Goal: Task Accomplishment & Management: Complete application form

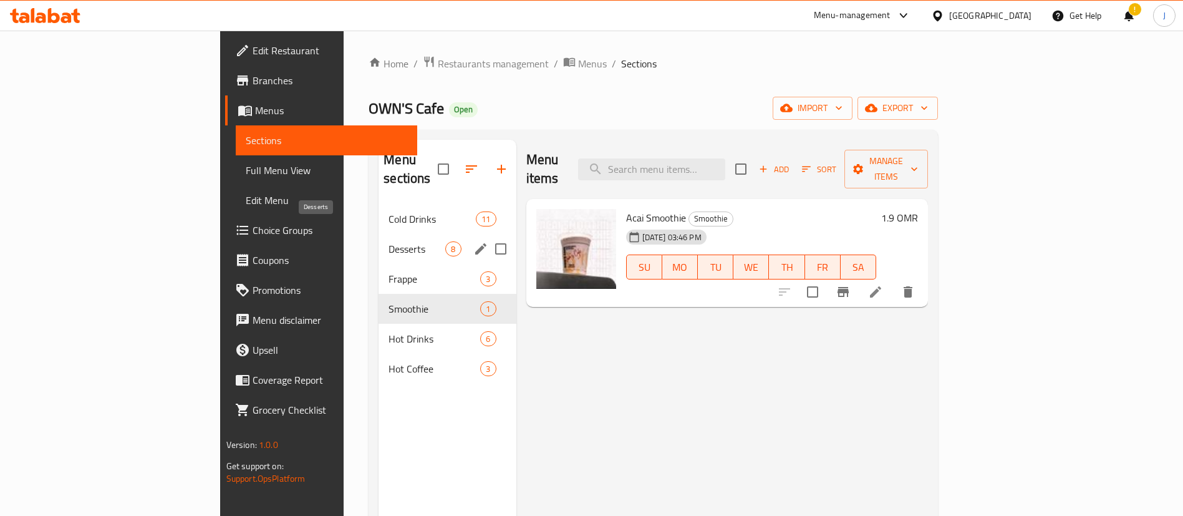
click at [388, 241] on span "Desserts" at bounding box center [416, 248] width 57 height 15
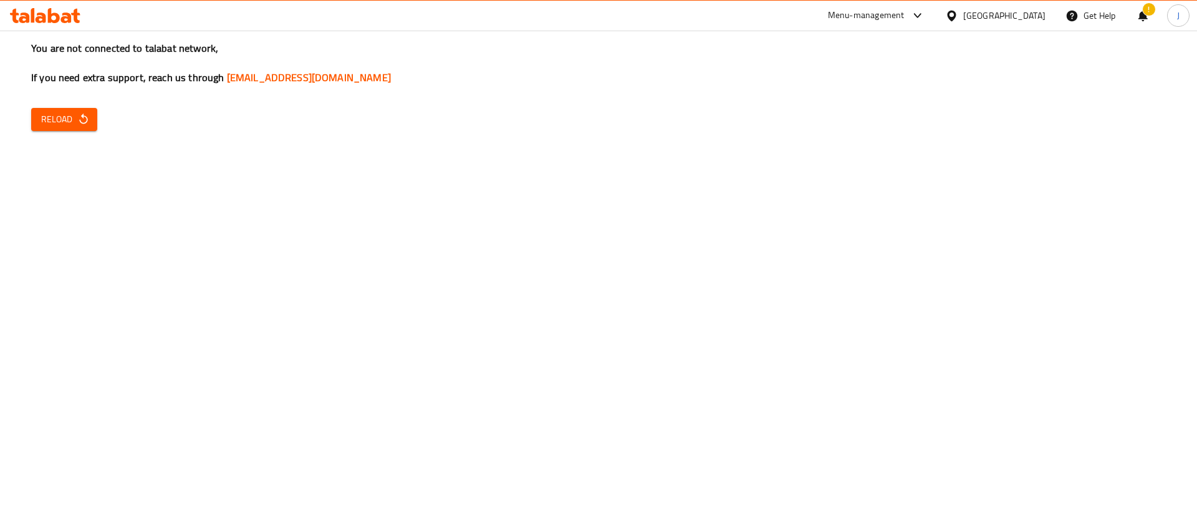
drag, startPoint x: 54, startPoint y: 215, endPoint x: 138, endPoint y: 160, distance: 100.5
click at [54, 215] on div "You are not connected to talabat network, If you need extra support, reach us t…" at bounding box center [598, 258] width 1197 height 516
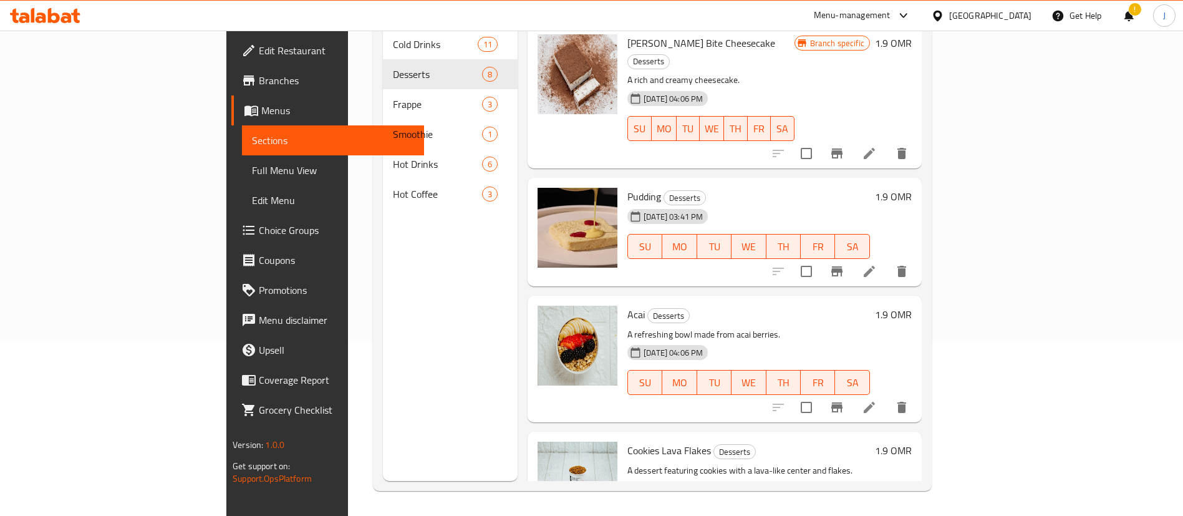
scroll to position [81, 0]
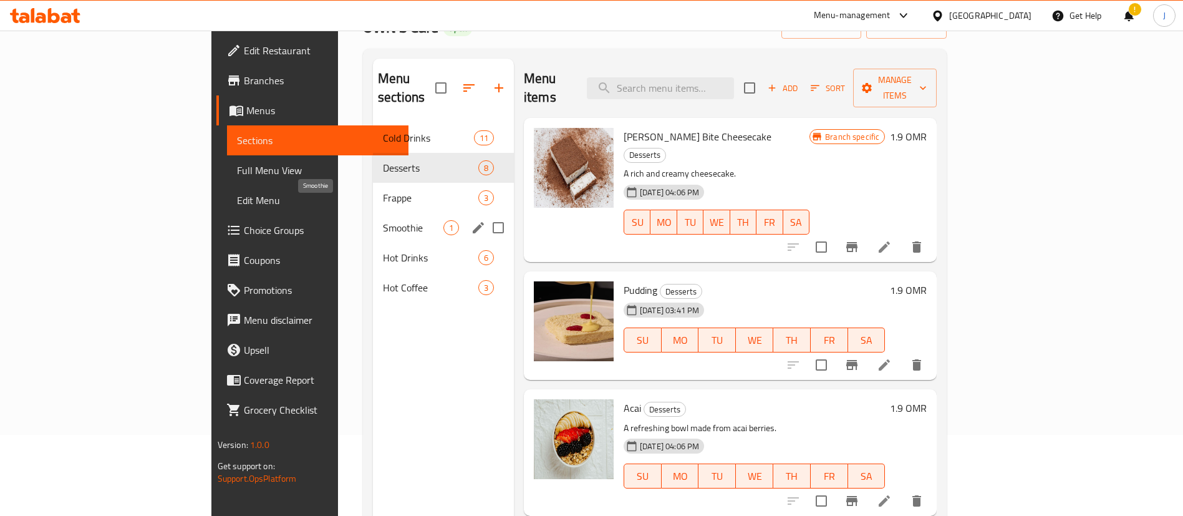
click at [383, 220] on span "Smoothie" at bounding box center [413, 227] width 60 height 15
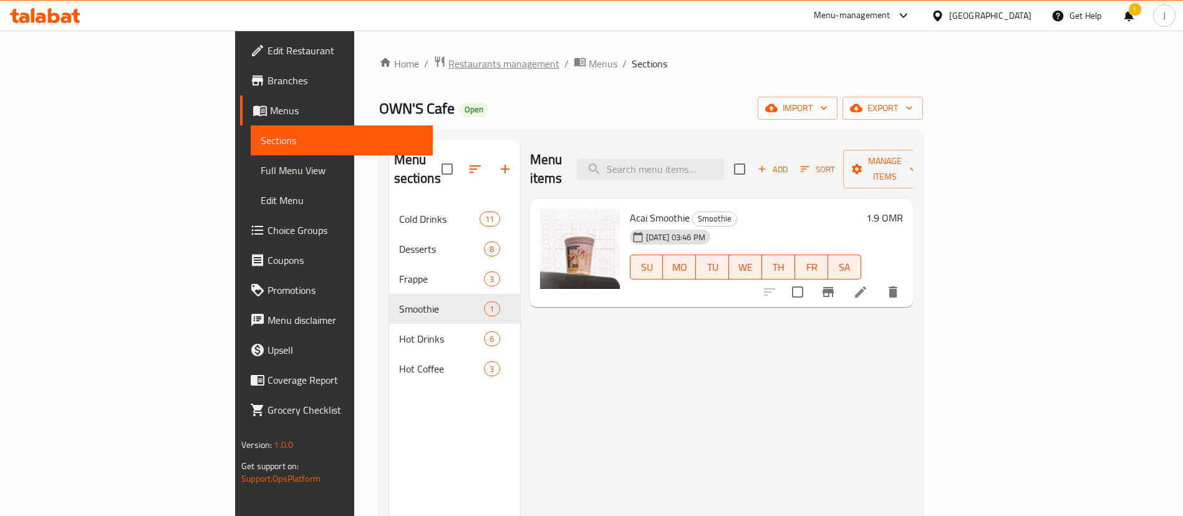
click at [448, 60] on span "Restaurants management" at bounding box center [503, 63] width 111 height 15
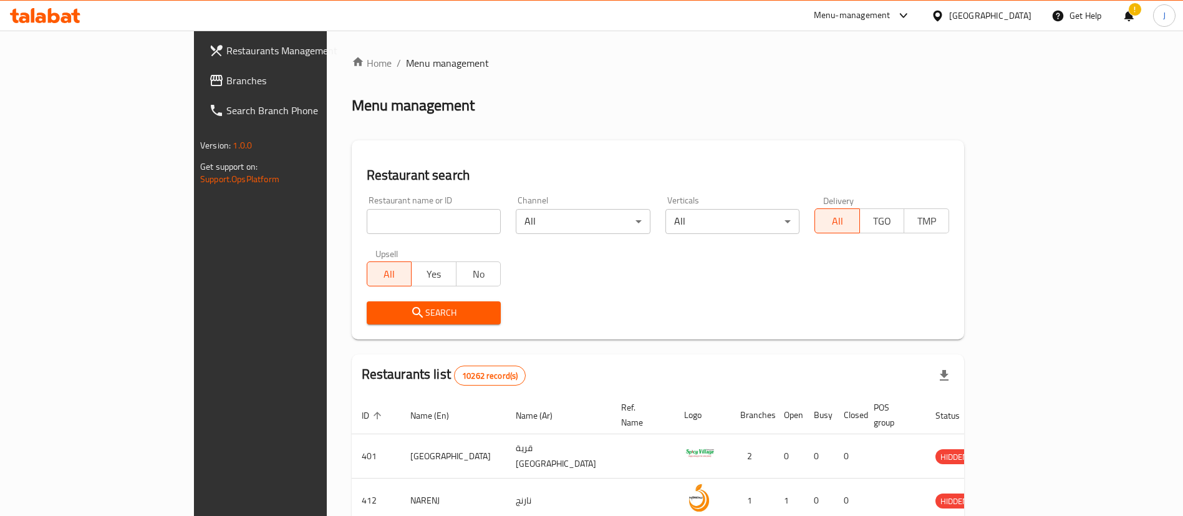
click at [367, 229] on input "search" at bounding box center [434, 221] width 135 height 25
paste input "760256"
type input "760256"
click button "Search" at bounding box center [434, 312] width 135 height 23
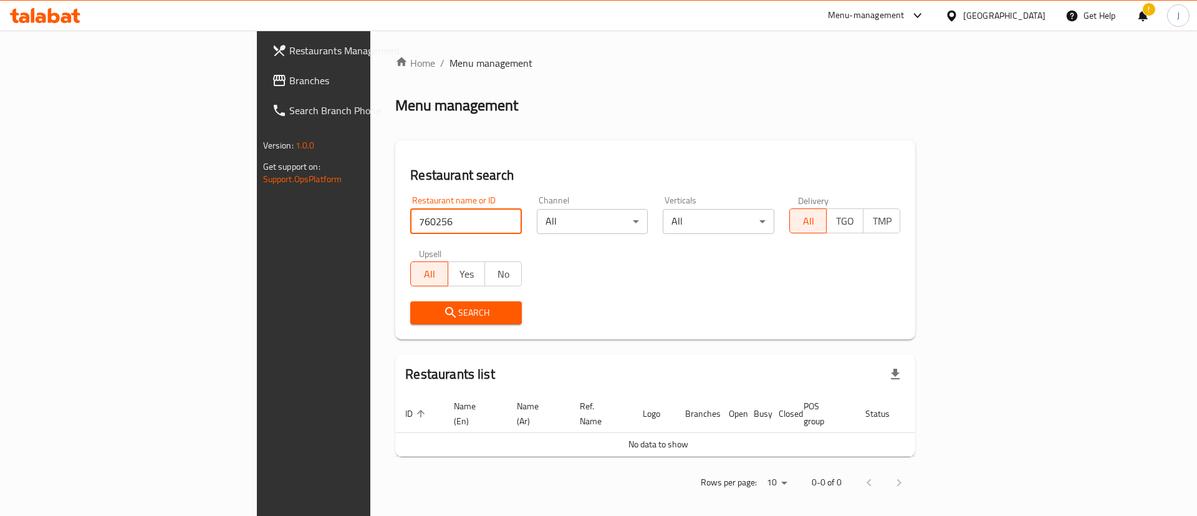
click at [289, 81] on span "Branches" at bounding box center [368, 80] width 158 height 15
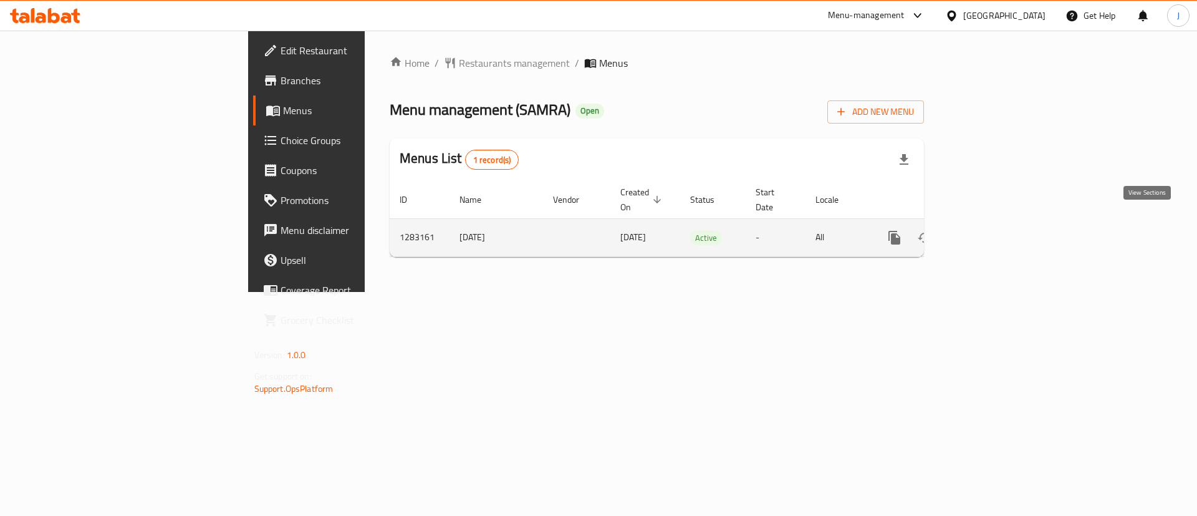
click at [992, 230] on icon "enhanced table" at bounding box center [984, 237] width 15 height 15
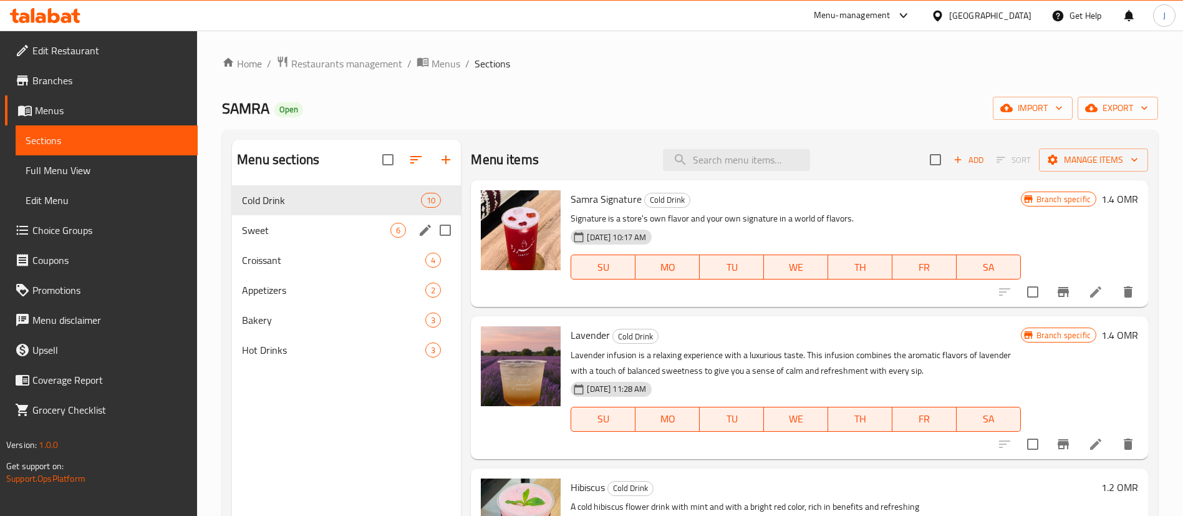
click at [294, 217] on div "Sweet 6" at bounding box center [346, 230] width 229 height 30
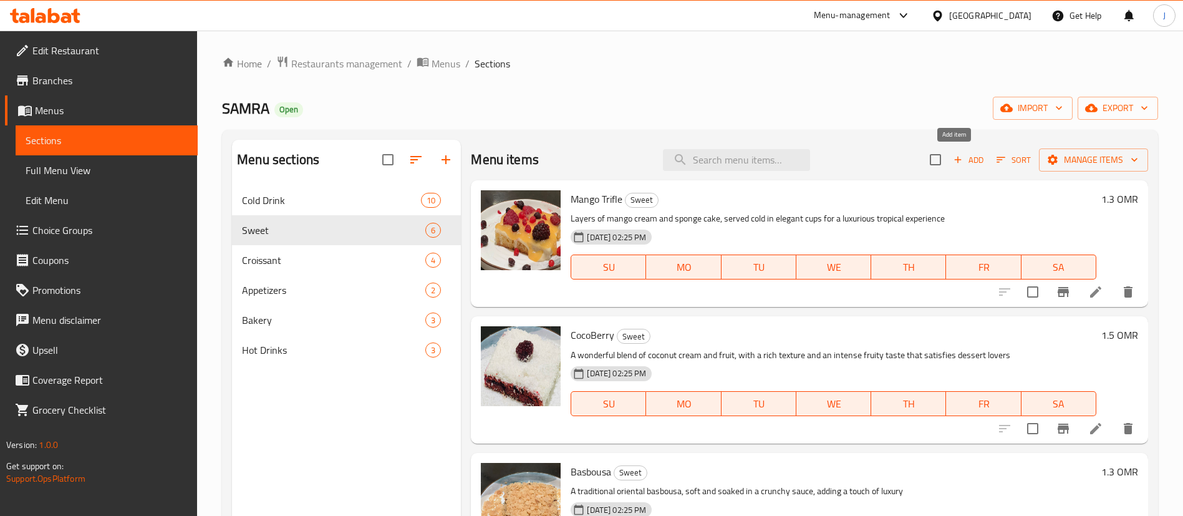
click at [957, 162] on span "Add" at bounding box center [968, 160] width 34 height 14
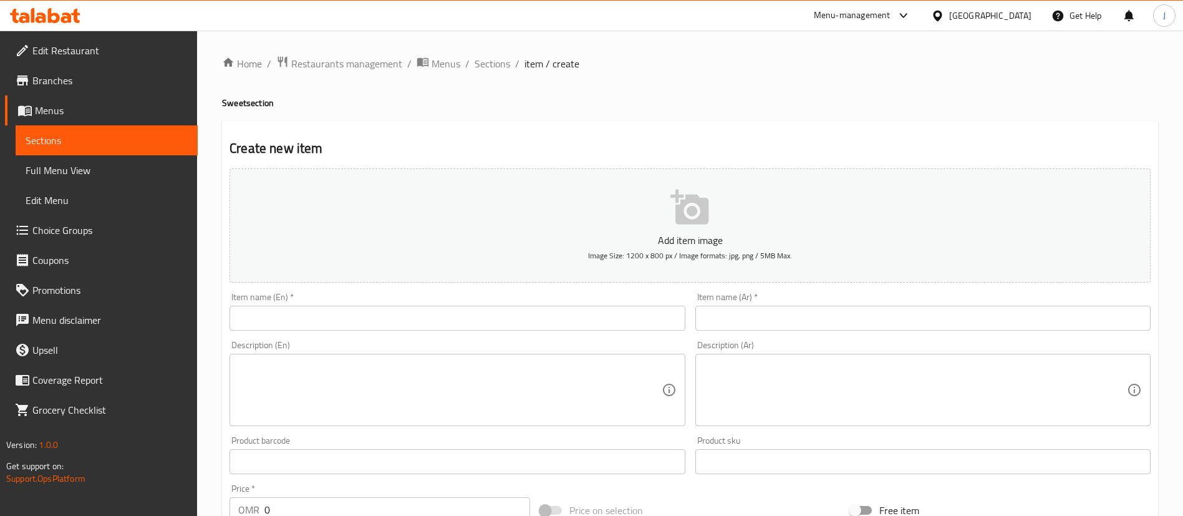
click at [734, 321] on input "text" at bounding box center [922, 317] width 455 height 25
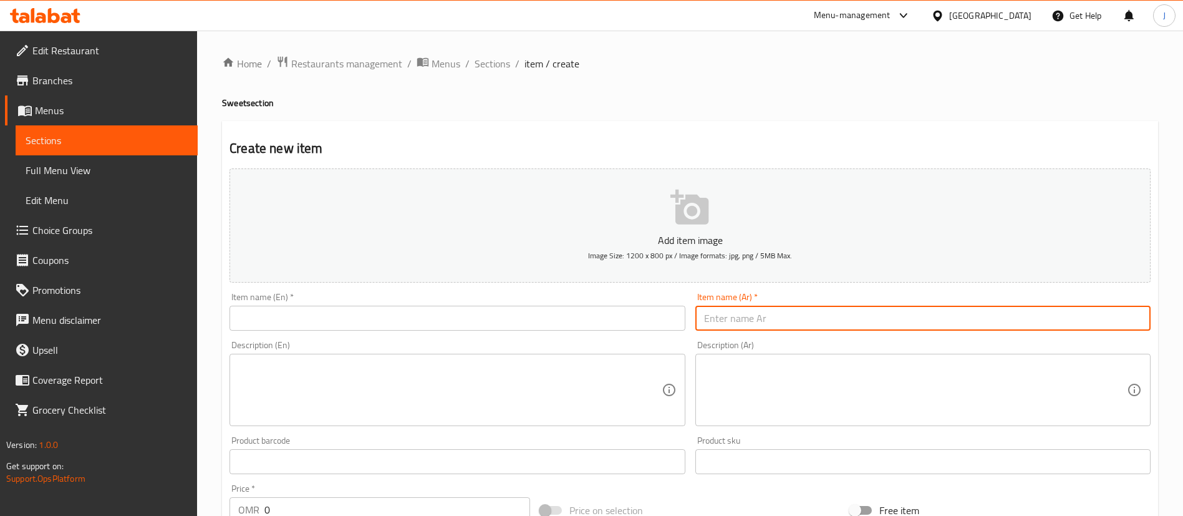
paste input "باستري تيش كيك"
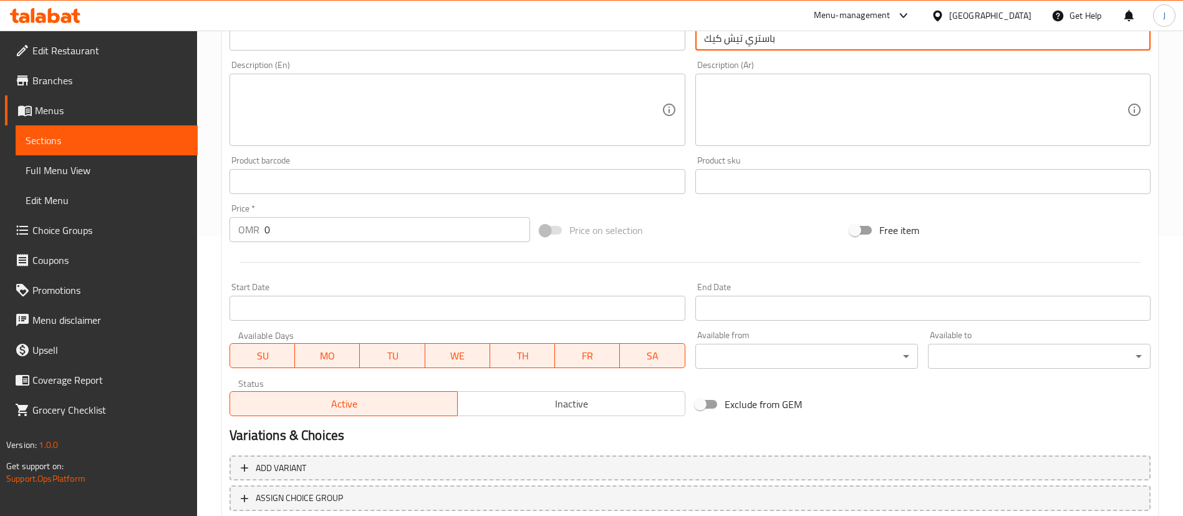
scroll to position [281, 0]
type input "باستري تيش كيك"
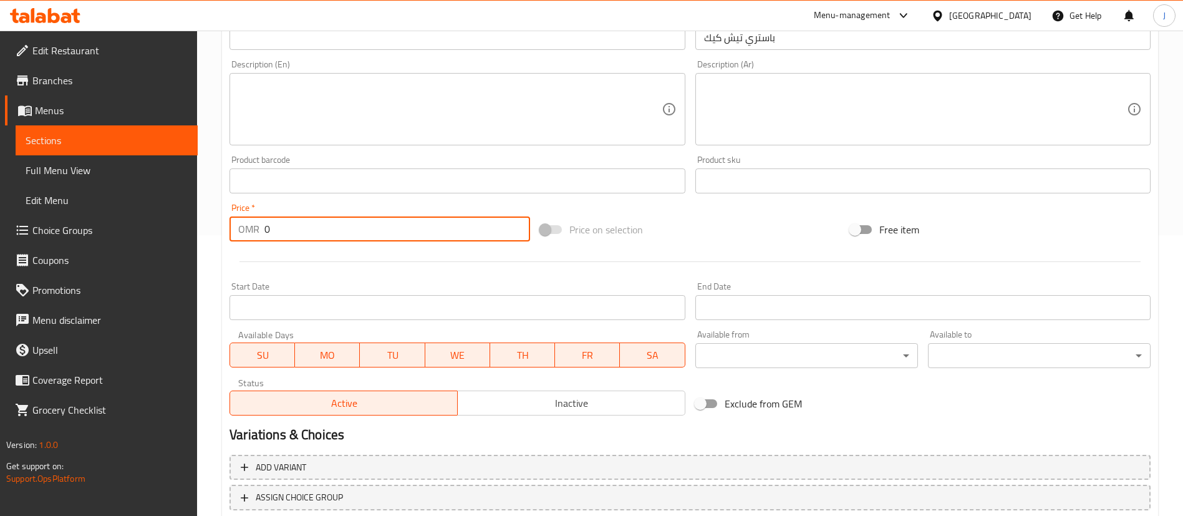
drag, startPoint x: 286, startPoint y: 230, endPoint x: 234, endPoint y: 226, distance: 51.3
click at [241, 230] on div "OMR 0 Price *" at bounding box center [379, 228] width 301 height 25
type input "1.3"
click at [750, 96] on textarea at bounding box center [915, 109] width 423 height 59
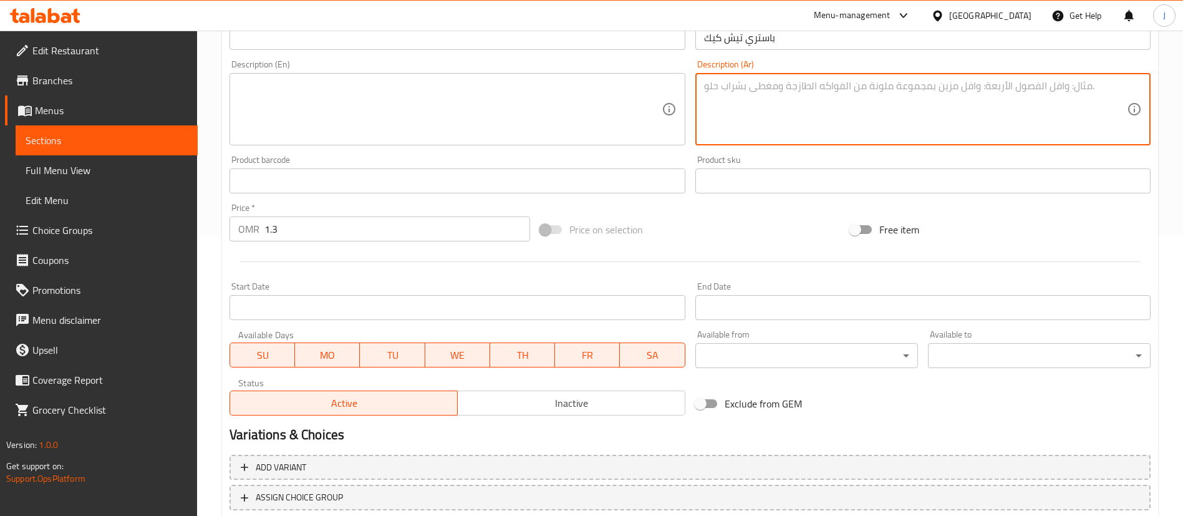
paste textarea "استمتع بقطعتين بان كيك ، ذهبية وهشّة، محضّرة بعناية لتكون مثالية مع كل لقمة"
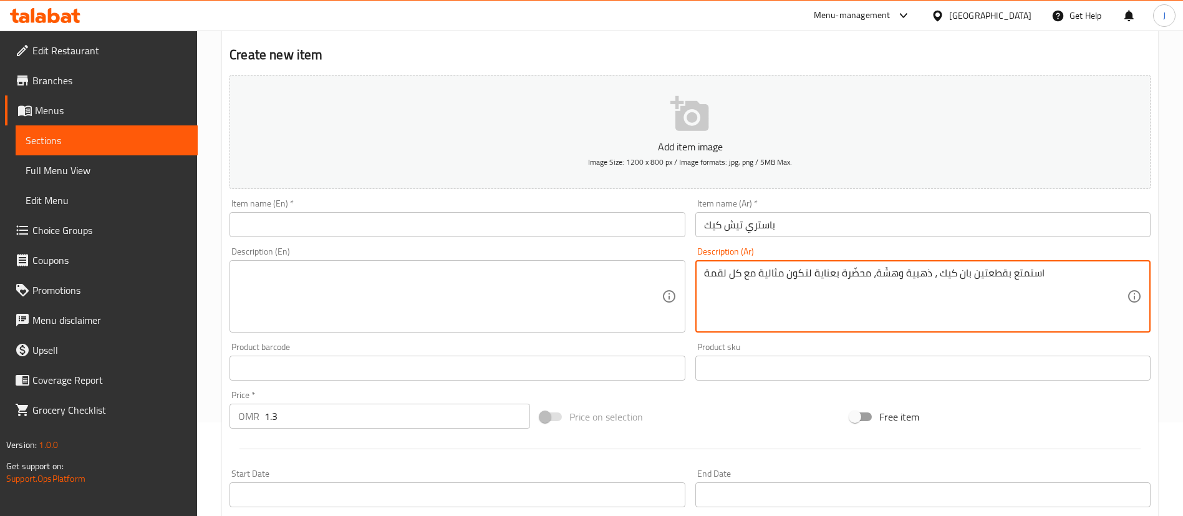
type textarea "استمتع بقطعتين بان كيك ، ذهبية وهشّة، محضّرة بعناية لتكون مثالية مع كل لقمة"
click at [470, 308] on textarea at bounding box center [449, 296] width 423 height 59
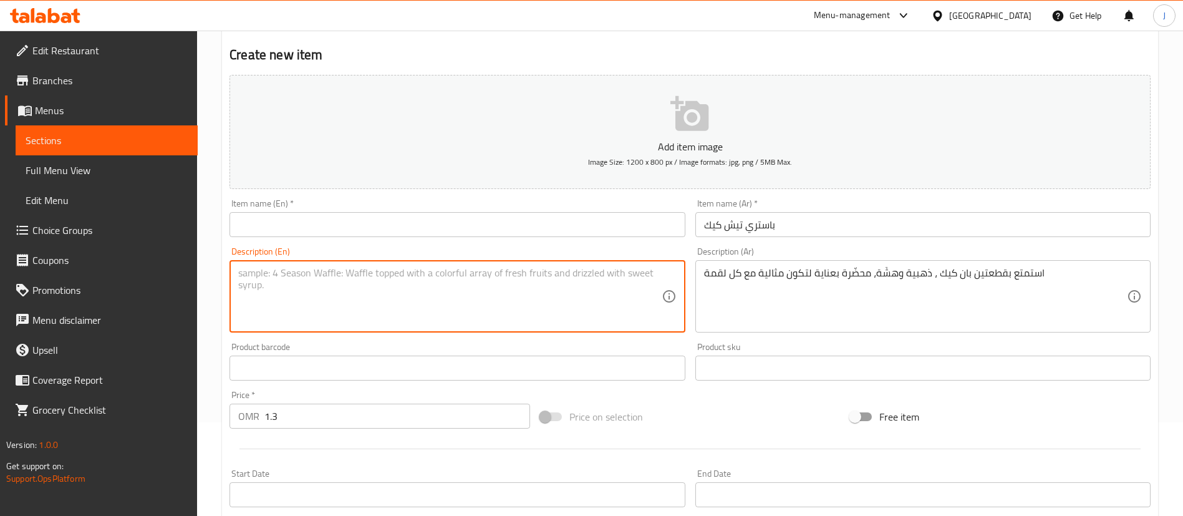
paste textarea "Enjoy two golden and fluffy pancakes, carefully prepared to perfection with eve…"
type textarea "Enjoy two golden and fluffy pancakes, carefully prepared to perfection with eve…"
click at [787, 221] on input "باستري تيش كيك" at bounding box center [922, 224] width 455 height 25
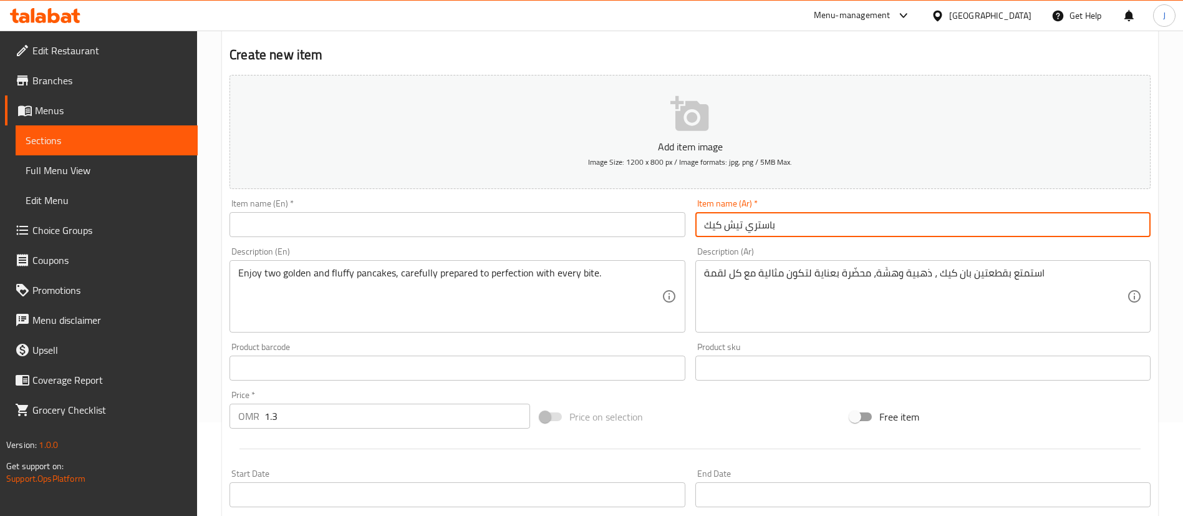
click at [307, 225] on input "text" at bounding box center [456, 224] width 455 height 25
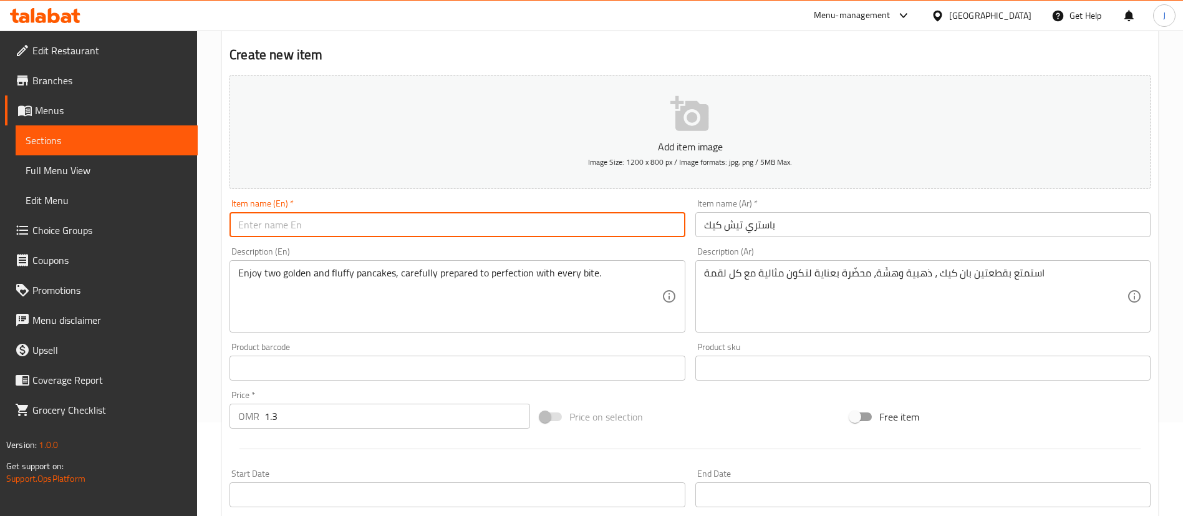
paste input "Pastry Tish Cake"
type input "Pastry Tish Cake"
click at [218, 294] on div "Home / Restaurants management / Menus / Sections / item / create Sweet section …" at bounding box center [690, 362] width 986 height 850
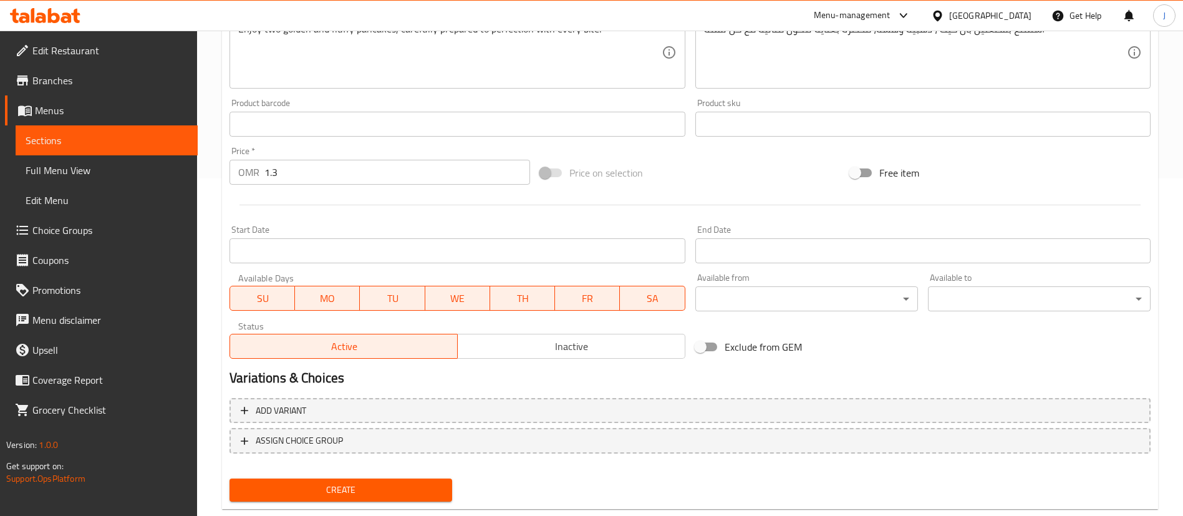
scroll to position [365, 0]
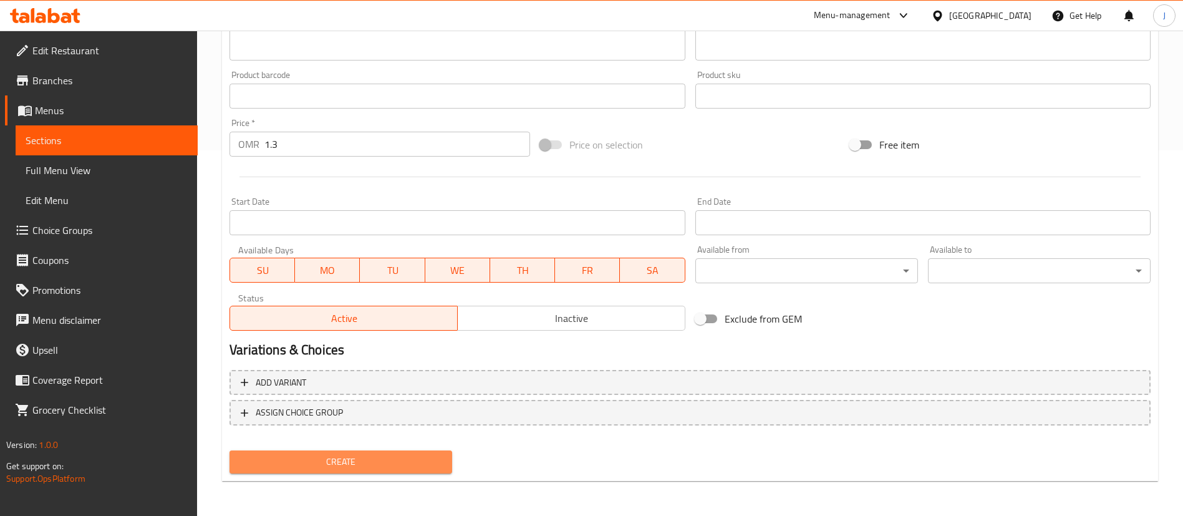
click at [368, 465] on span "Create" at bounding box center [340, 462] width 203 height 16
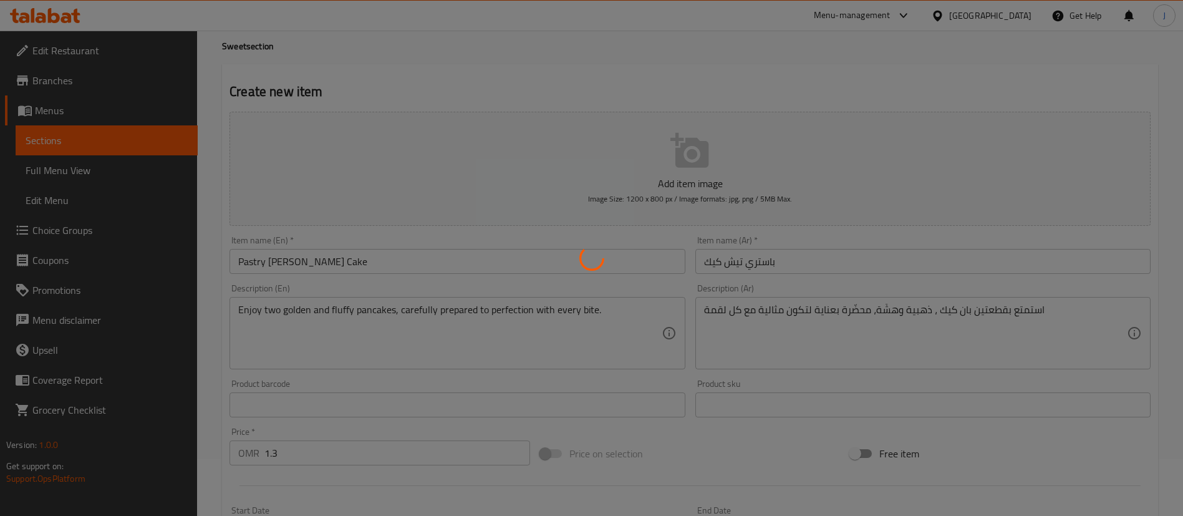
scroll to position [0, 0]
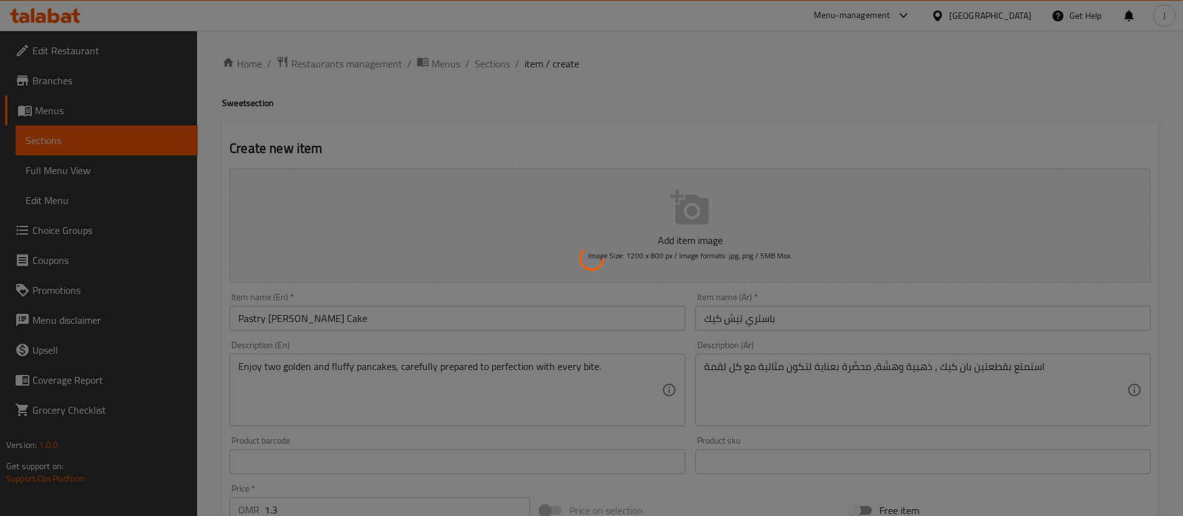
type input "0"
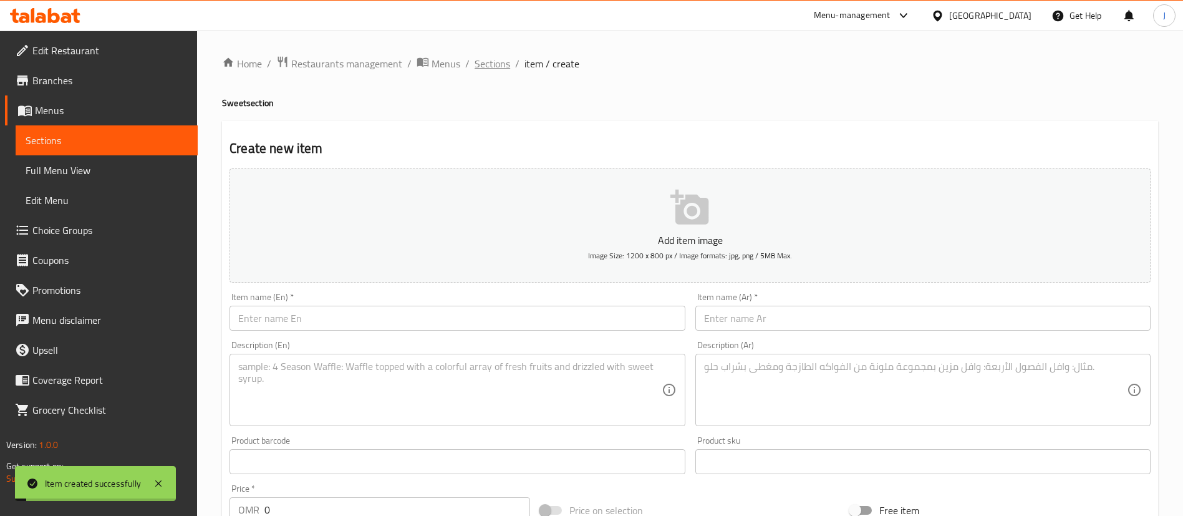
click at [485, 62] on span "Sections" at bounding box center [492, 63] width 36 height 15
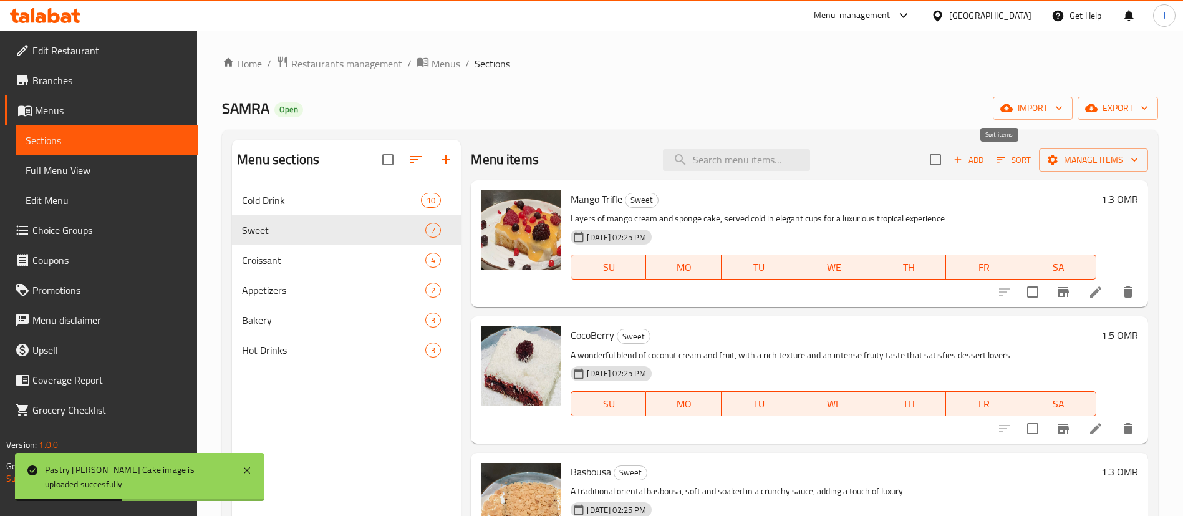
click at [996, 157] on icon "button" at bounding box center [1000, 160] width 9 height 6
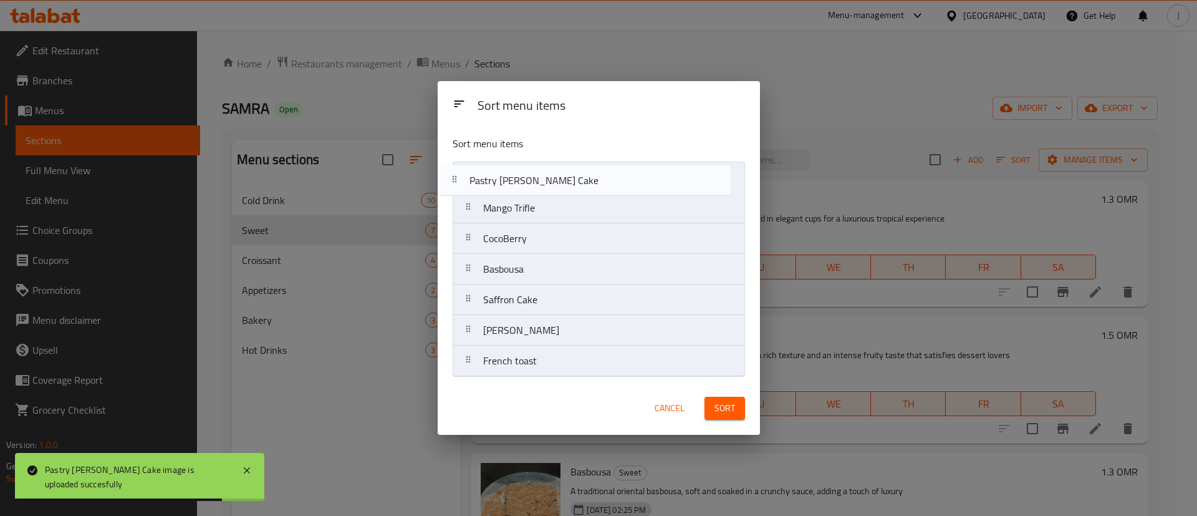
drag, startPoint x: 558, startPoint y: 362, endPoint x: 542, endPoint y: 176, distance: 185.8
click at [542, 176] on nav "Mango Trifle CocoBerry Basbousa Saffron Cake Coco Mango French toast Pastry Tis…" at bounding box center [599, 268] width 292 height 215
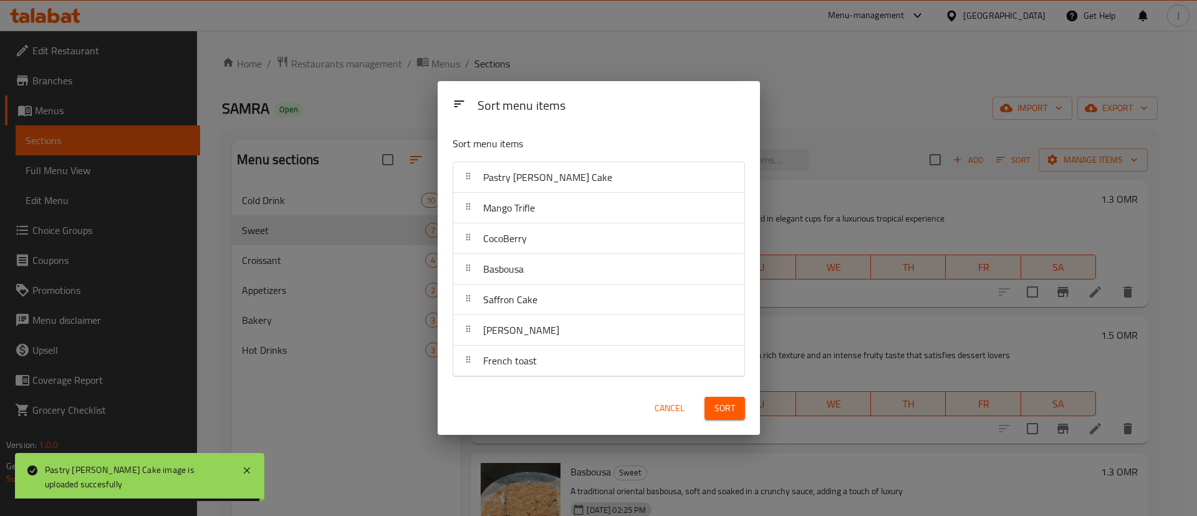
click at [711, 407] on button "Sort" at bounding box center [724, 408] width 41 height 23
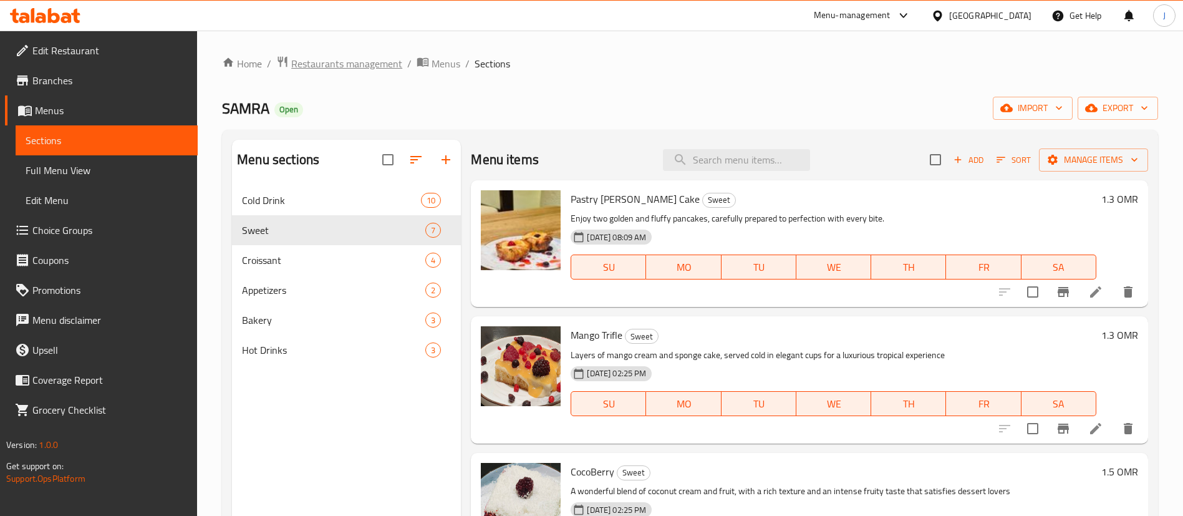
click at [358, 60] on span "Restaurants management" at bounding box center [346, 63] width 111 height 15
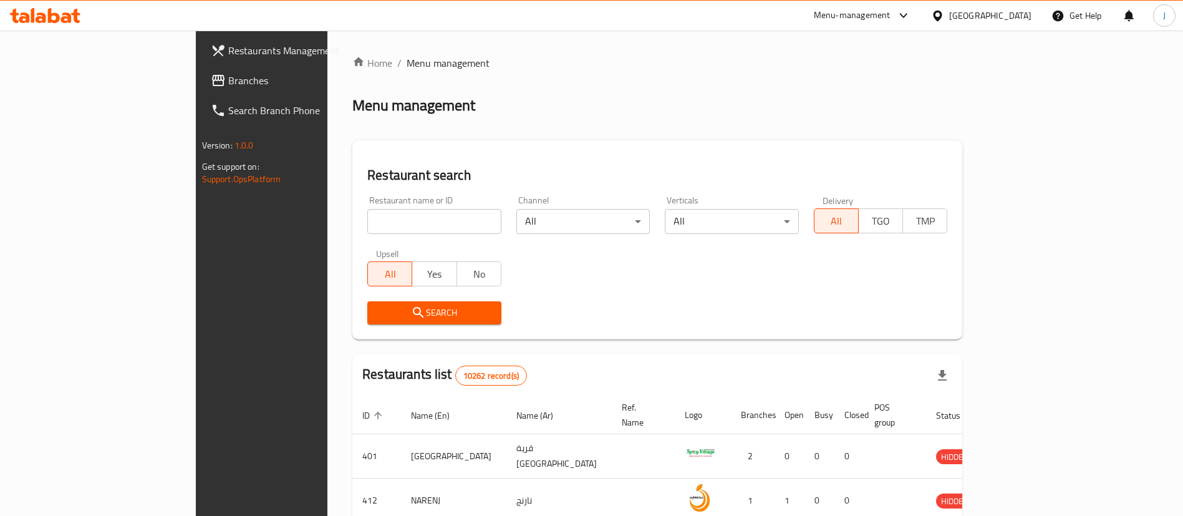
click at [367, 219] on input "search" at bounding box center [434, 221] width 134 height 25
click at [228, 84] on span "Branches" at bounding box center [305, 80] width 155 height 15
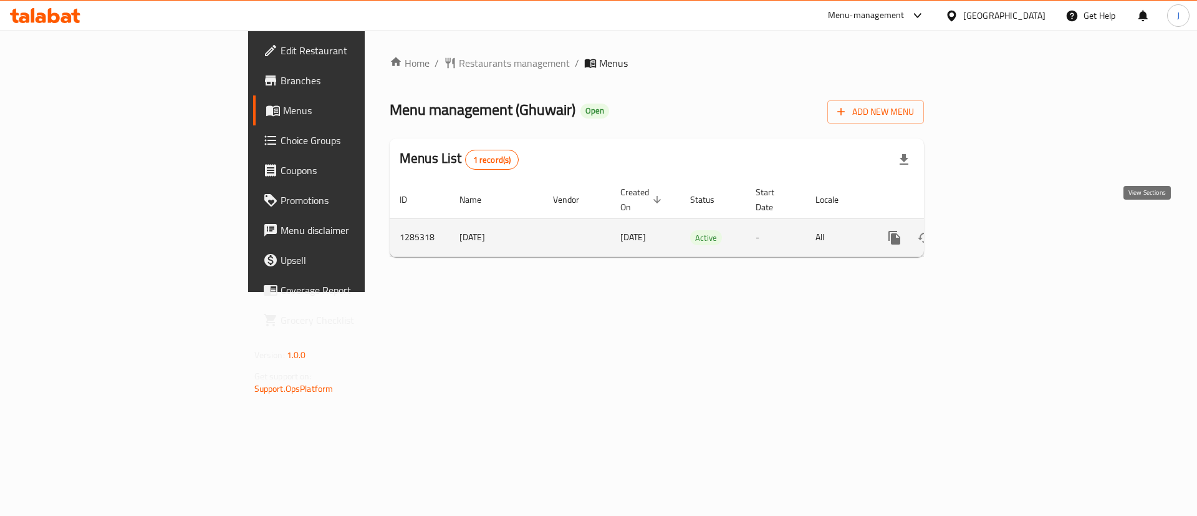
click at [992, 230] on icon "enhanced table" at bounding box center [984, 237] width 15 height 15
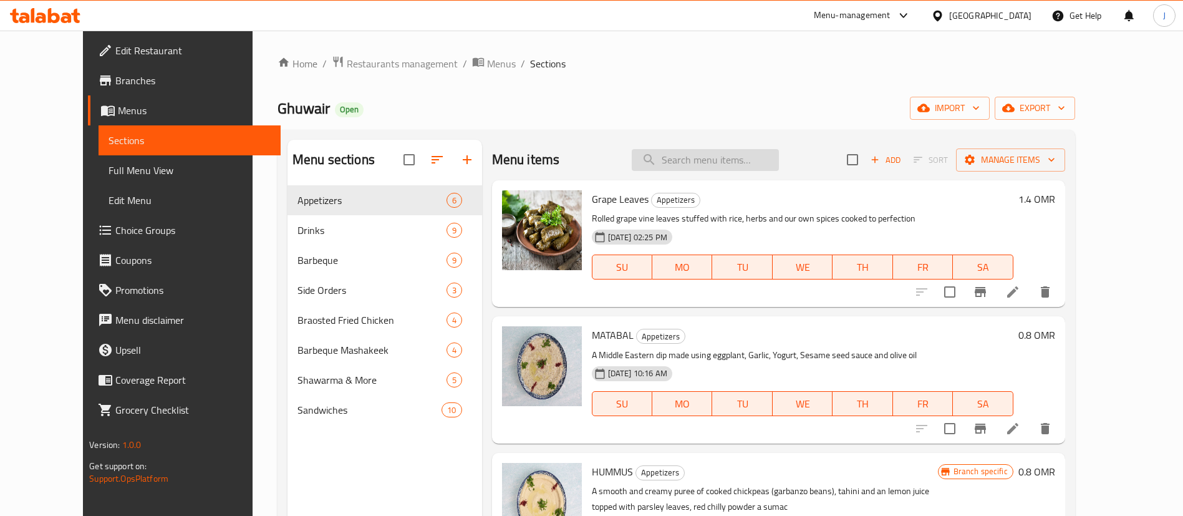
click at [720, 165] on input "search" at bounding box center [705, 160] width 147 height 22
paste input "Meat tikka Lebanese"
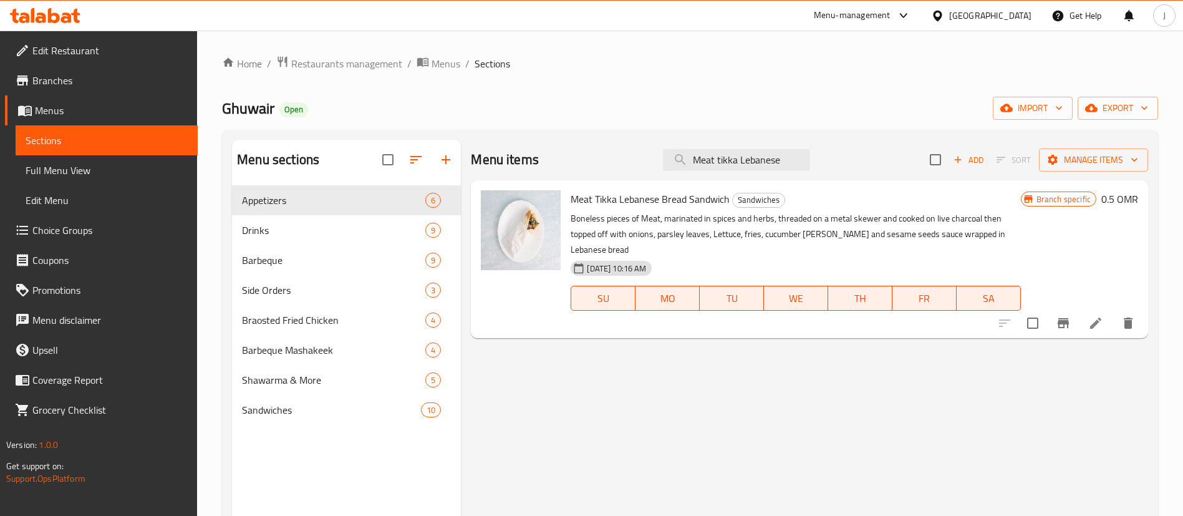
type input "Meat tikka Lebanese"
click at [1113, 194] on h6 "0.5 OMR" at bounding box center [1119, 198] width 37 height 17
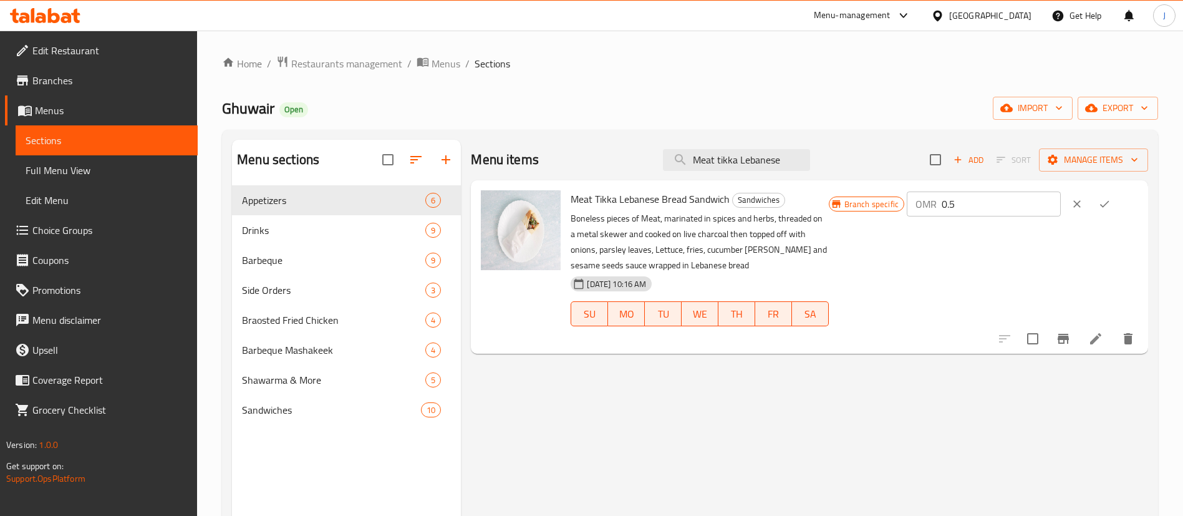
click at [1037, 205] on input "0.5" at bounding box center [1000, 203] width 119 height 25
type input "0.7"
click at [1110, 204] on icon "ok" at bounding box center [1104, 204] width 12 height 12
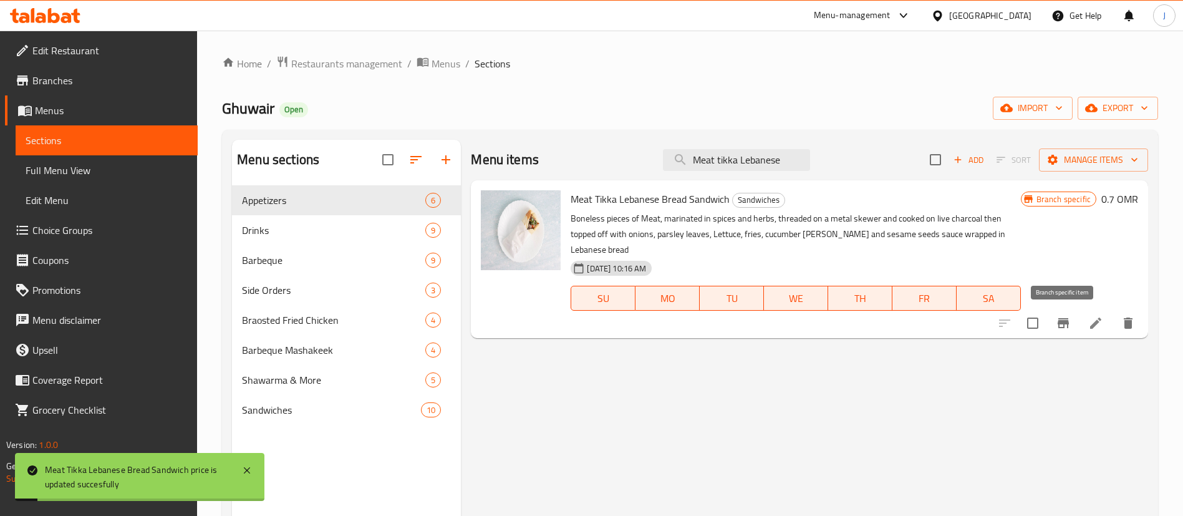
click at [1069, 328] on icon "Branch-specific-item" at bounding box center [1062, 322] width 15 height 15
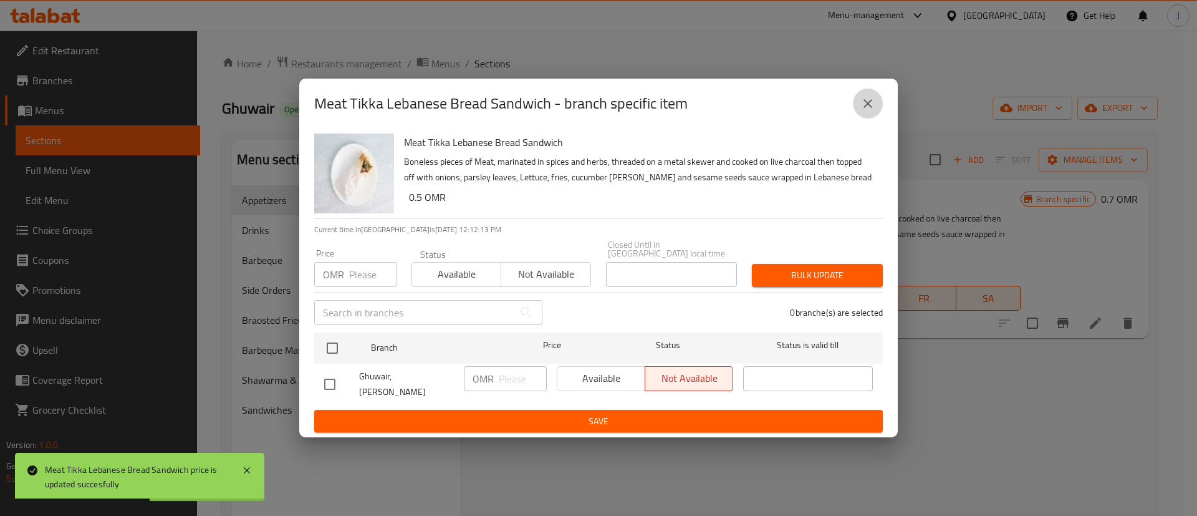
click at [863, 111] on icon "close" at bounding box center [867, 103] width 15 height 15
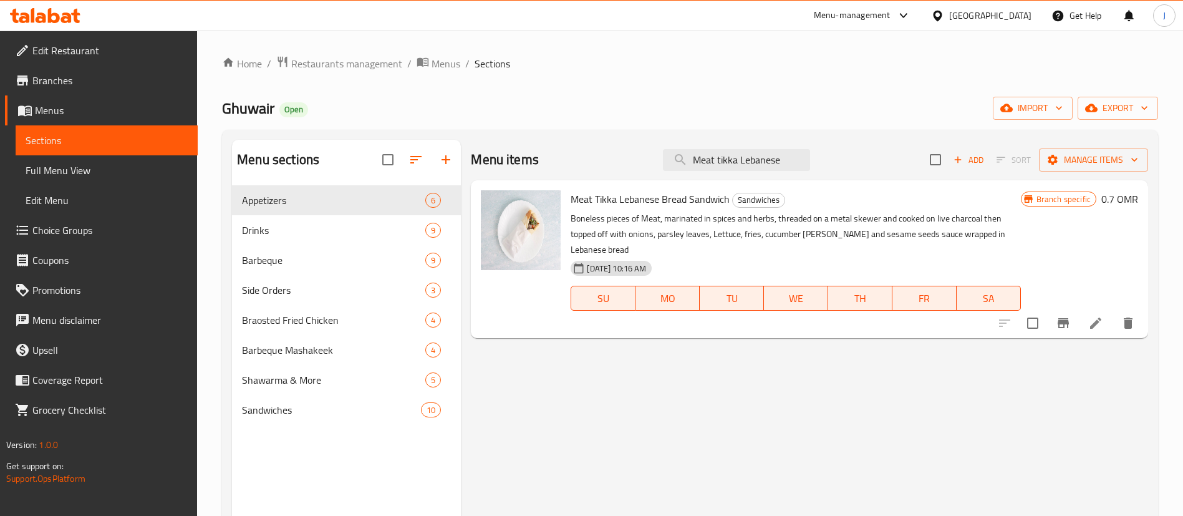
click at [334, 51] on div "Home / Restaurants management / Menus / Sections Ghuwair Open import export Men…" at bounding box center [690, 361] width 986 height 660
click at [339, 63] on span "Restaurants management" at bounding box center [346, 63] width 111 height 15
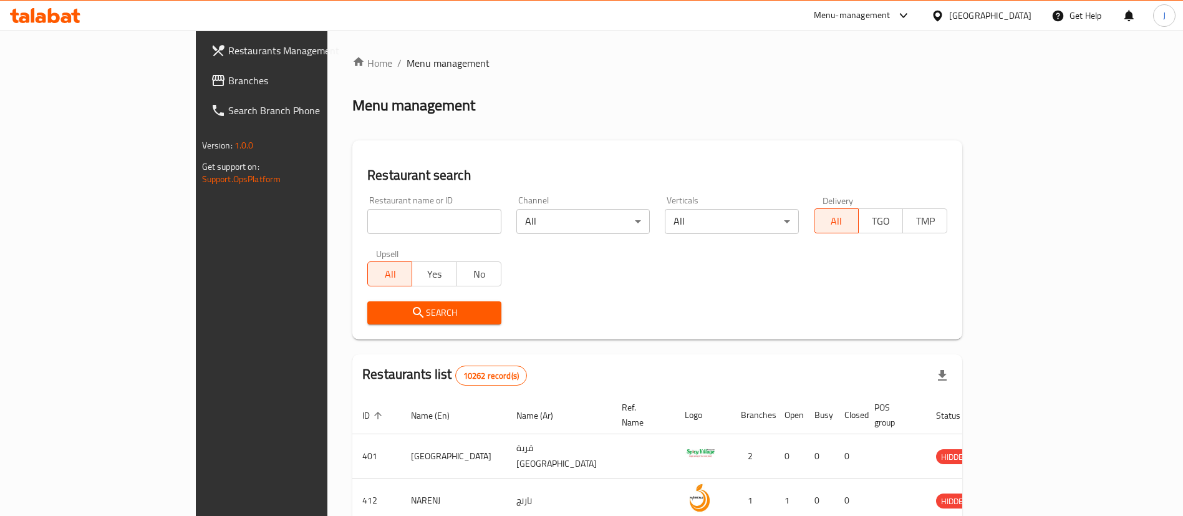
click at [228, 80] on span "Branches" at bounding box center [305, 80] width 155 height 15
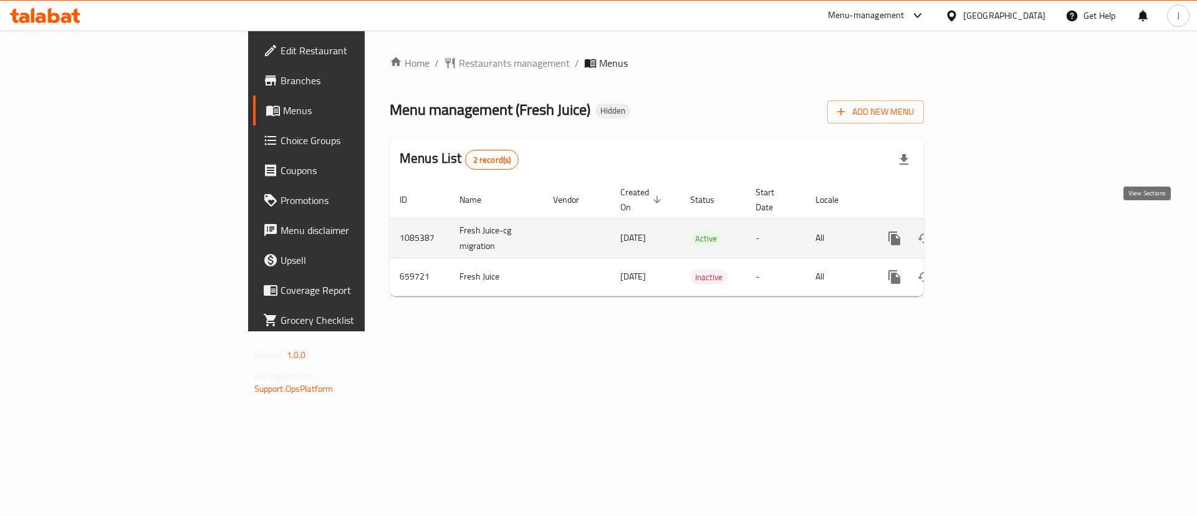
click at [992, 231] on icon "enhanced table" at bounding box center [984, 238] width 15 height 15
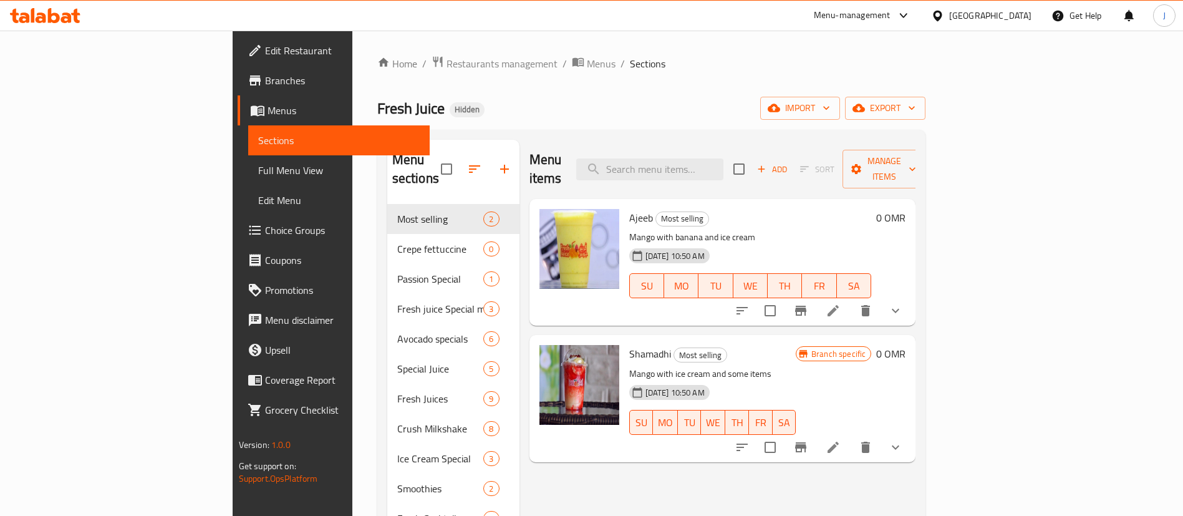
click at [265, 74] on span "Branches" at bounding box center [342, 80] width 155 height 15
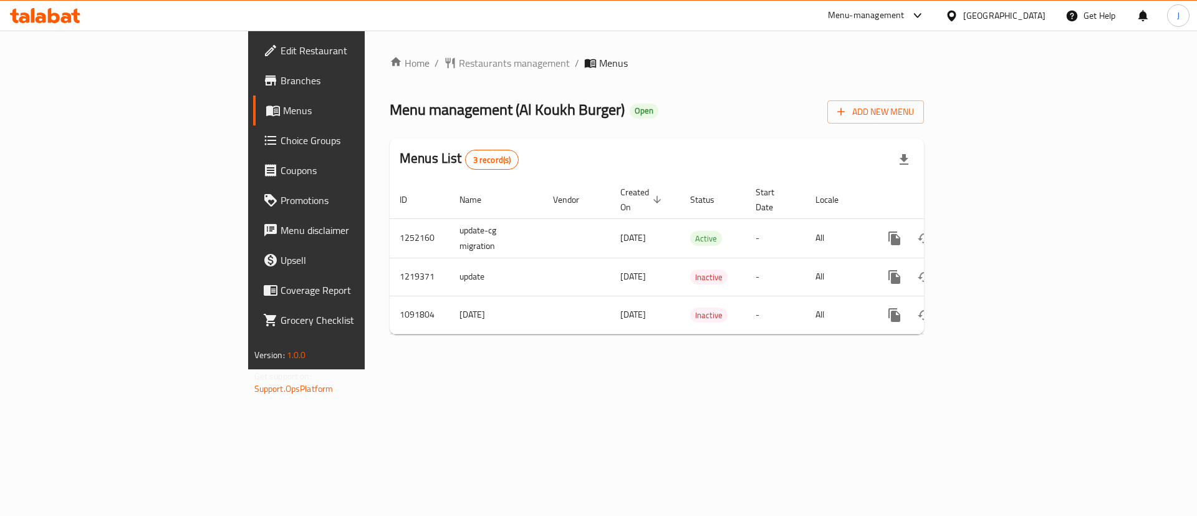
click at [281, 84] on span "Branches" at bounding box center [360, 80] width 158 height 15
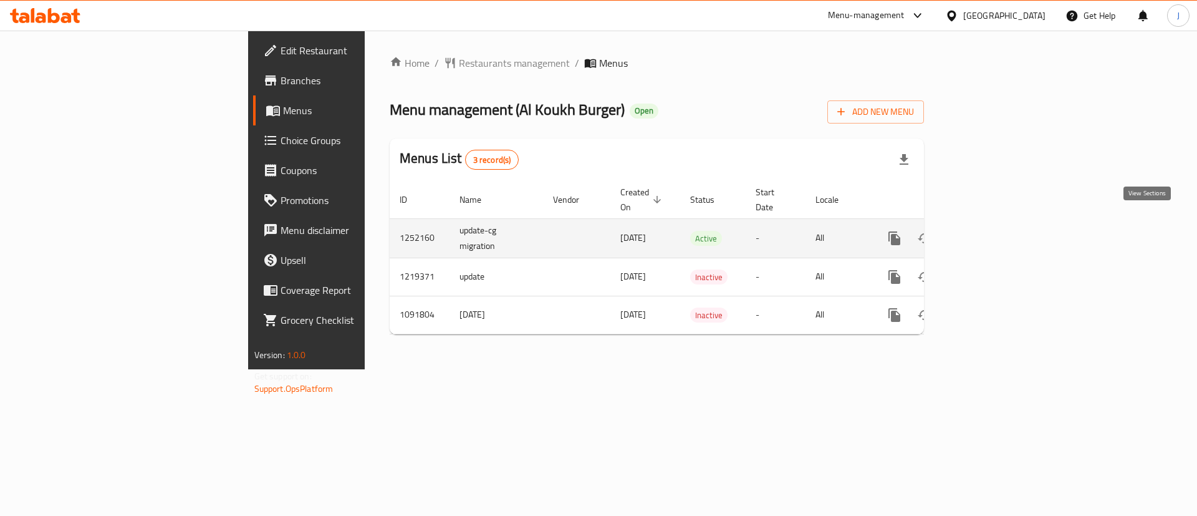
click at [992, 231] on icon "enhanced table" at bounding box center [984, 238] width 15 height 15
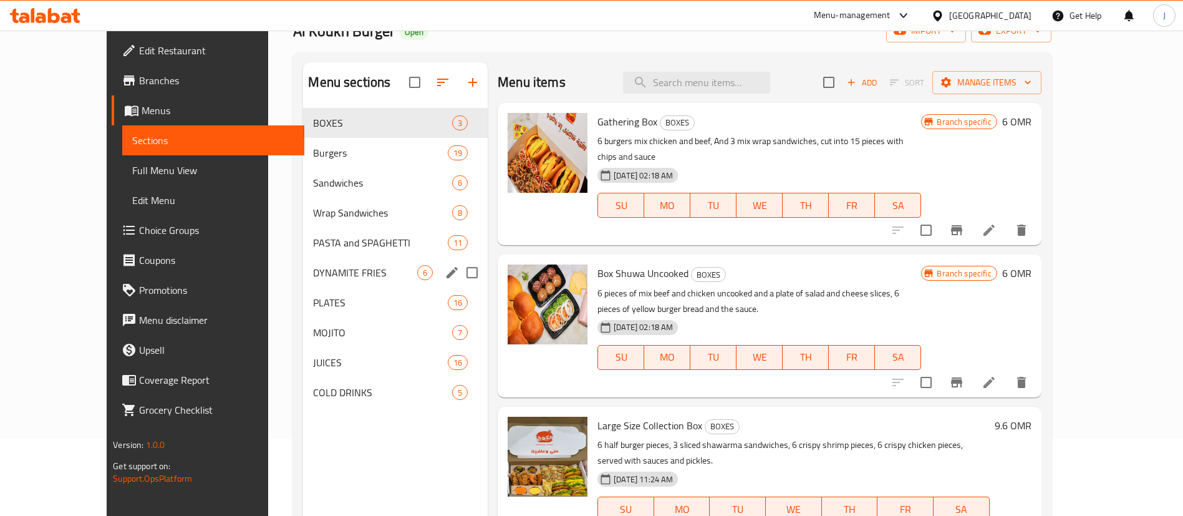
scroll to position [175, 0]
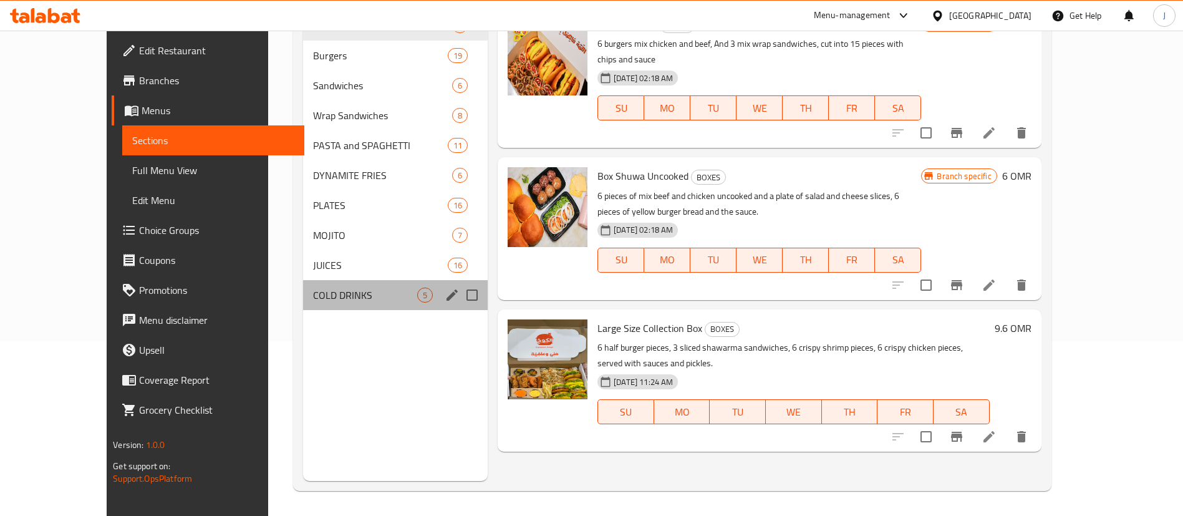
click at [303, 284] on div "COLD DRINKS 5" at bounding box center [395, 295] width 185 height 30
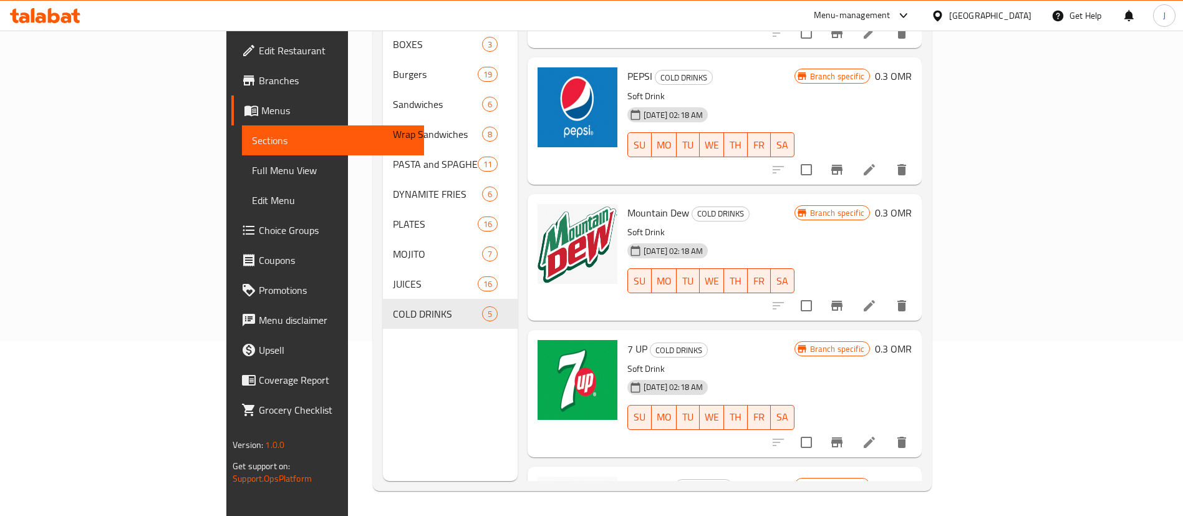
scroll to position [9, 0]
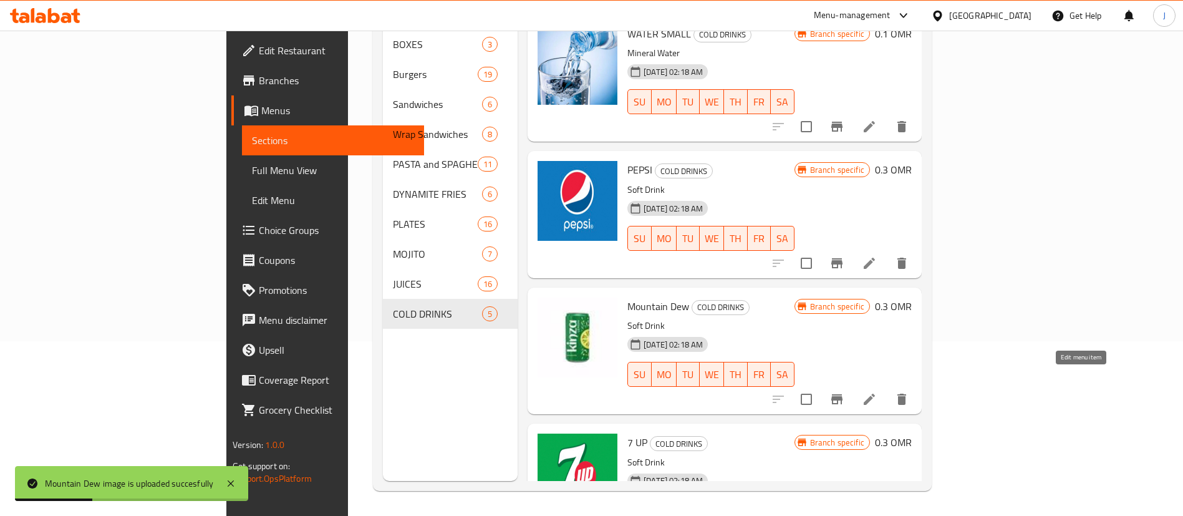
click at [877, 392] on icon at bounding box center [869, 399] width 15 height 15
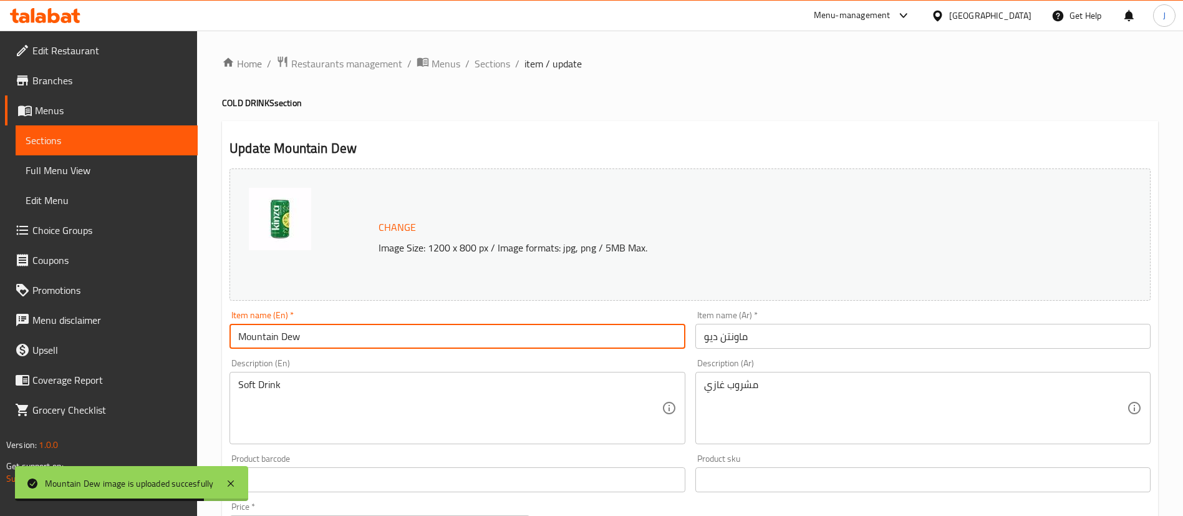
drag, startPoint x: 405, startPoint y: 335, endPoint x: 146, endPoint y: 328, distance: 259.4
click at [146, 328] on div "Edit Restaurant Branches Menus Sections Full Menu View Edit Menu Choice Groups …" at bounding box center [591, 465] width 1183 height 868
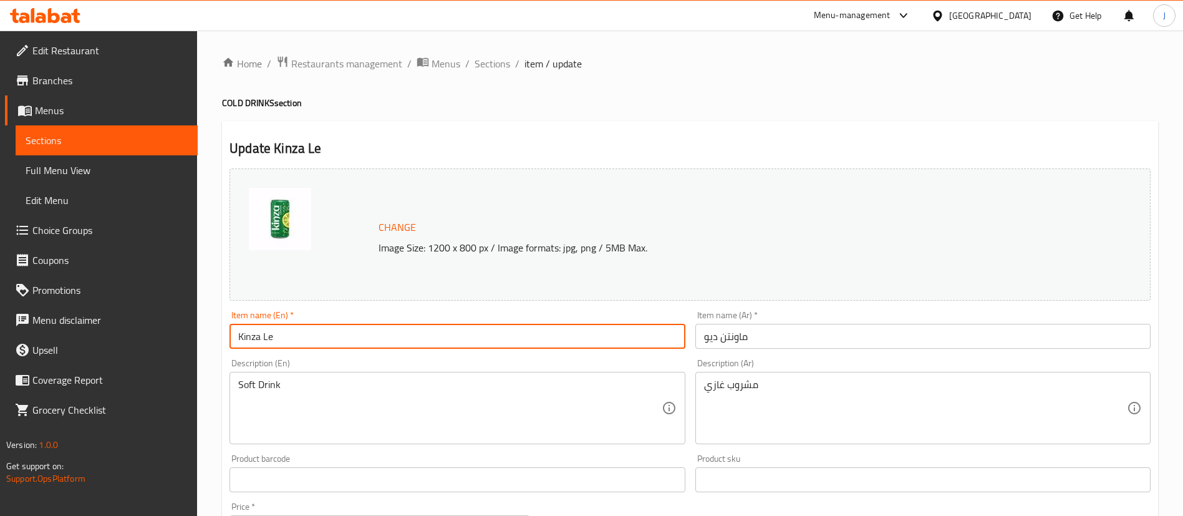
type input "[PERSON_NAME]"
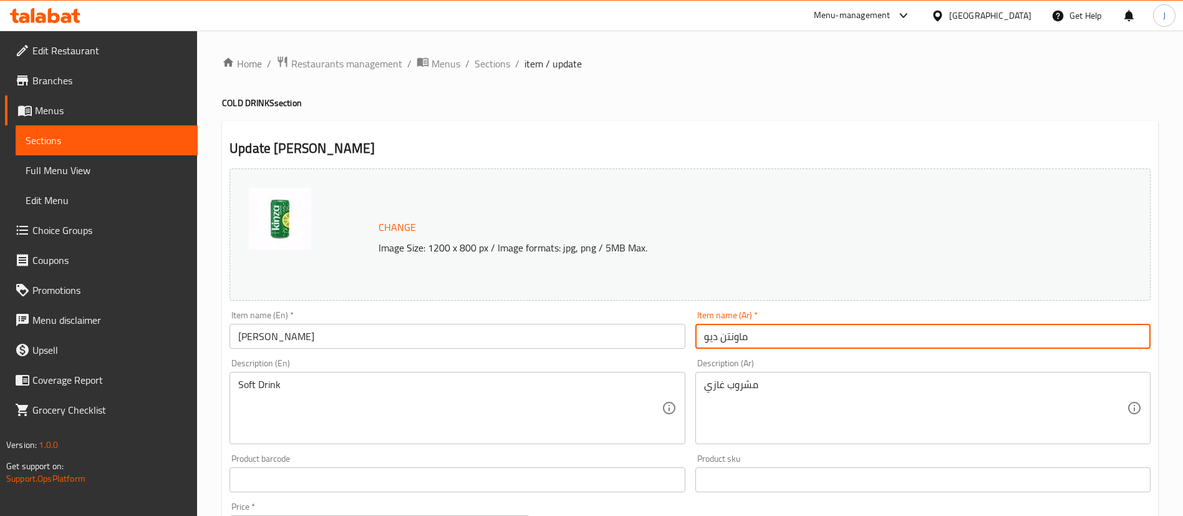
drag, startPoint x: 812, startPoint y: 342, endPoint x: 683, endPoint y: 334, distance: 129.9
click at [689, 334] on div "Change Image Size: 1200 x 800 px / Image formats: jpg, png / 5MB Max. Item name…" at bounding box center [689, 440] width 931 height 555
type input "كينزا ليمون"
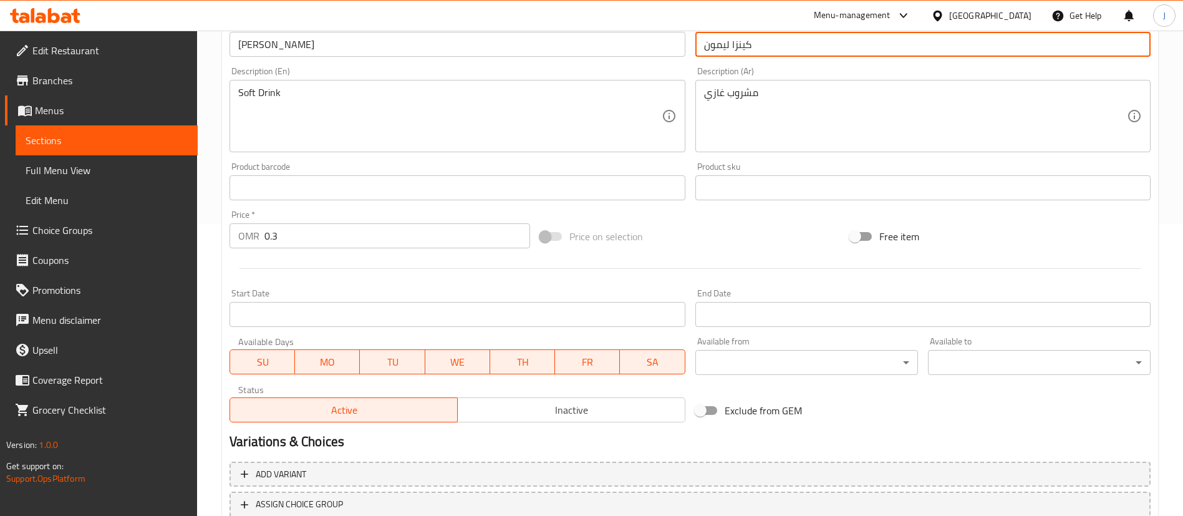
scroll to position [383, 0]
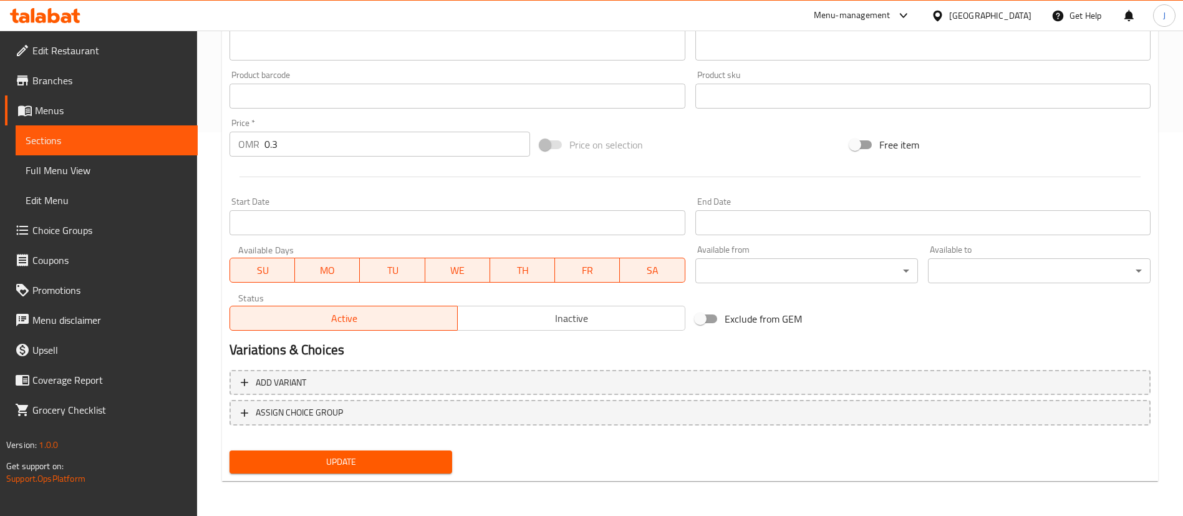
click at [338, 451] on button "Update" at bounding box center [340, 461] width 223 height 23
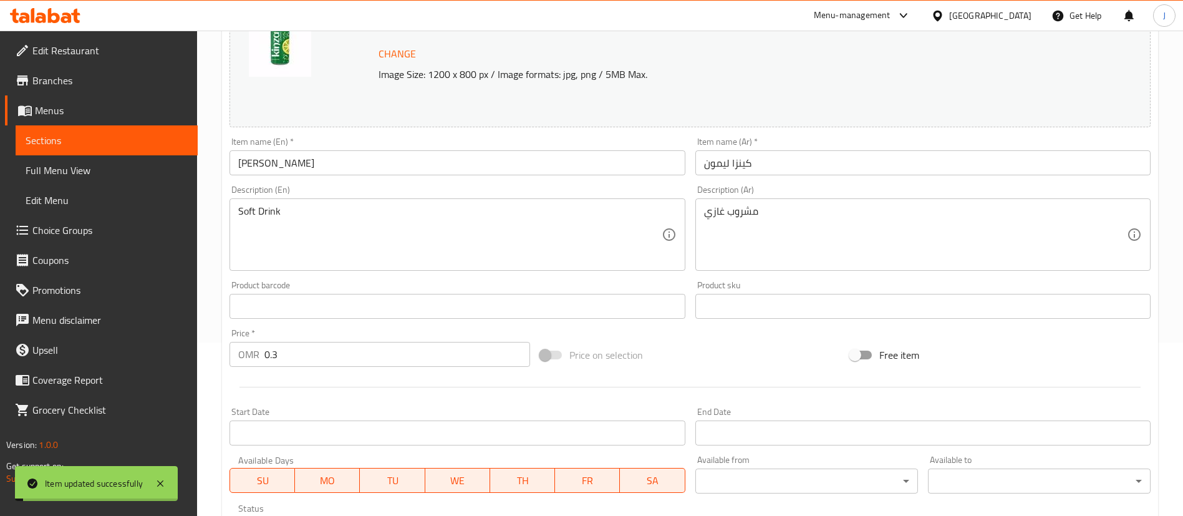
scroll to position [0, 0]
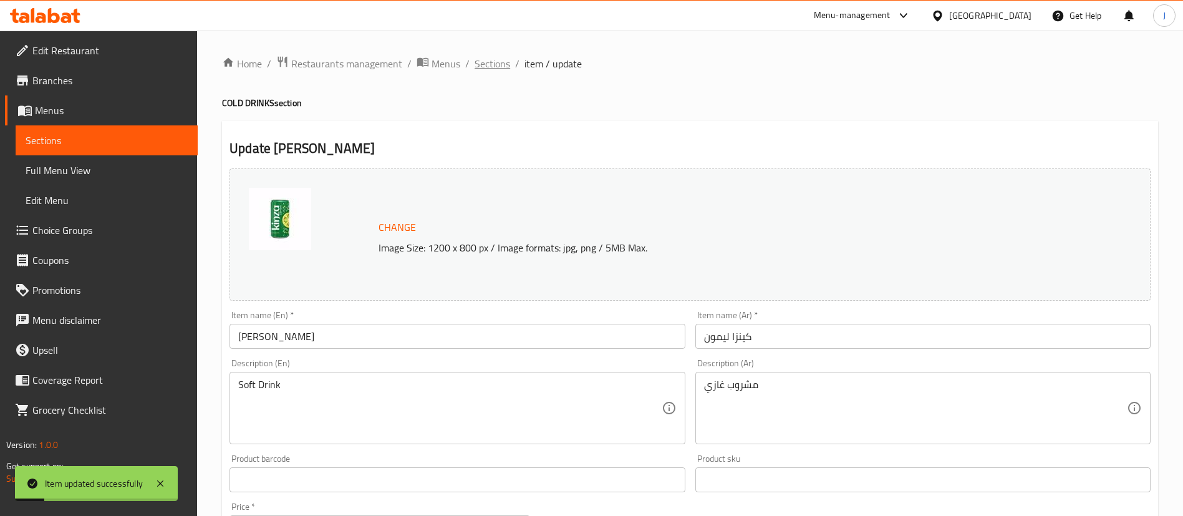
click at [483, 56] on span "Sections" at bounding box center [492, 63] width 36 height 15
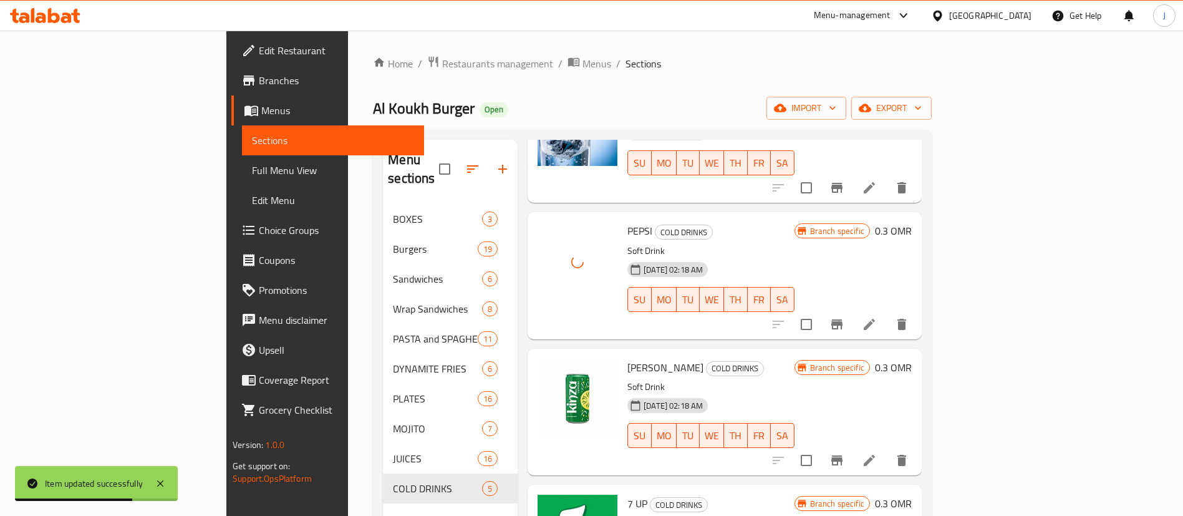
scroll to position [94, 0]
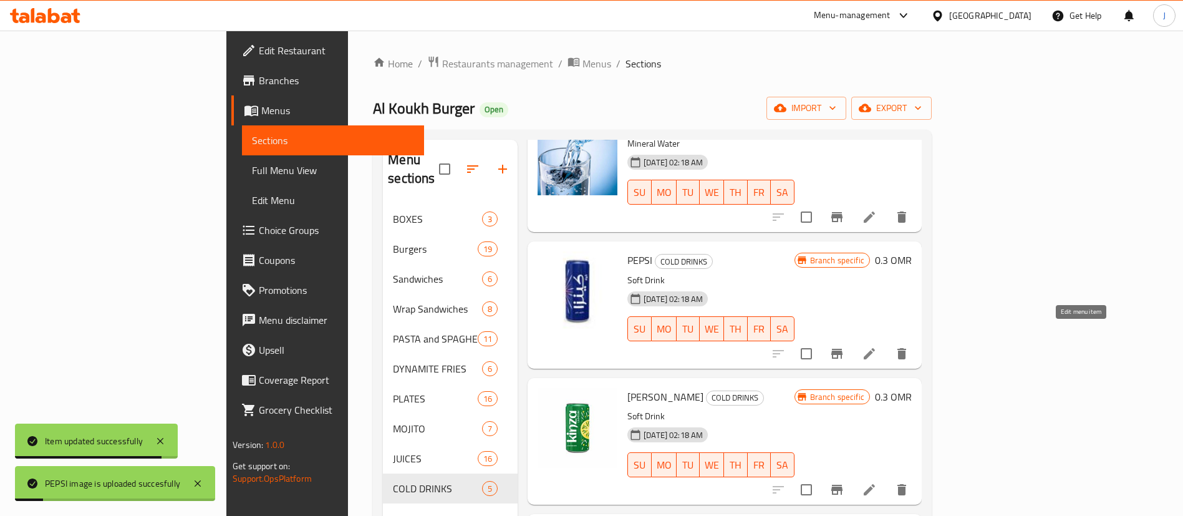
click at [877, 346] on icon at bounding box center [869, 353] width 15 height 15
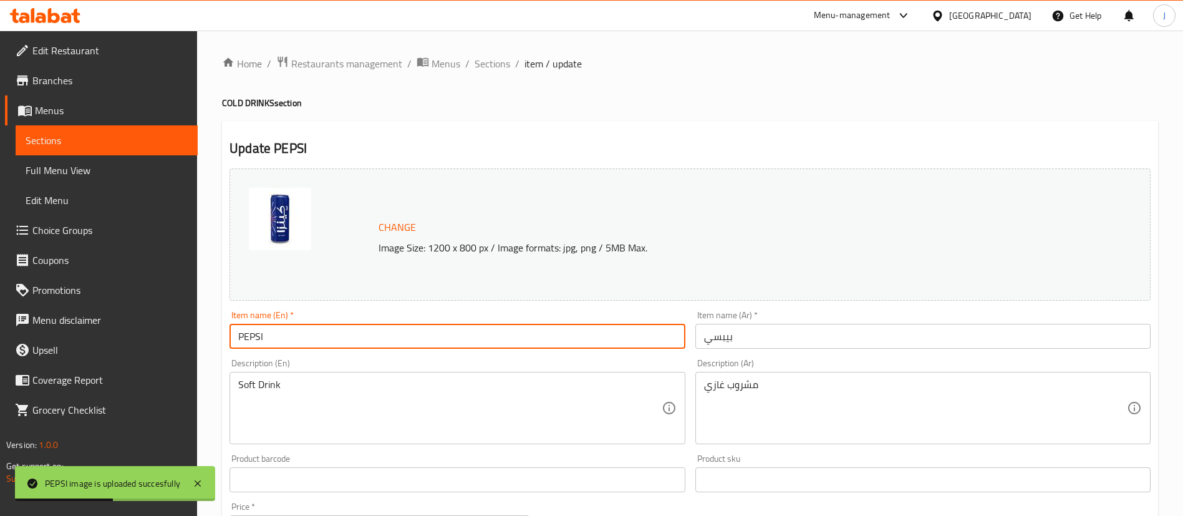
drag, startPoint x: 284, startPoint y: 325, endPoint x: 154, endPoint y: 309, distance: 130.7
click at [154, 309] on div "Edit Restaurant Branches Menus Sections Full Menu View Edit Menu Choice Groups …" at bounding box center [591, 465] width 1183 height 868
type input "/"
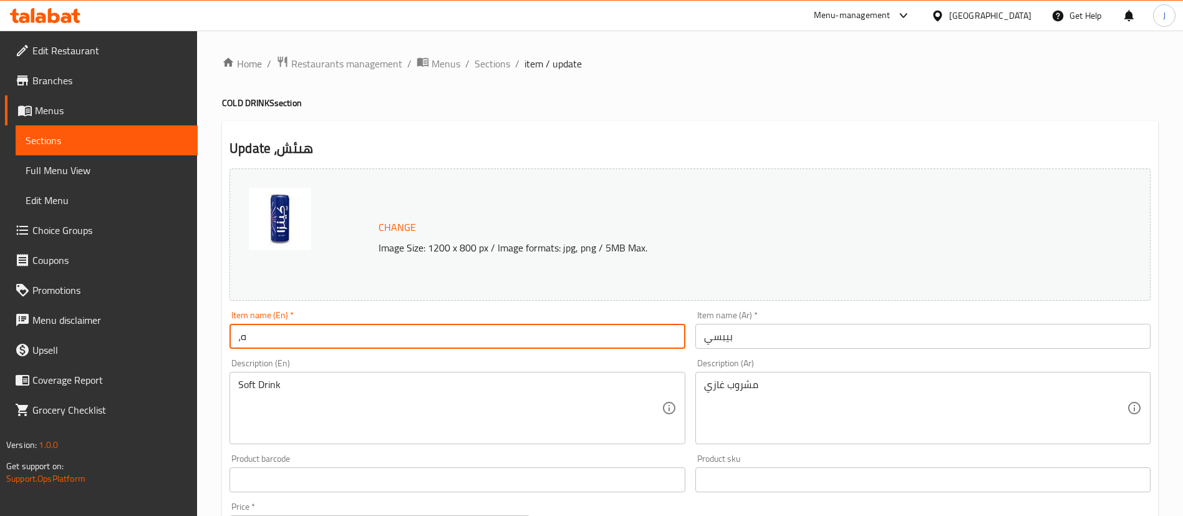
type input "،"
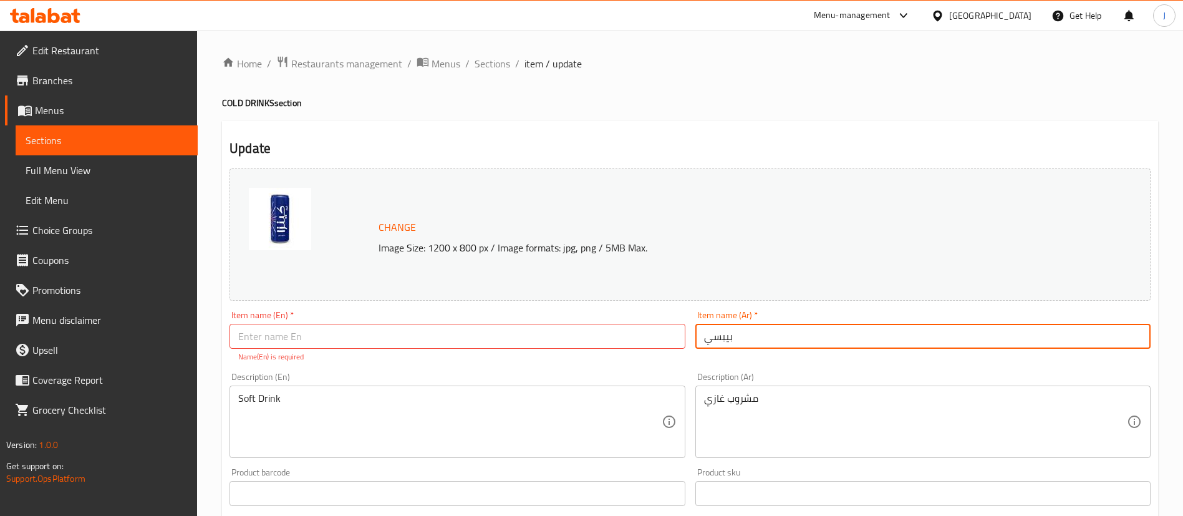
drag, startPoint x: 744, startPoint y: 341, endPoint x: 632, endPoint y: 331, distance: 113.3
click at [632, 331] on div "Change Image Size: 1200 x 800 px / Image formats: jpg, png / 5MB Max. Item name…" at bounding box center [689, 447] width 931 height 569
type input "كينزا كولا"
click at [298, 348] on input "text" at bounding box center [456, 336] width 455 height 25
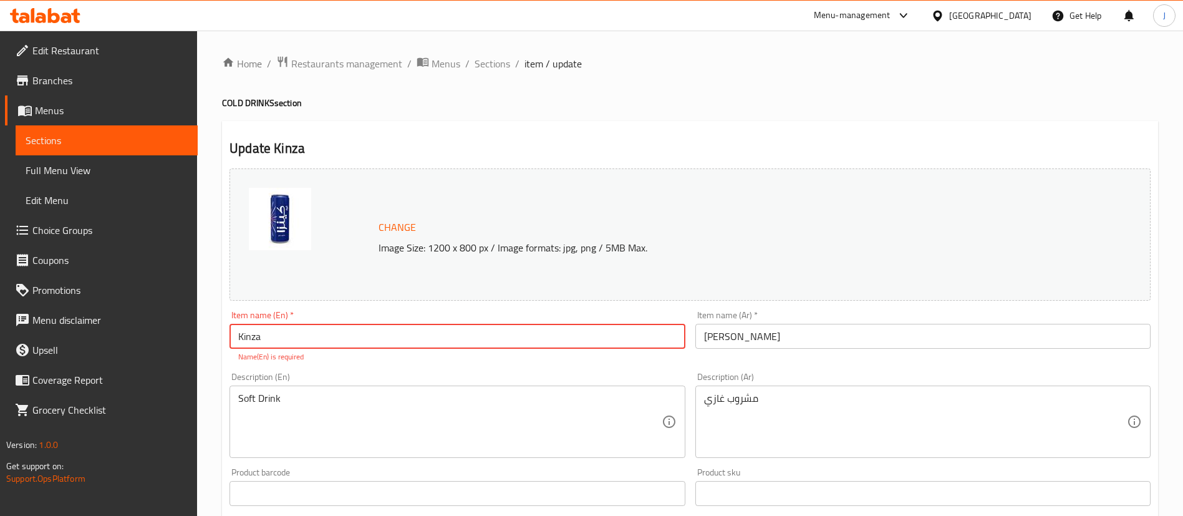
type input "Kinza Cola"
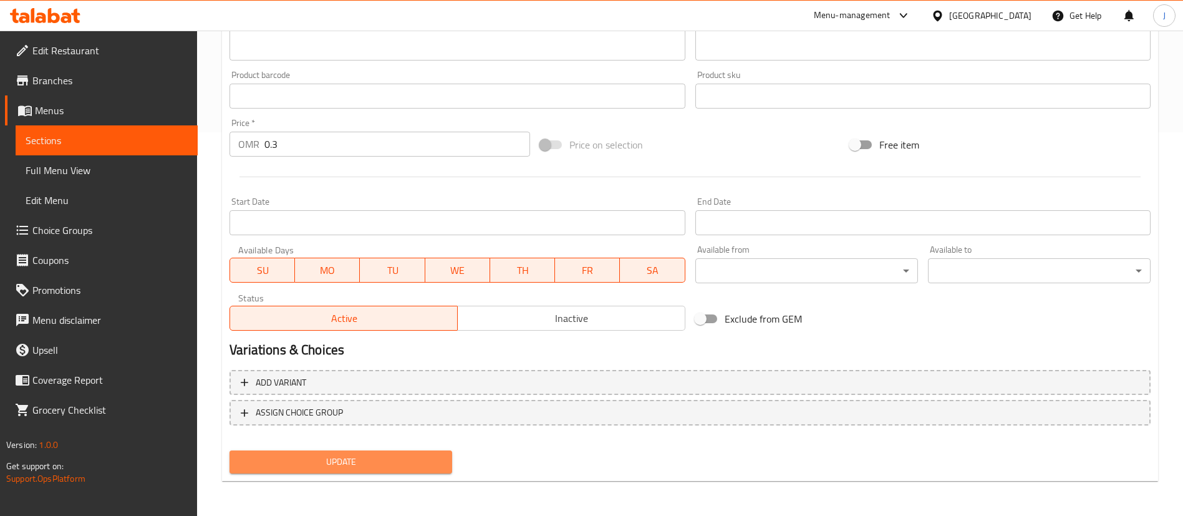
click at [352, 455] on span "Update" at bounding box center [340, 462] width 203 height 16
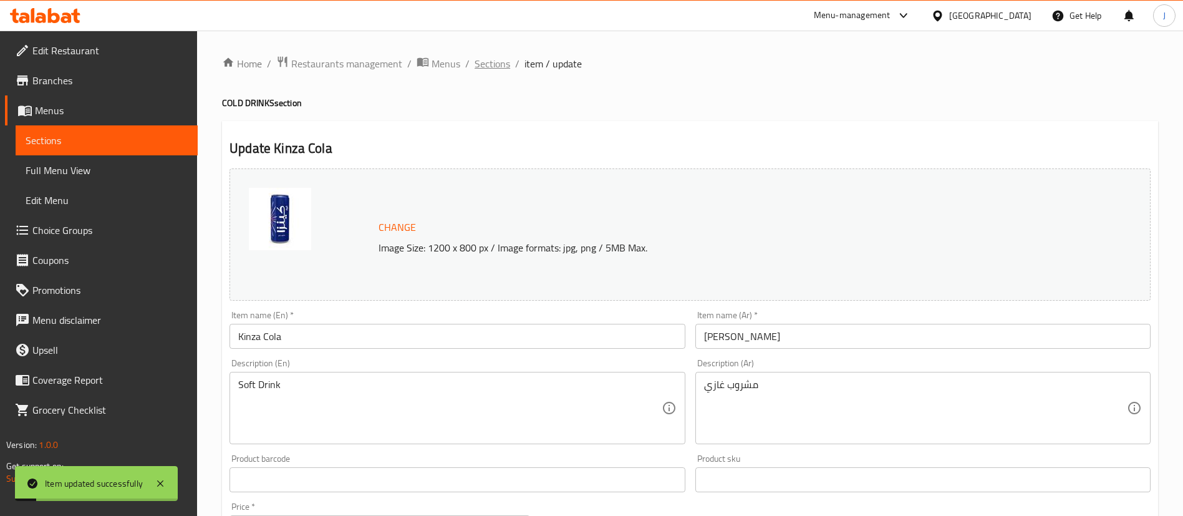
click at [484, 60] on span "Sections" at bounding box center [492, 63] width 36 height 15
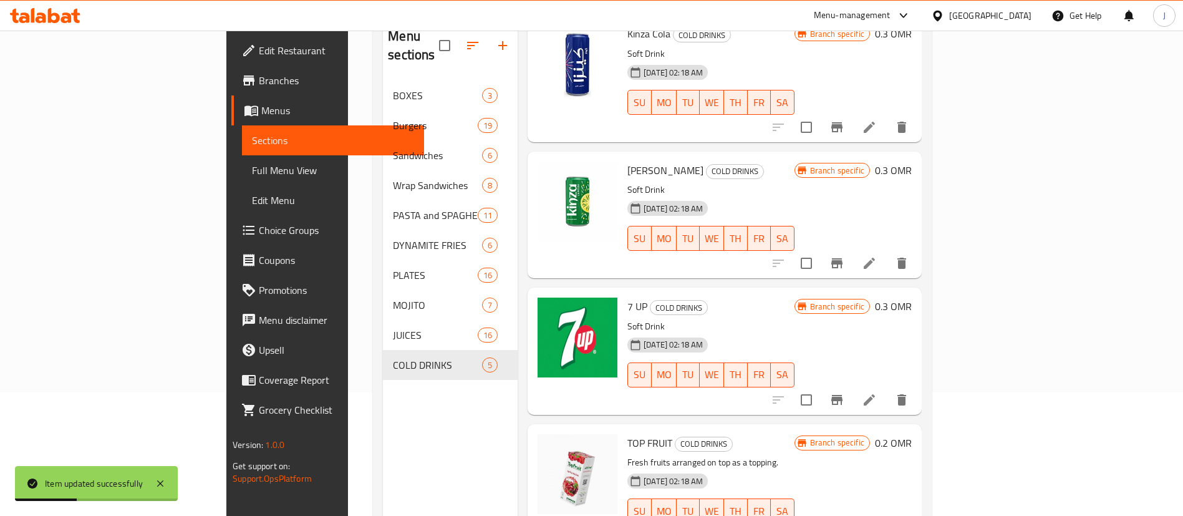
scroll to position [175, 0]
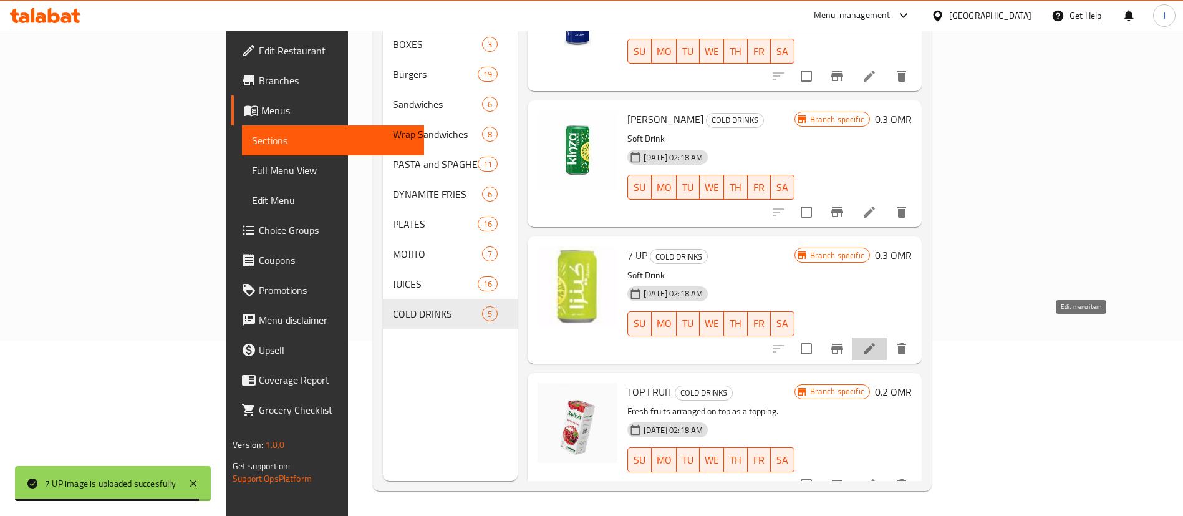
click at [875, 343] on icon at bounding box center [868, 348] width 11 height 11
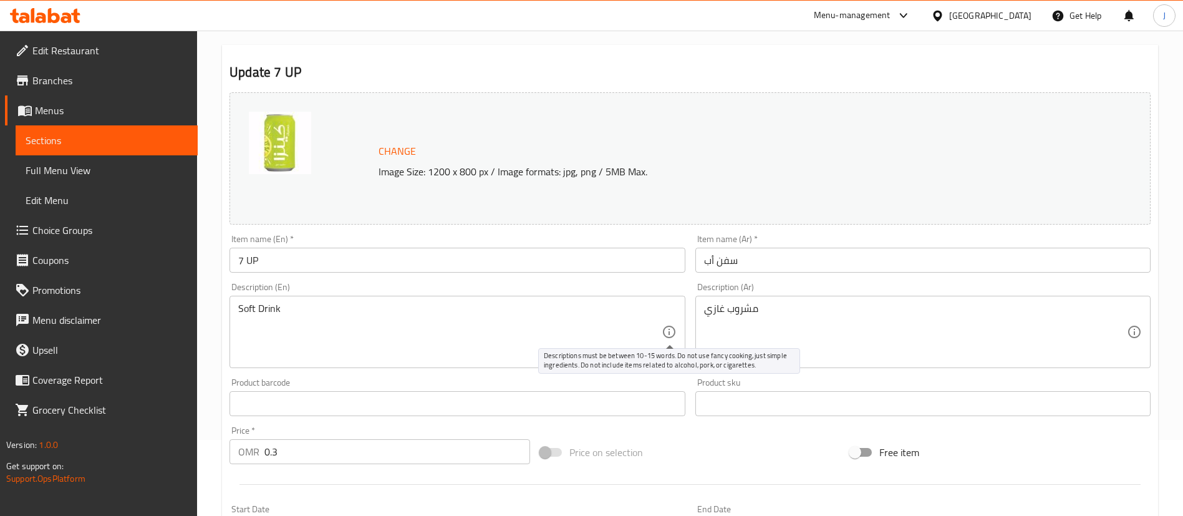
scroll to position [94, 0]
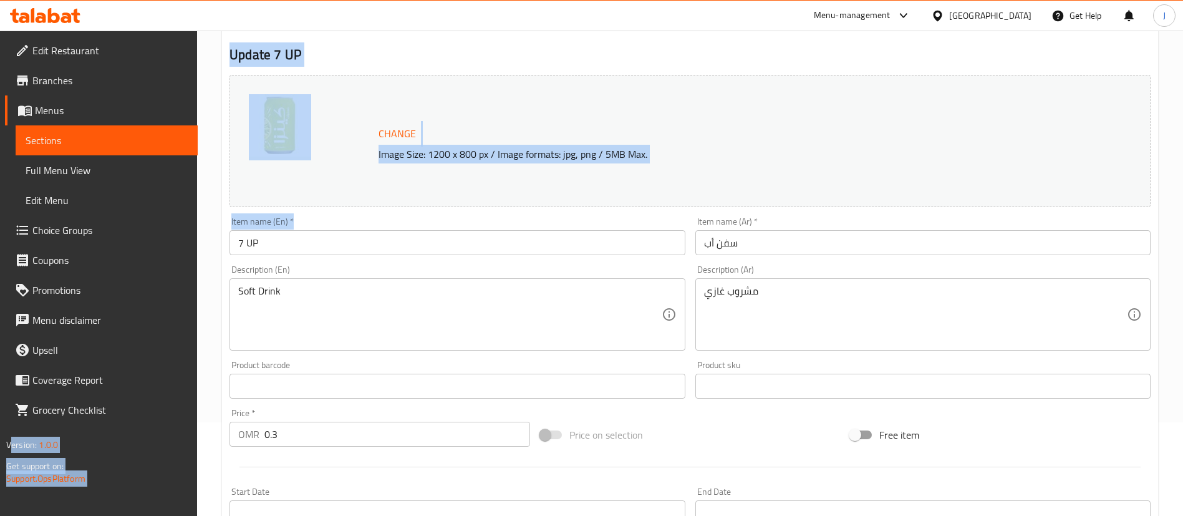
drag, startPoint x: 335, startPoint y: 225, endPoint x: 112, endPoint y: 217, distance: 223.3
click at [113, 216] on div "Edit Restaurant Branches Menus Sections Full Menu View Edit Menu Choice Groups …" at bounding box center [591, 371] width 1183 height 868
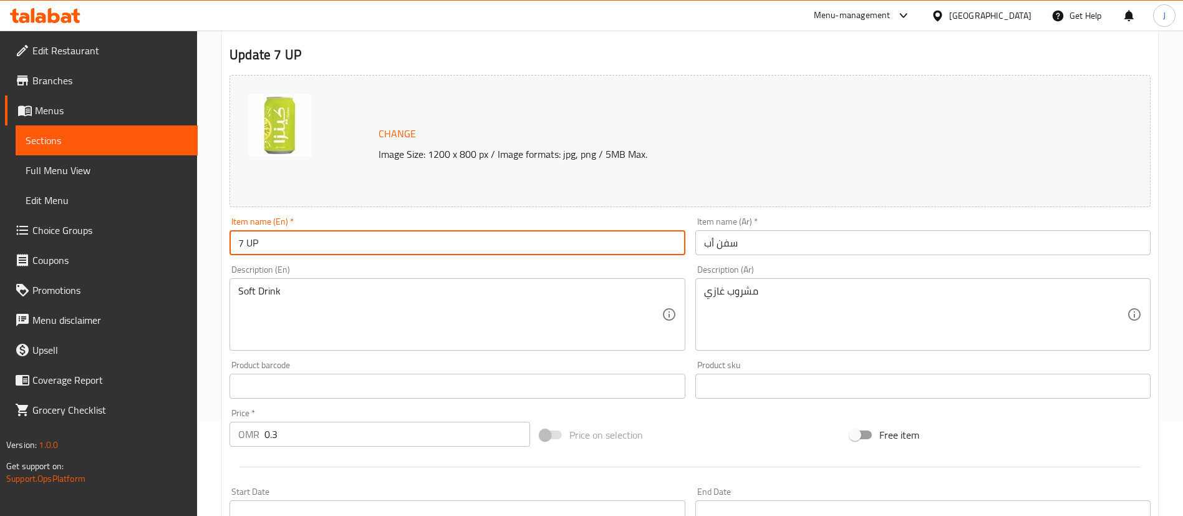
drag, startPoint x: 279, startPoint y: 253, endPoint x: 187, endPoint y: 245, distance: 92.6
click at [187, 245] on div "Edit Restaurant Branches Menus Sections Full Menu View Edit Menu Choice Groups …" at bounding box center [591, 371] width 1183 height 868
type input "L"
type input "Kinza Citrus"
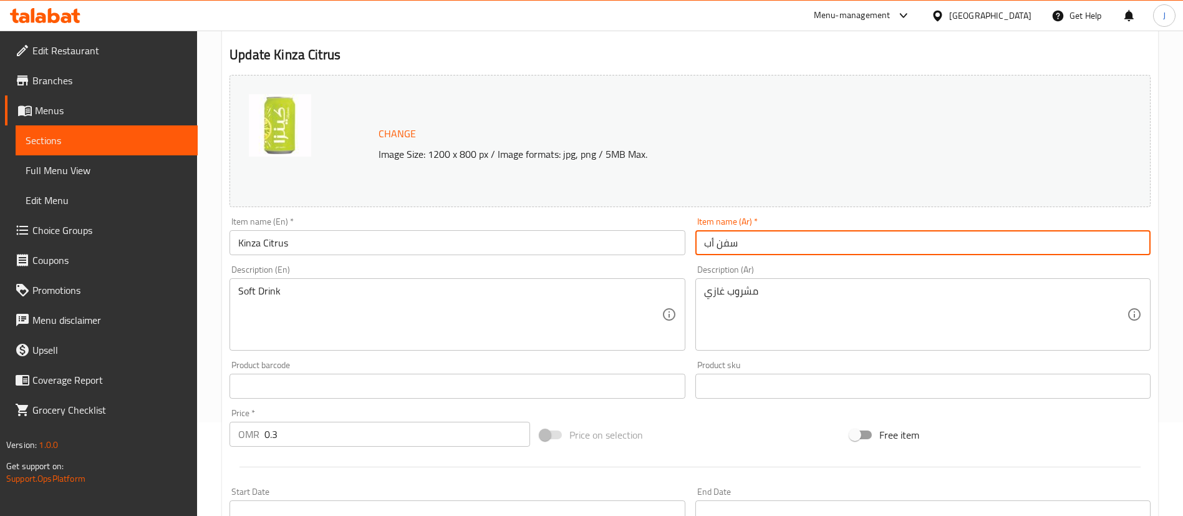
drag, startPoint x: 682, startPoint y: 249, endPoint x: 631, endPoint y: 232, distance: 53.8
click at [635, 242] on div "Change Image Size: 1200 x 800 px / Image formats: jpg, png / 5MB Max. Item name…" at bounding box center [689, 347] width 931 height 555
type input "كينزا حمضيات"
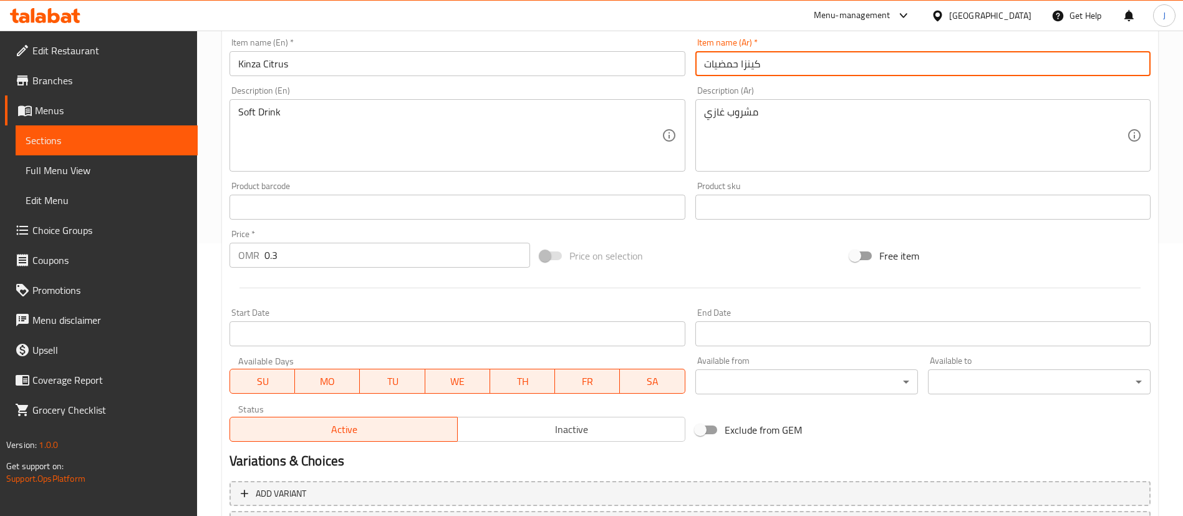
scroll to position [383, 0]
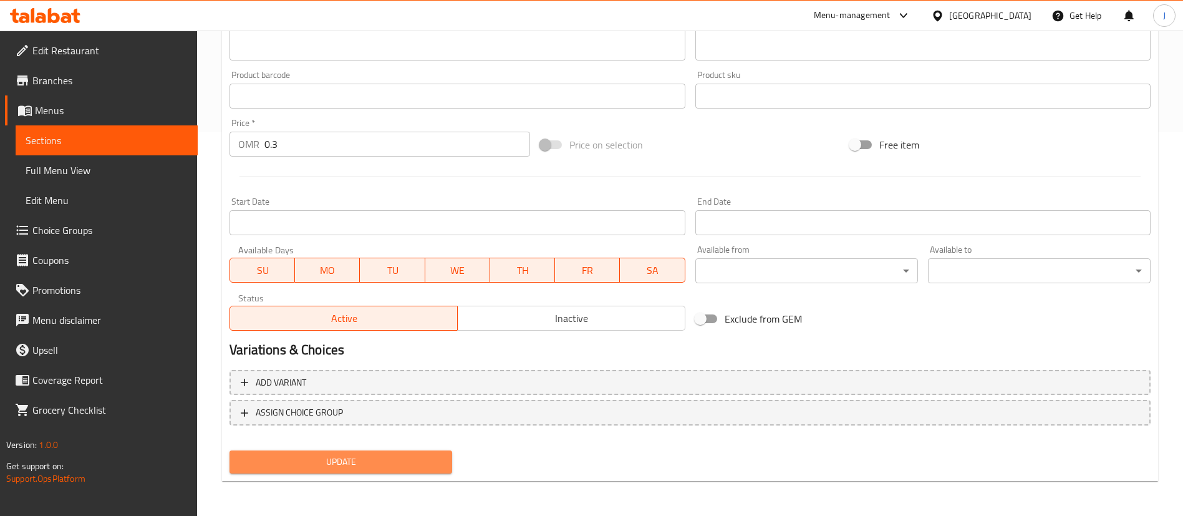
click at [390, 458] on span "Update" at bounding box center [340, 462] width 203 height 16
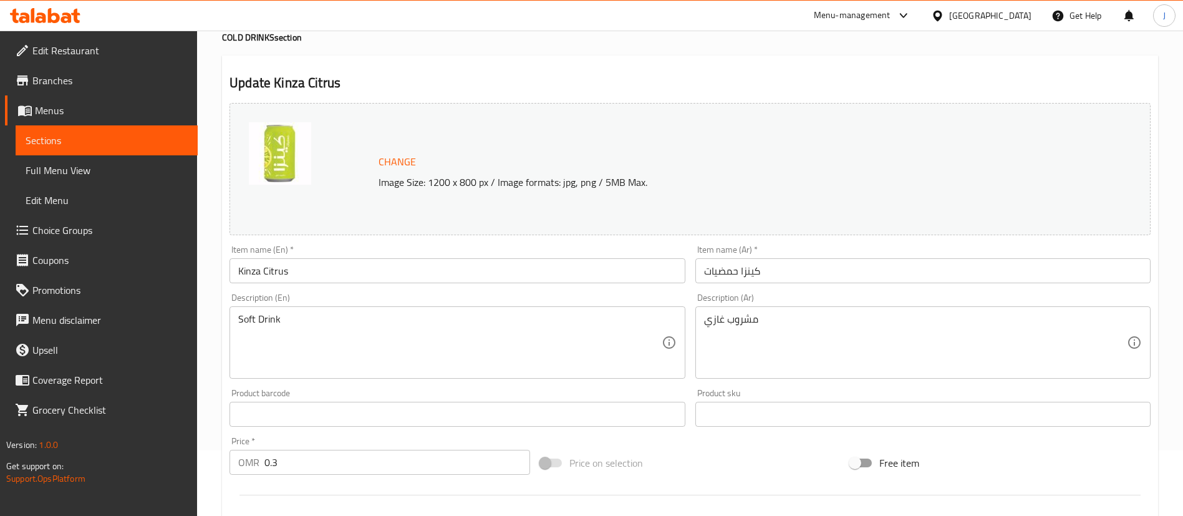
scroll to position [0, 0]
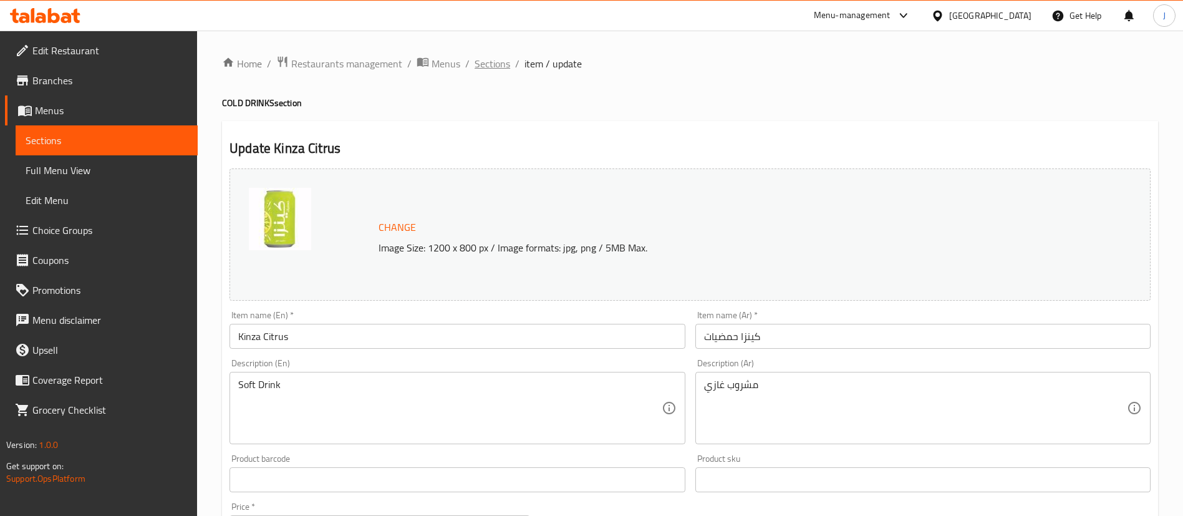
click at [485, 64] on span "Sections" at bounding box center [492, 63] width 36 height 15
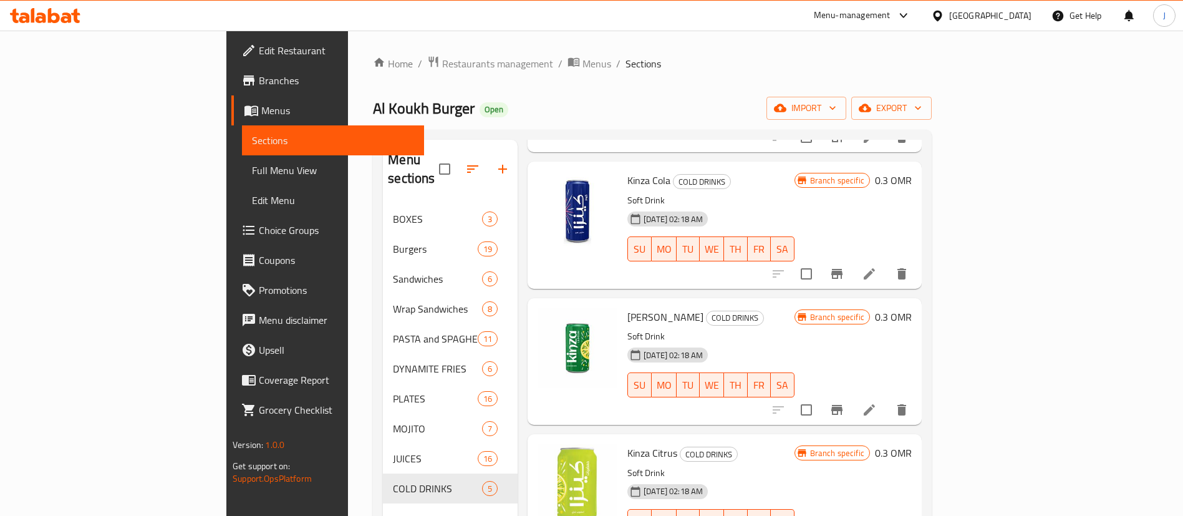
scroll to position [196, 0]
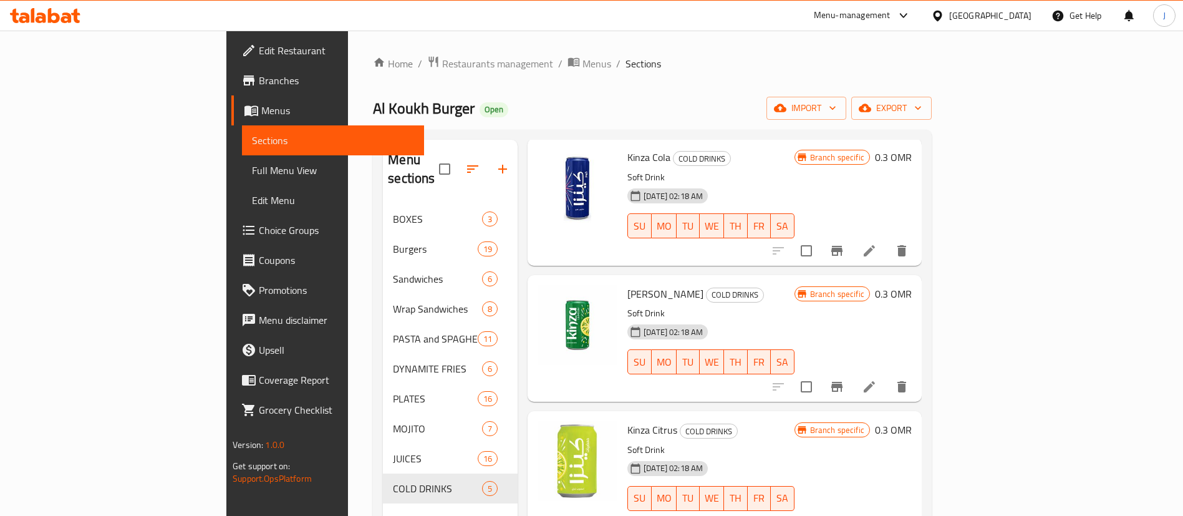
click at [348, 52] on div "Home / Restaurants management / Menus / Sections Al Koukh Burger Open import ex…" at bounding box center [652, 361] width 608 height 660
click at [442, 56] on span "Restaurants management" at bounding box center [497, 63] width 111 height 15
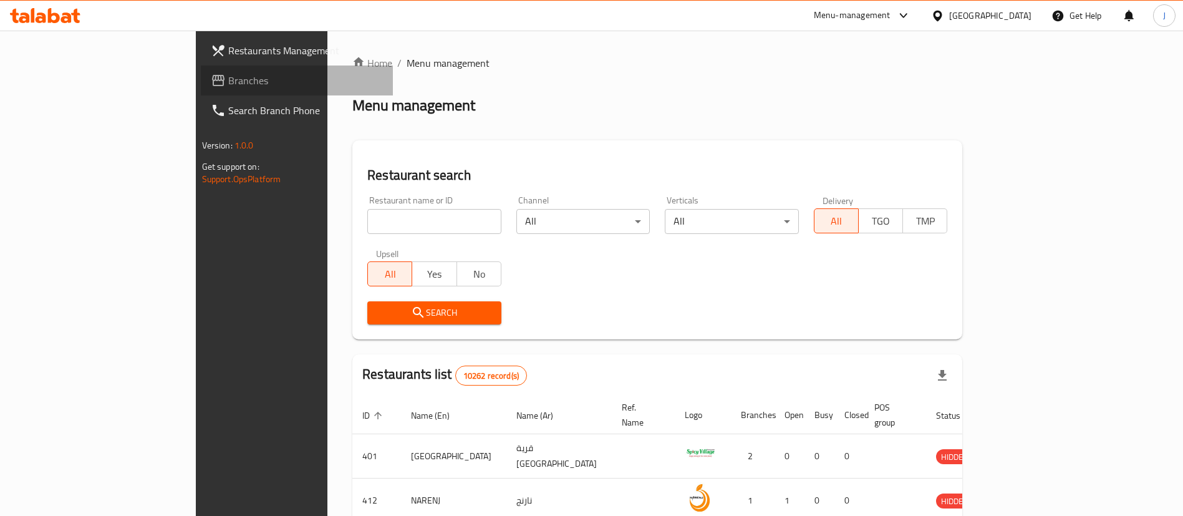
click at [228, 85] on span "Branches" at bounding box center [305, 80] width 155 height 15
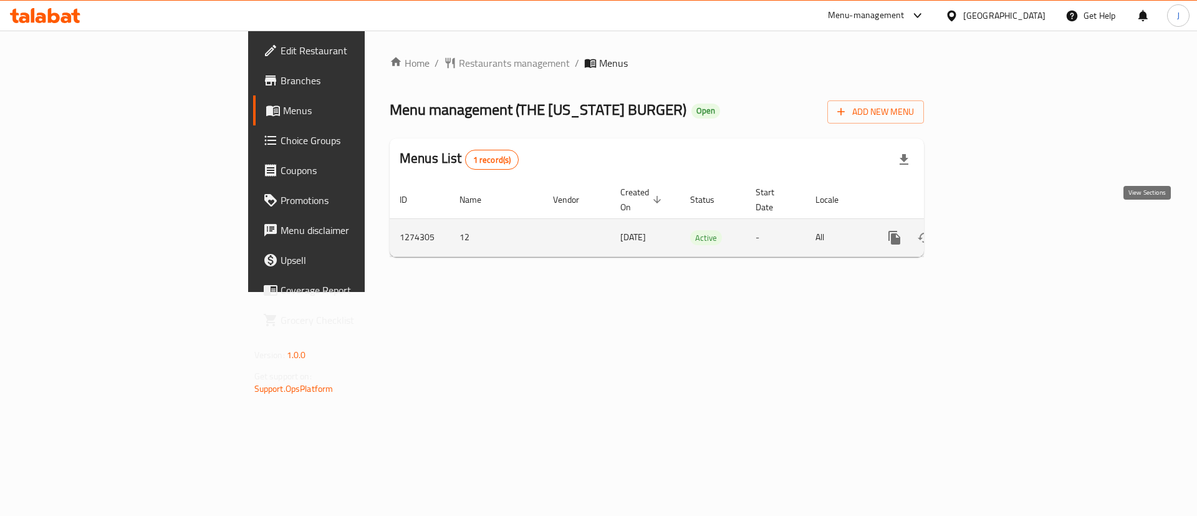
click at [999, 223] on link "enhanced table" at bounding box center [984, 238] width 30 height 30
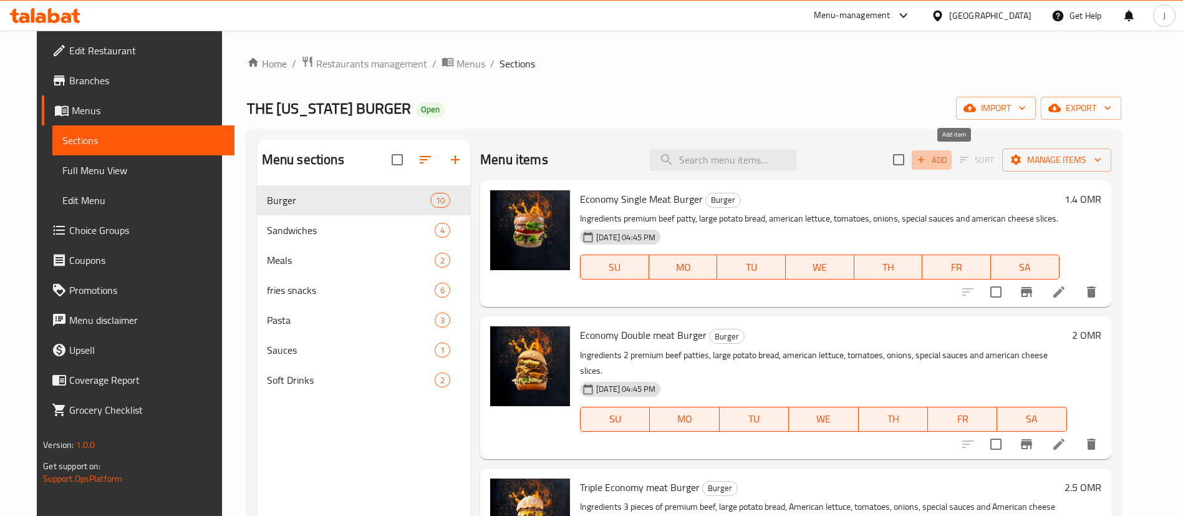
click at [948, 161] on span "Add" at bounding box center [932, 160] width 34 height 14
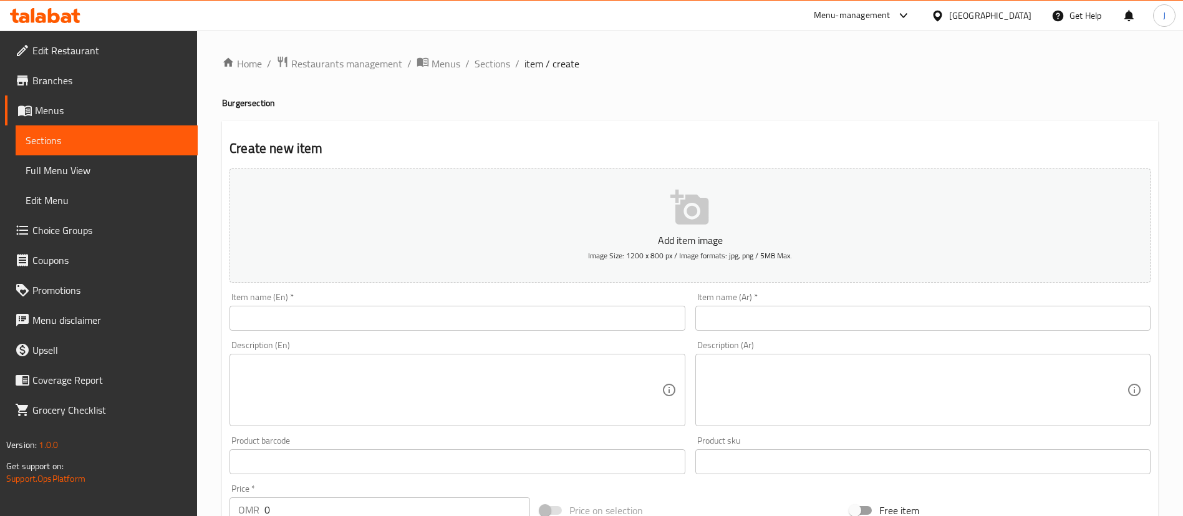
click at [762, 315] on input "text" at bounding box center [922, 317] width 455 height 25
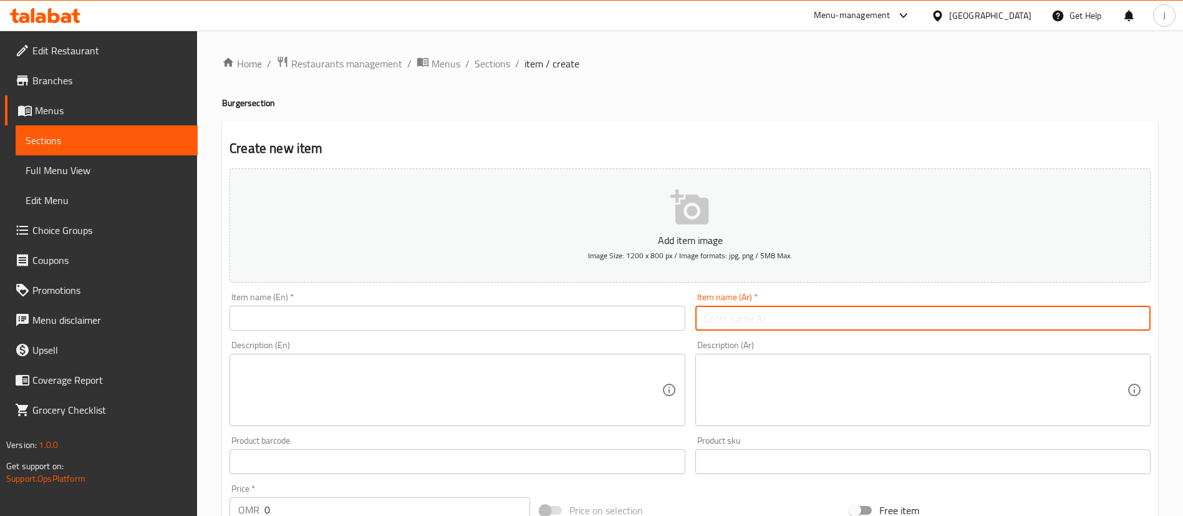
paste input "2 برجر لحم بقري فاخر المكونات: حبتين وسط من برجر اللحم البقري الفاخر وأجمل الصو…"
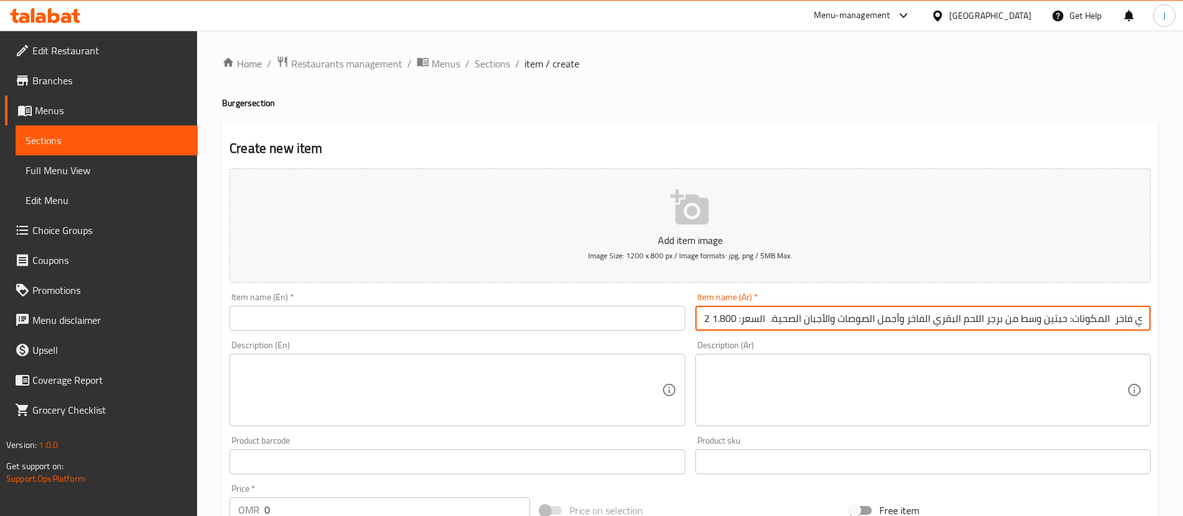
scroll to position [0, 47]
type input "2 برجر لحم بقري فاخر المكونات: حبتين وسط من برجر اللحم البقري الفاخر وأجمل الصو…"
click at [802, 393] on textarea at bounding box center [915, 389] width 423 height 59
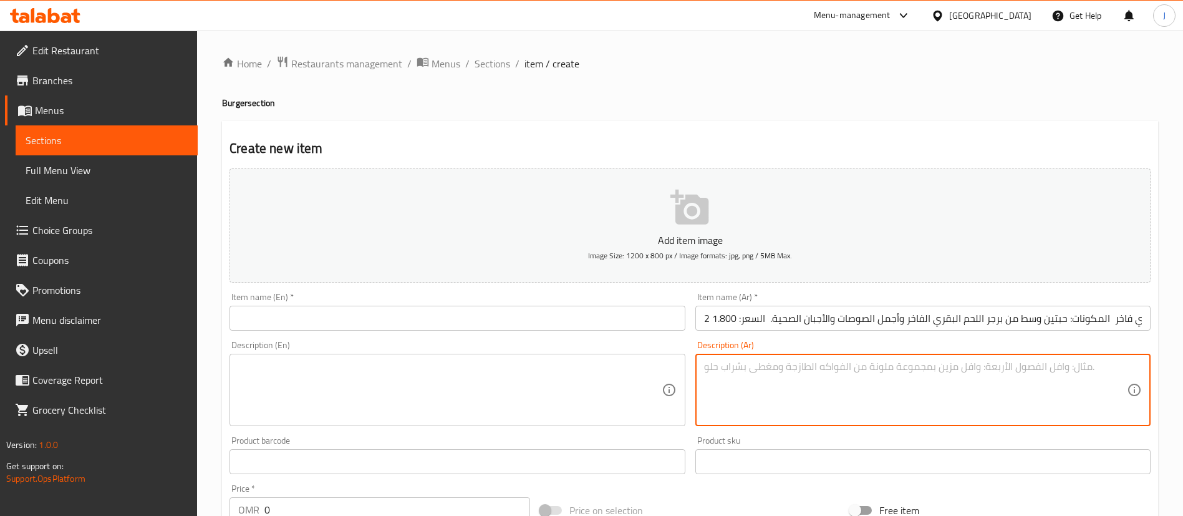
paste textarea "2 برجر لحم بقري فاخر المكونات: حبتين وسط من برجر اللحم البقري الفاخر وأجمل الصو…"
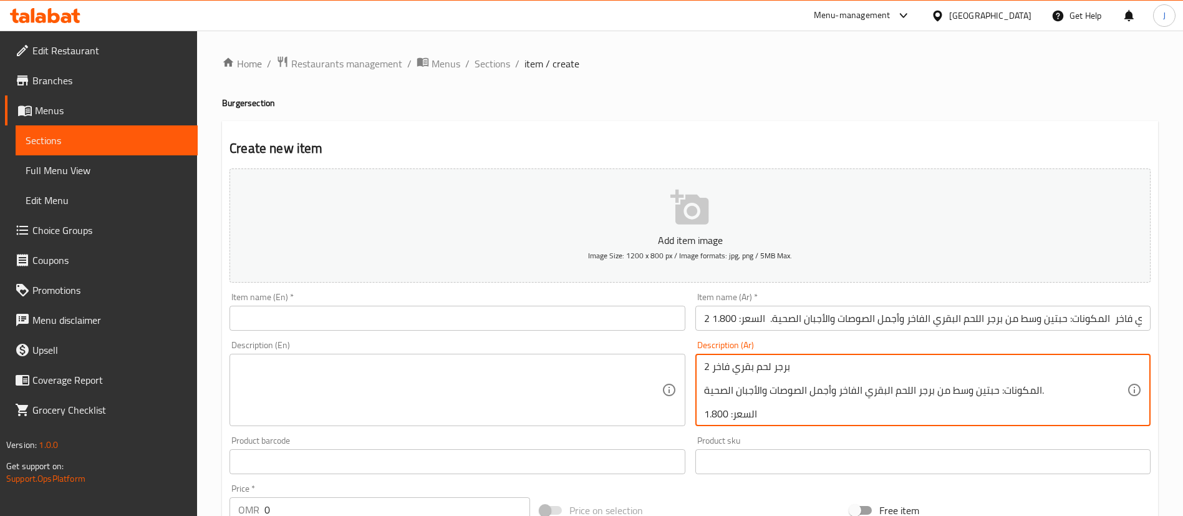
drag, startPoint x: 797, startPoint y: 370, endPoint x: 682, endPoint y: 361, distance: 115.1
click at [682, 361] on div "Add item image Image Size: 1200 x 800 px / Image formats: jpg, png / 5MB Max. I…" at bounding box center [689, 431] width 931 height 537
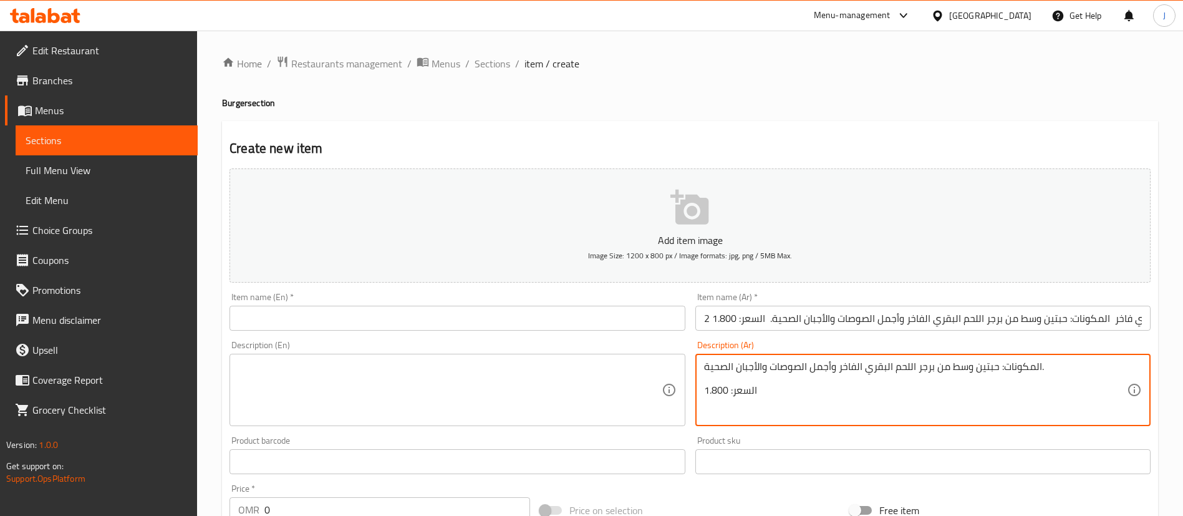
type textarea "المكونات: حبتين وسط من برجر اللحم البقري الفاخر وأجمل الصوصات والأجبان الصحية. …"
click at [753, 318] on input "2 برجر لحم بقري فاخر المكونات: حبتين وسط من برجر اللحم البقري الفاخر وأجمل الصو…" at bounding box center [922, 317] width 455 height 25
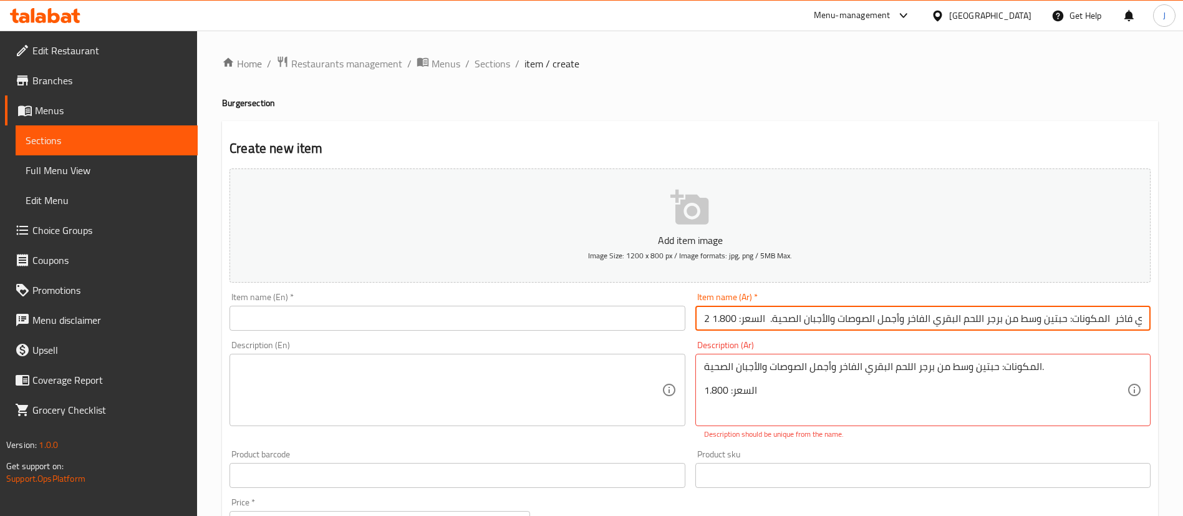
paste input "text"
type input "2 برجر لحم بقري فاخر"
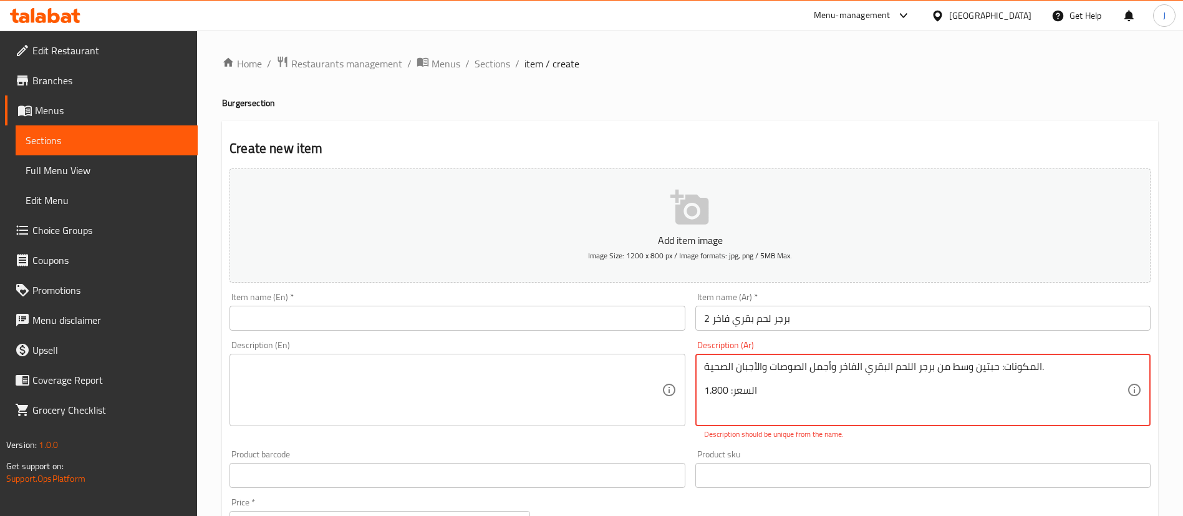
scroll to position [3, 0]
drag, startPoint x: 728, startPoint y: 414, endPoint x: 693, endPoint y: 408, distance: 35.4
click at [721, 375] on textarea "المكونات: حبتين وسط من برجر اللحم البقري الفاخر وأجمل الصوصات والأجبان الصحية." at bounding box center [915, 389] width 423 height 59
click at [1045, 392] on textarea "المكونات: حبتين وسط من برجر اللحم البقري الفاخر وأجمل الصوصات والأجبان الصحية." at bounding box center [915, 389] width 423 height 59
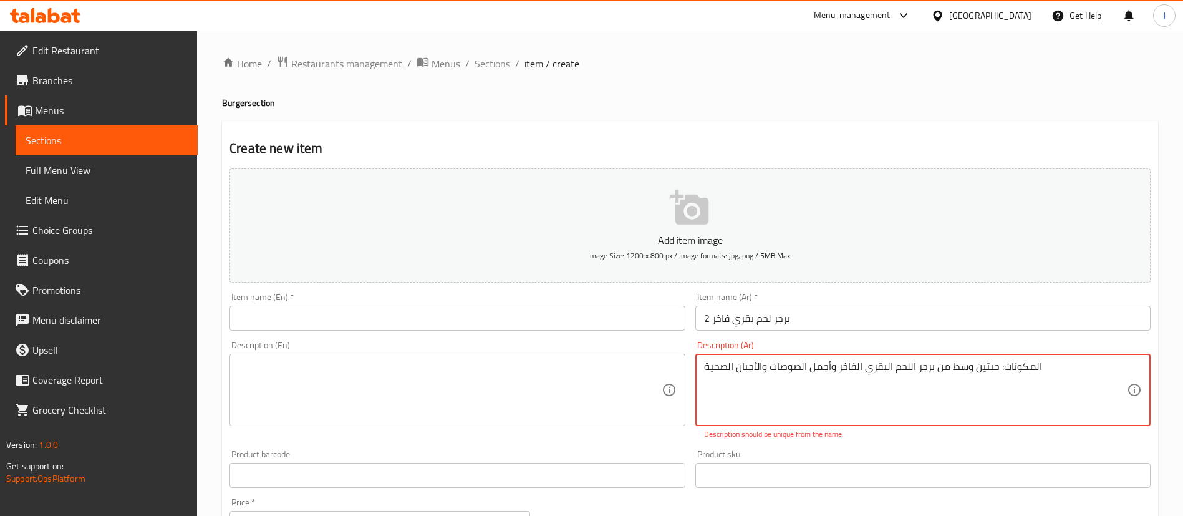
drag, startPoint x: 996, startPoint y: 392, endPoint x: 1070, endPoint y: 395, distance: 74.3
click at [1070, 395] on textarea "المكونات: حبتين وسط من برجر اللحم البقري الفاخر وأجمل الصوصات والأجبان الصحية" at bounding box center [915, 389] width 423 height 59
click at [859, 418] on textarea "حبتين وسط من برجر اللحم البقري الفاخر وأجمل الصوصات والأجبان الصحية" at bounding box center [915, 389] width 423 height 59
type textarea "حبتين وسط من برجر اللحم البقري الفاخر وأجمل الصوصات والأجبان الصحية"
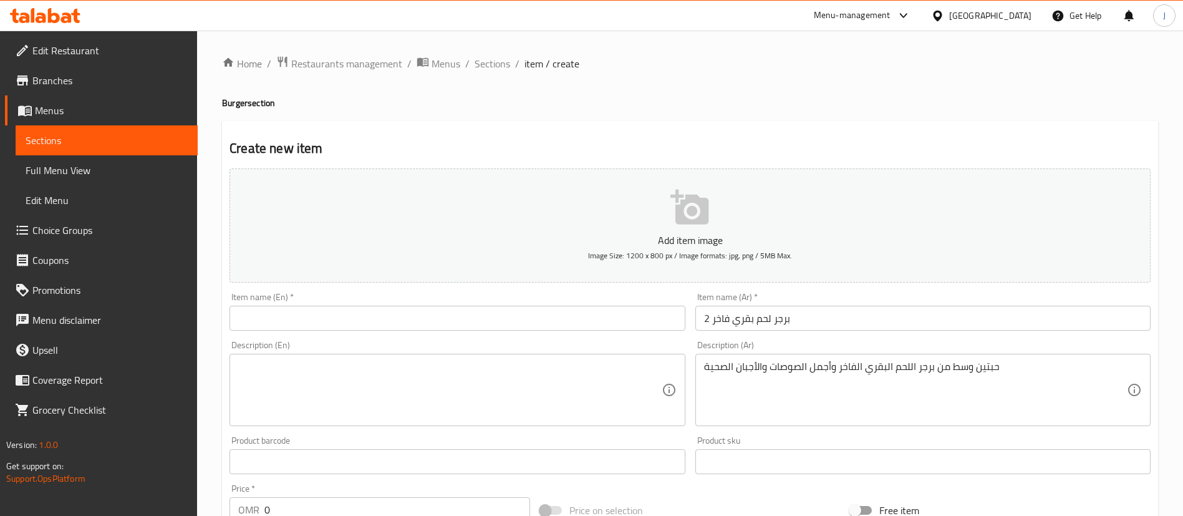
click at [662, 453] on div "Product barcode Product barcode" at bounding box center [456, 455] width 455 height 38
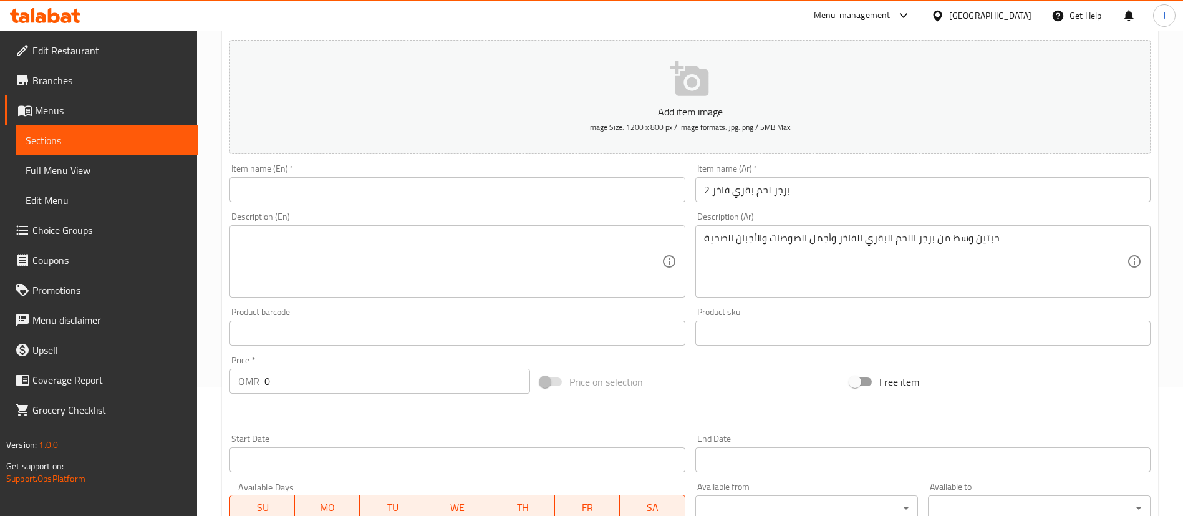
scroll to position [187, 0]
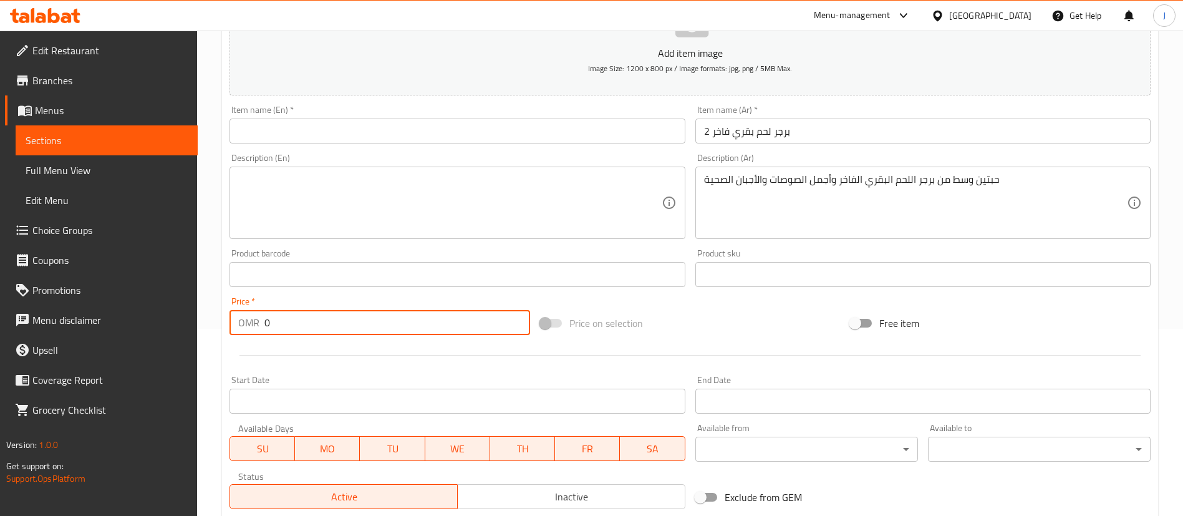
drag, startPoint x: 279, startPoint y: 319, endPoint x: 218, endPoint y: 316, distance: 60.5
click at [218, 317] on div "Home / Restaurants management / Menus / Sections / item / create Burger section…" at bounding box center [690, 269] width 986 height 850
paste input "1.80"
type input "1.800"
click at [809, 137] on input "2 برجر لحم بقري فاخر" at bounding box center [922, 130] width 455 height 25
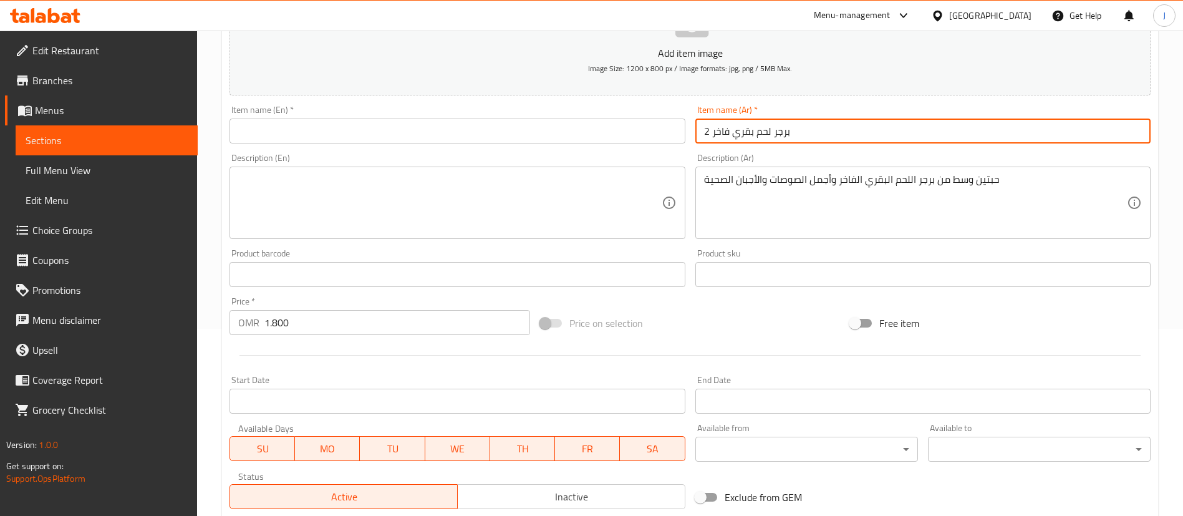
click at [443, 122] on input "text" at bounding box center [456, 130] width 455 height 25
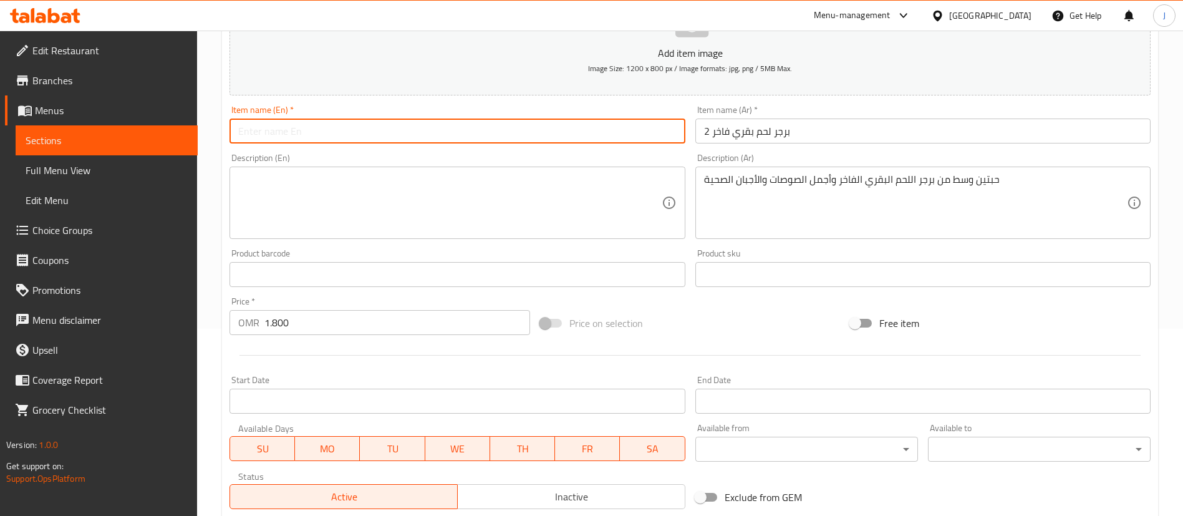
paste input "2 Premium Beef Burgers"
type input "2 Premium Beef Burgers"
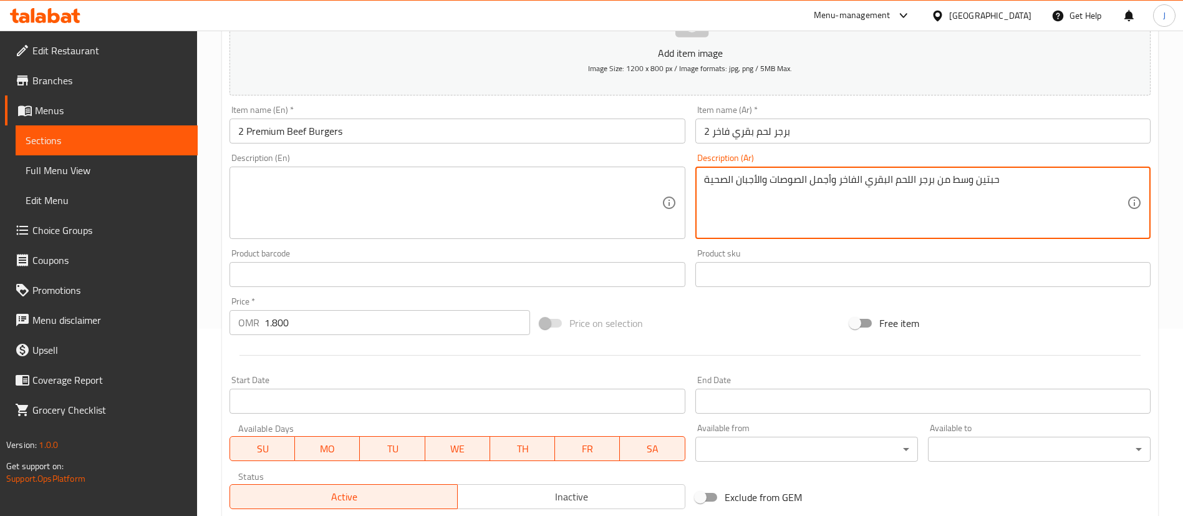
click at [754, 183] on textarea "حبتين وسط من برجر اللحم البقري الفاخر وأجمل الصوصات والأجبان الصحية" at bounding box center [915, 202] width 423 height 59
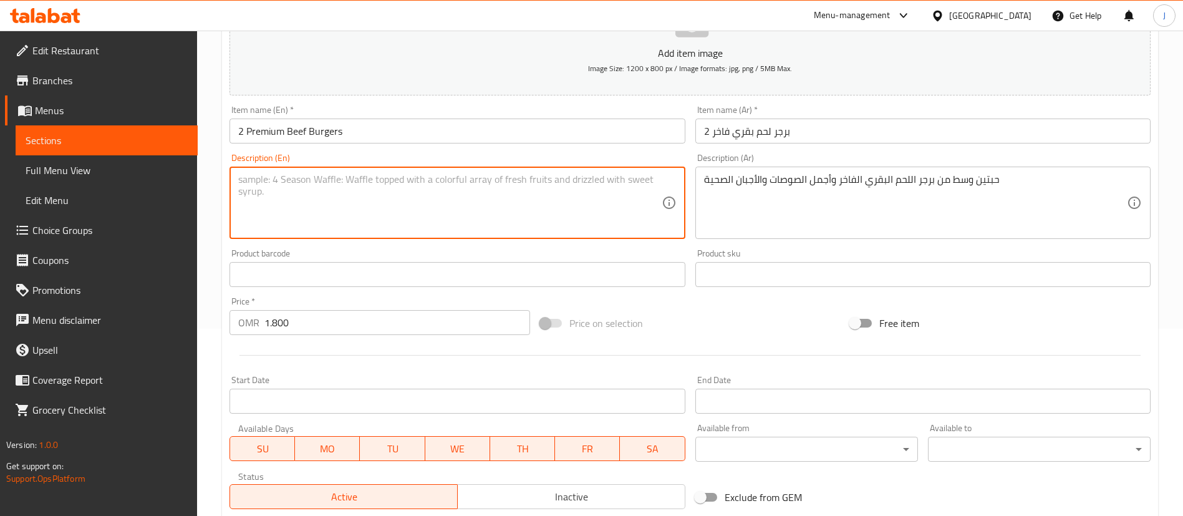
click at [537, 203] on textarea at bounding box center [449, 202] width 423 height 59
paste textarea "Two medium premium beef burgers, served with the finest sauces and healthy chee…"
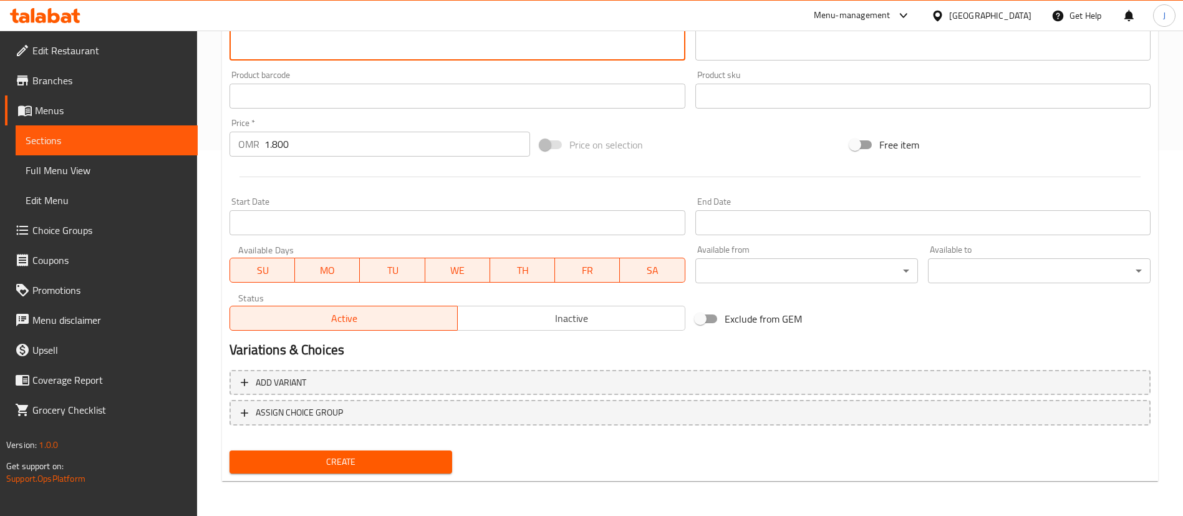
type textarea "Two medium premium beef burgers, served with the finest sauces and healthy chee…"
click at [377, 455] on span "Create" at bounding box center [340, 462] width 203 height 16
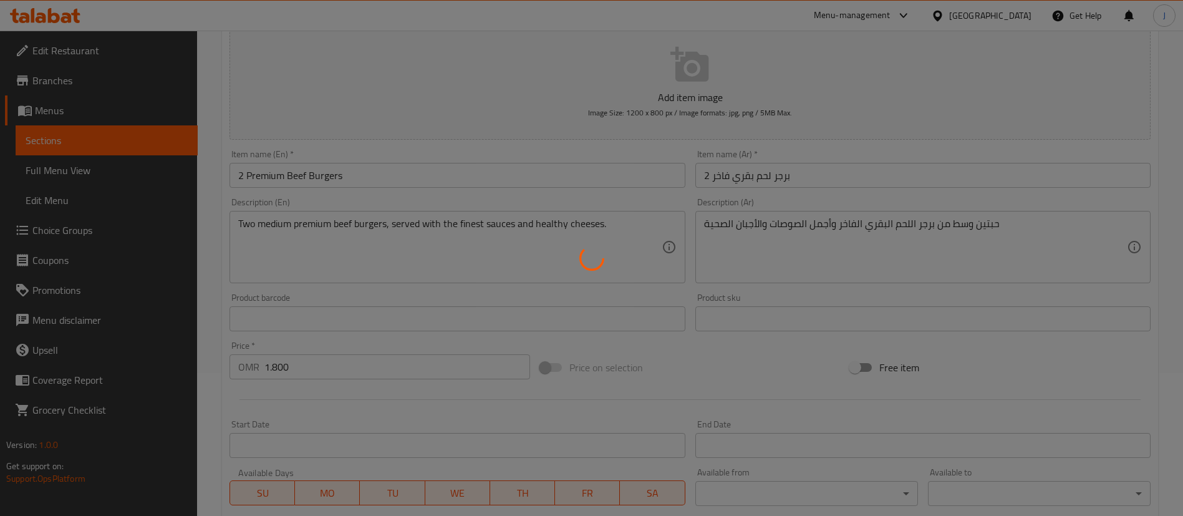
scroll to position [0, 0]
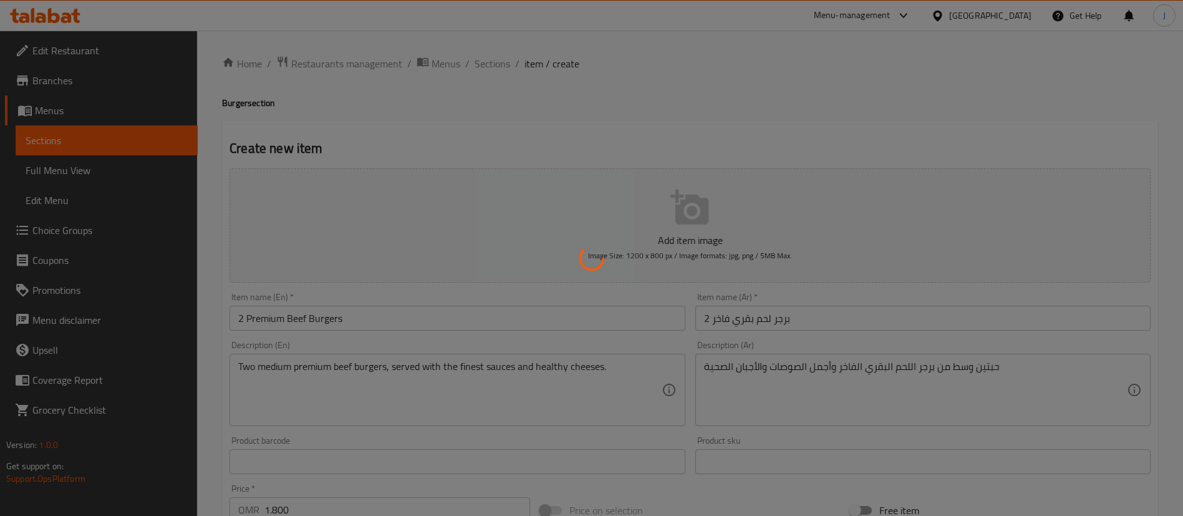
type input "0"
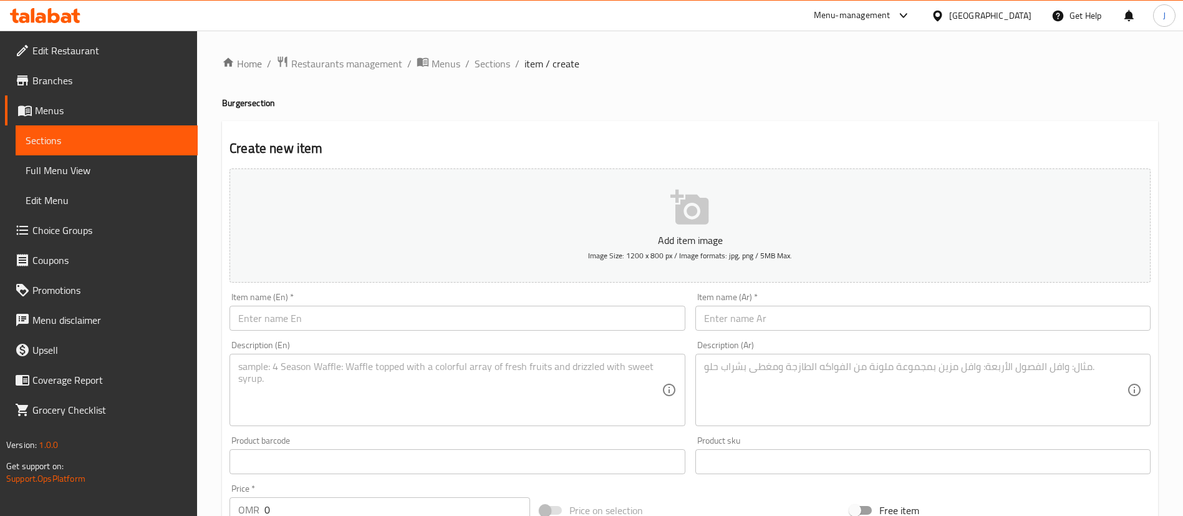
click at [711, 380] on textarea at bounding box center [915, 389] width 423 height 59
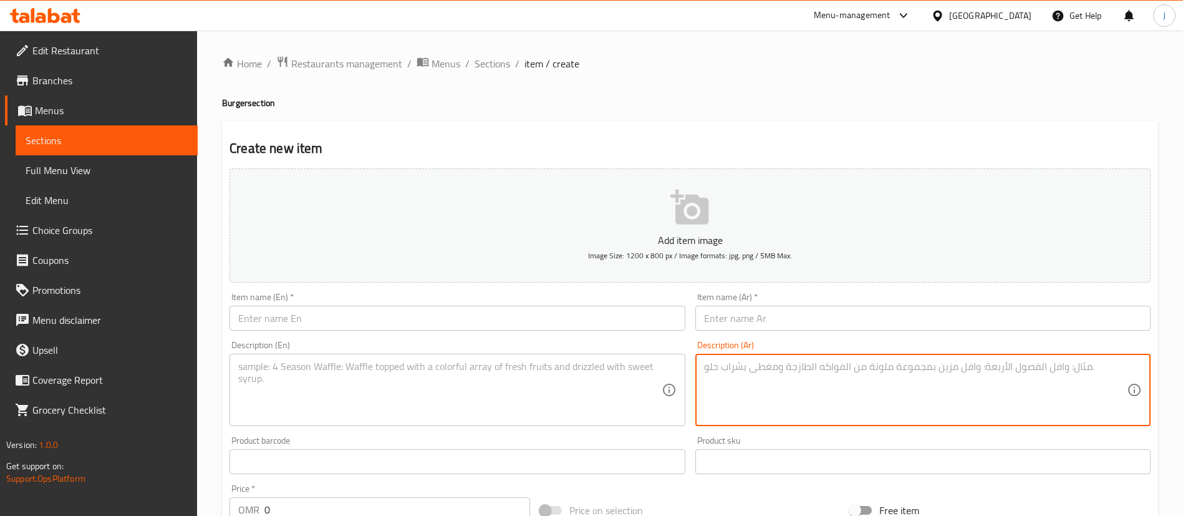
paste textarea "2 برجر شوارما دجاج الصاج. المكونات: حبتين برجر وسط من شوارما دجاج الصاج، مغطاة …"
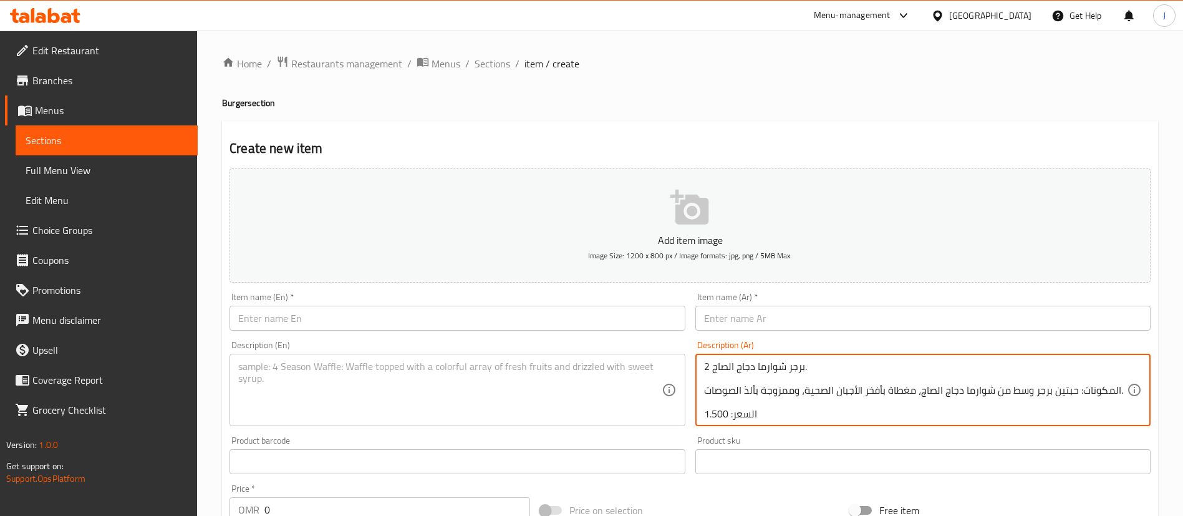
click at [734, 360] on textarea "2 برجر شوارما دجاج الصاج. المكونات: حبتين برجر وسط من شوارما دجاج الصاج، مغطاة …" at bounding box center [915, 389] width 423 height 59
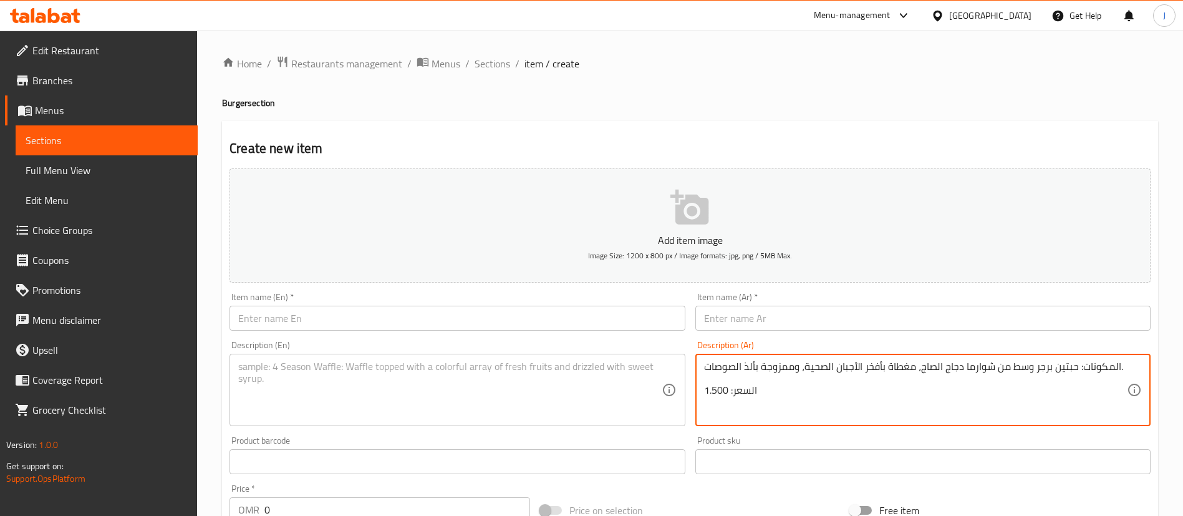
type textarea "المكونات: حبتين برجر وسط من شوارما دجاج الصاج، مغطاة بأفخر الأجبان الصحية، وممز…"
click at [756, 313] on input "text" at bounding box center [922, 317] width 455 height 25
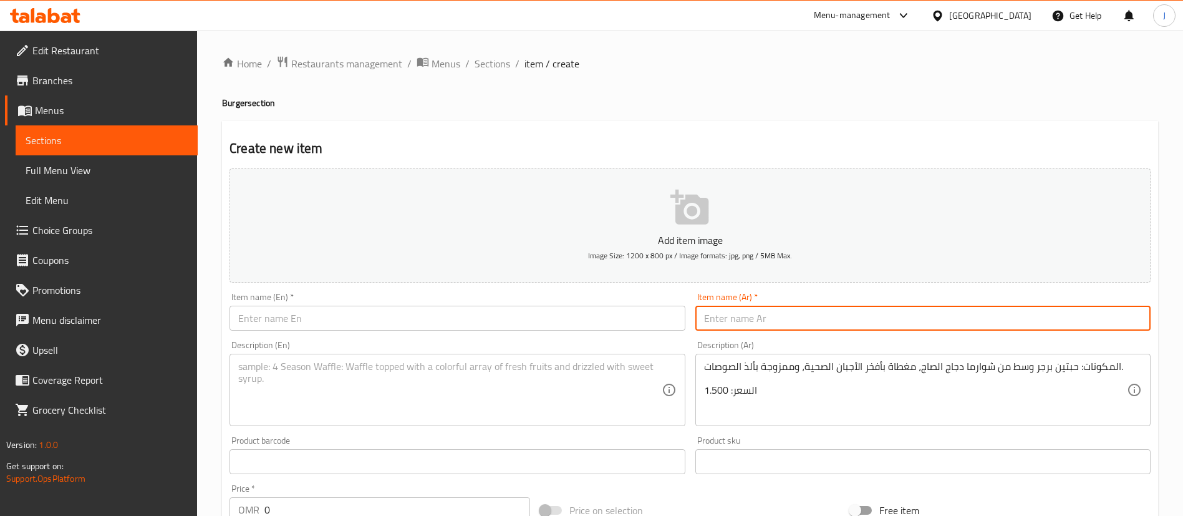
paste input "2 برجر شوارما دجاج الصاج."
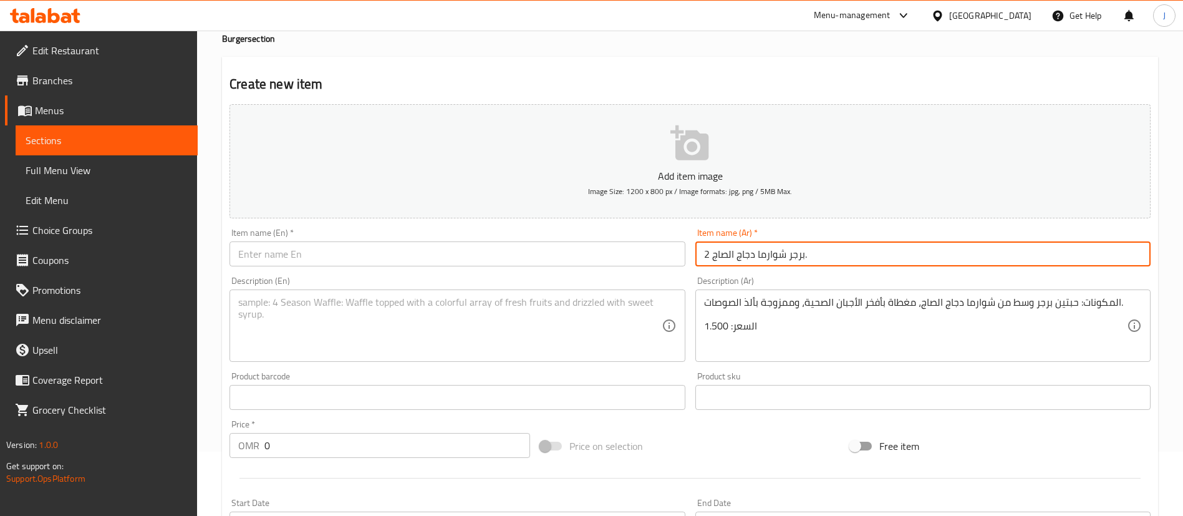
scroll to position [94, 0]
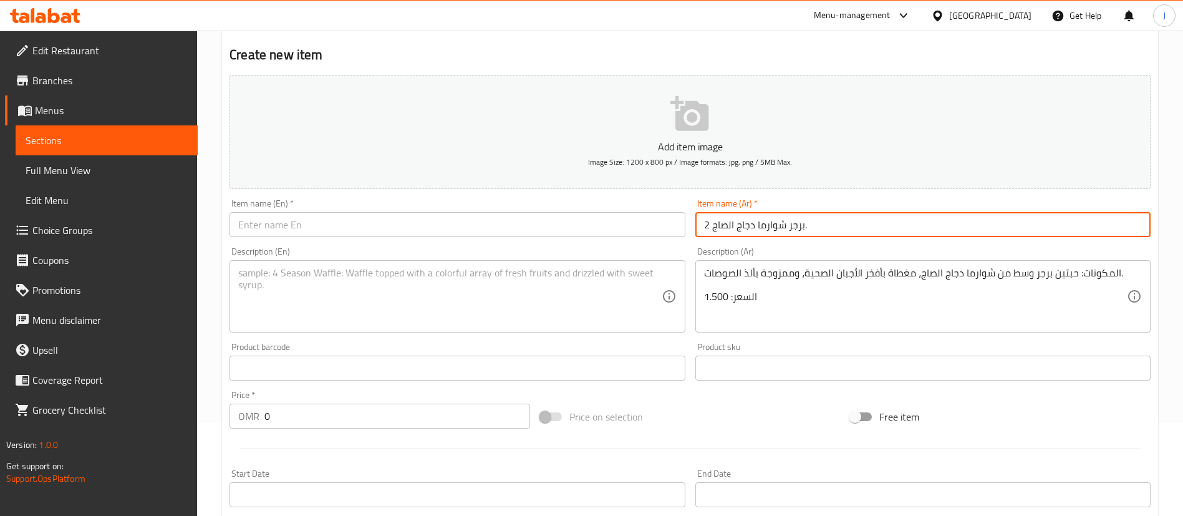
type input "2 برجر شوارما دجاج الصاج."
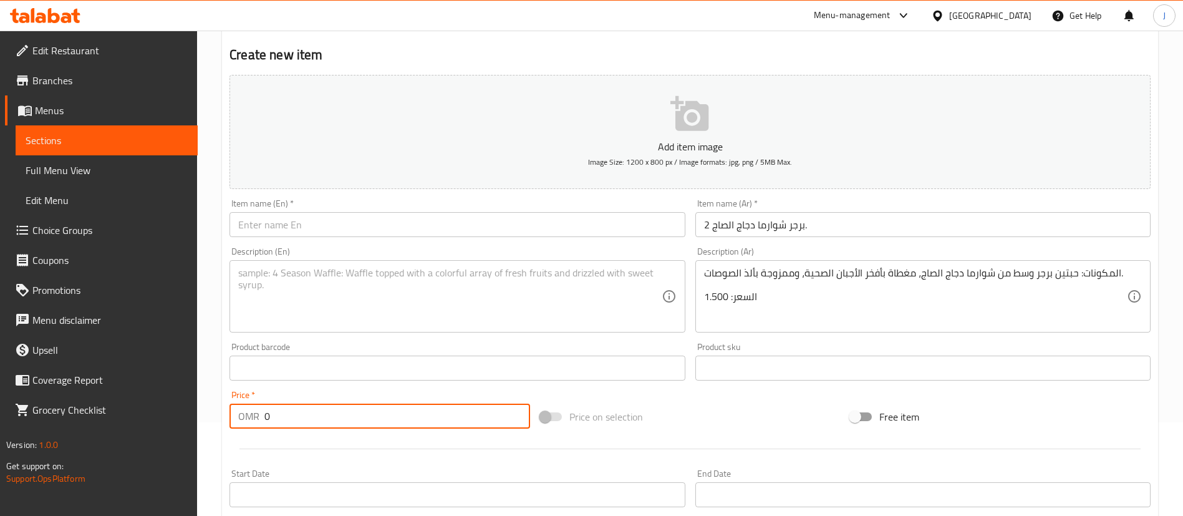
drag, startPoint x: 284, startPoint y: 413, endPoint x: 233, endPoint y: 410, distance: 51.9
click at [233, 410] on div "OMR 0 Price *" at bounding box center [379, 415] width 301 height 25
type input "1.5"
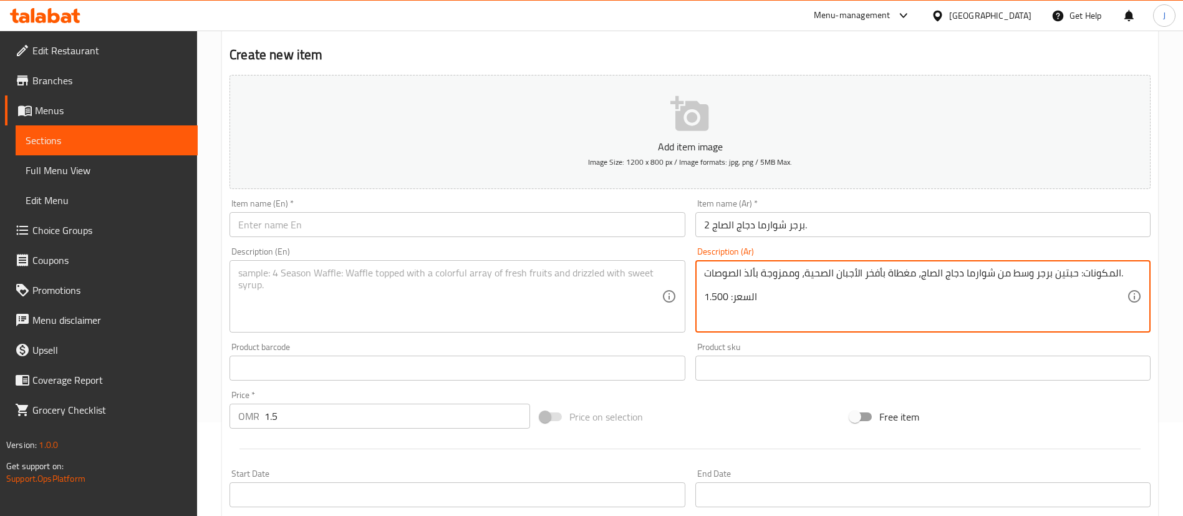
scroll to position [3, 0]
drag, startPoint x: 781, startPoint y: 320, endPoint x: 744, endPoint y: 304, distance: 40.2
drag, startPoint x: 1076, startPoint y: 286, endPoint x: 1160, endPoint y: 264, distance: 86.3
click at [1160, 264] on div "Home / Restaurants management / Menus / Sections / item / create Burger section…" at bounding box center [690, 362] width 986 height 850
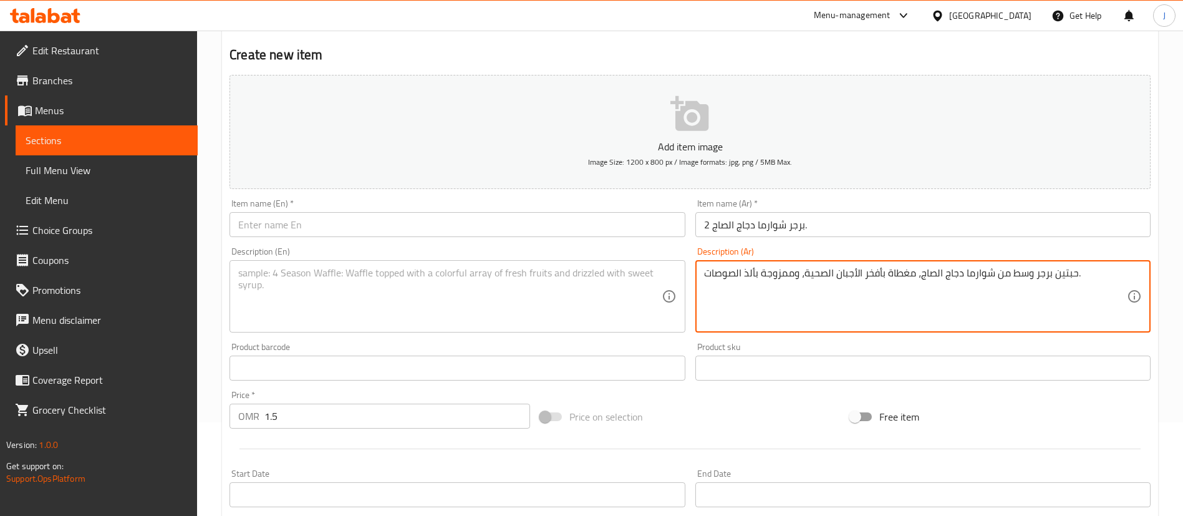
type textarea "حبتين برجر وسط من شوارما دجاج الصاج، مغطاة بأفخر الأجبان الصحية، وممزوجة بألذ ا…"
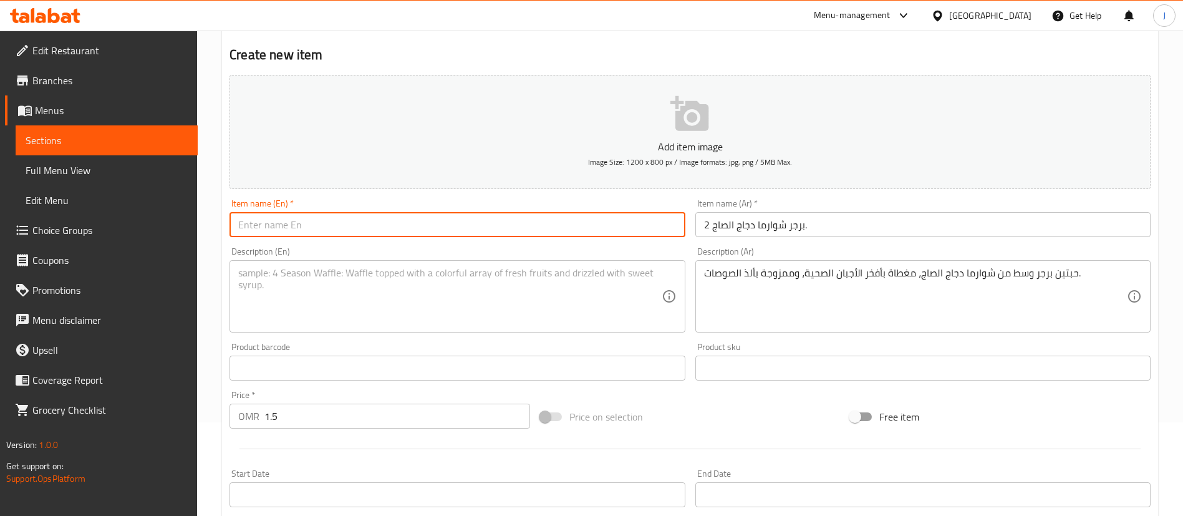
click at [458, 226] on input "text" at bounding box center [456, 224] width 455 height 25
paste input "2 Saj Chicken Shawarma Burgers"
type input "2 Saj Chicken Shawarma Burgers"
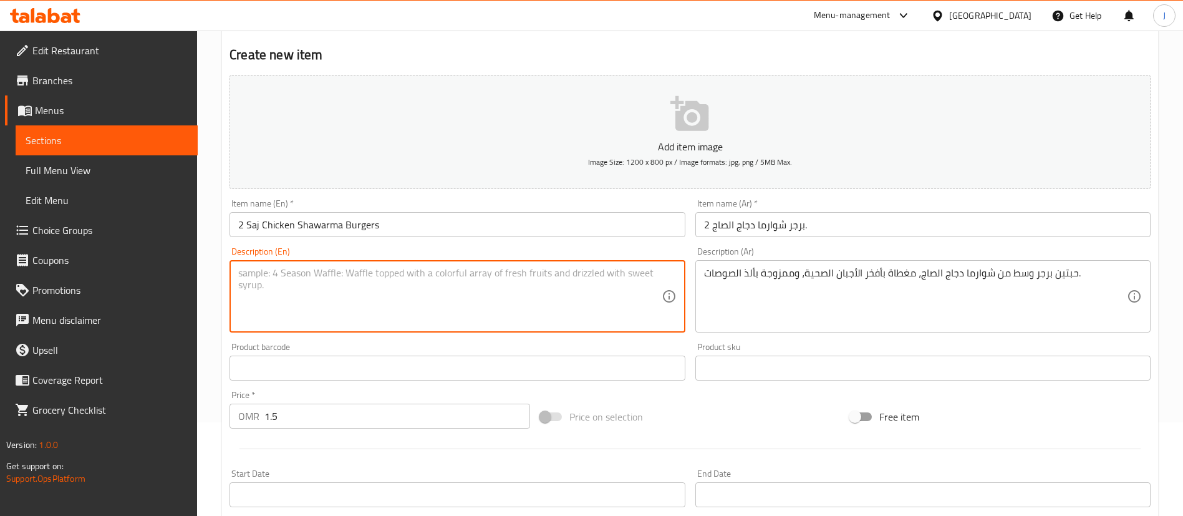
click at [435, 279] on textarea at bounding box center [449, 296] width 423 height 59
paste textarea "Two medium saj chicken shawarma burgers, topped with premium healthy cheeses an…"
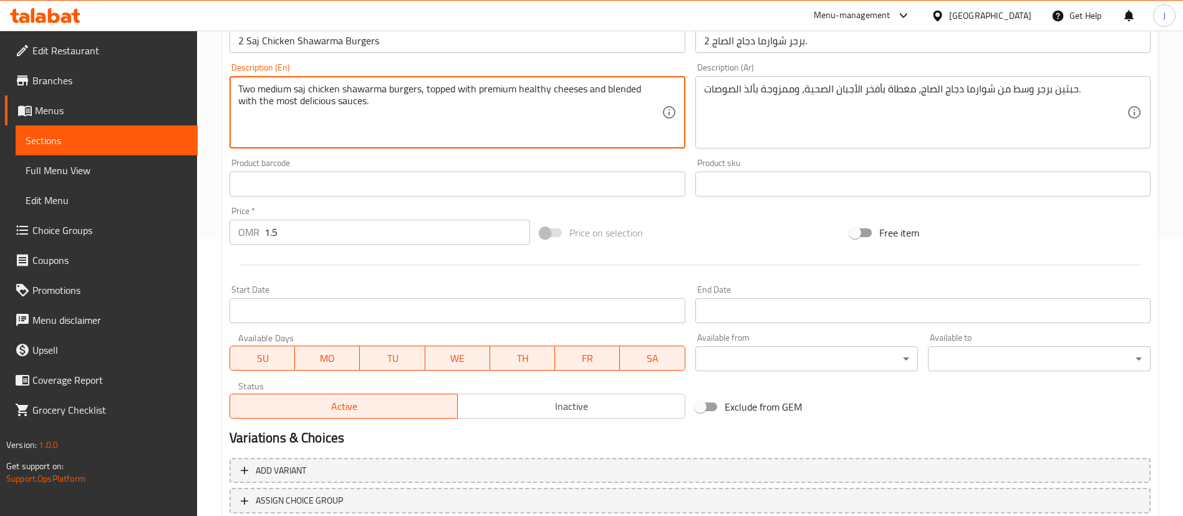
scroll to position [365, 0]
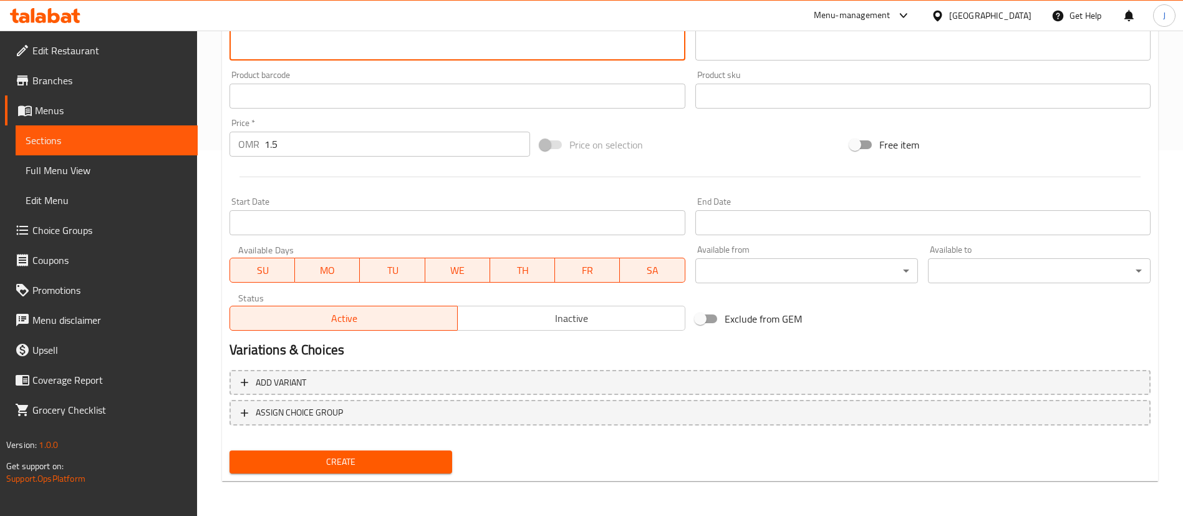
type textarea "Two medium saj chicken shawarma burgers, topped with premium healthy cheeses an…"
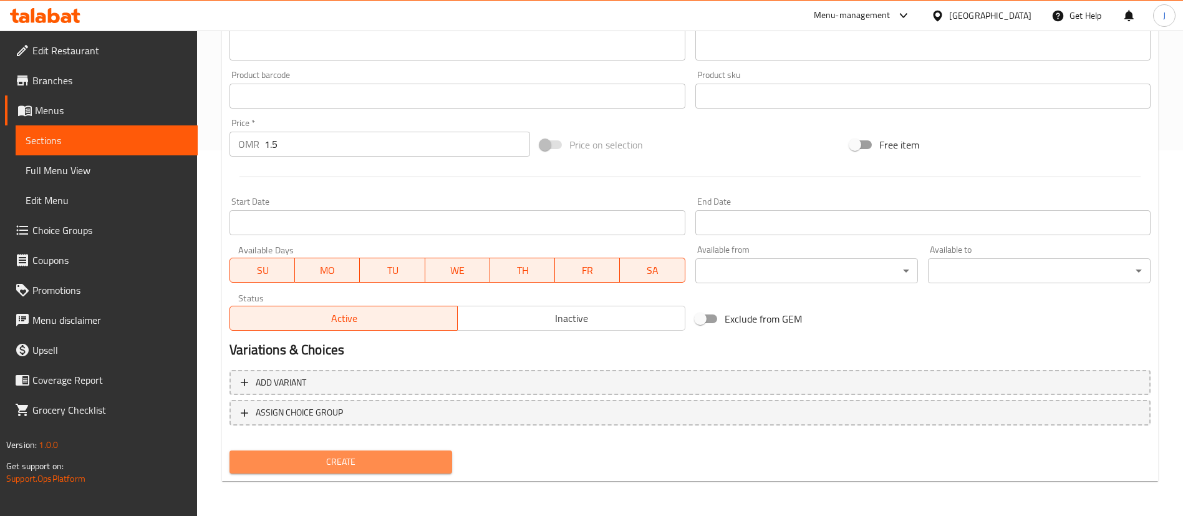
click at [366, 465] on span "Create" at bounding box center [340, 462] width 203 height 16
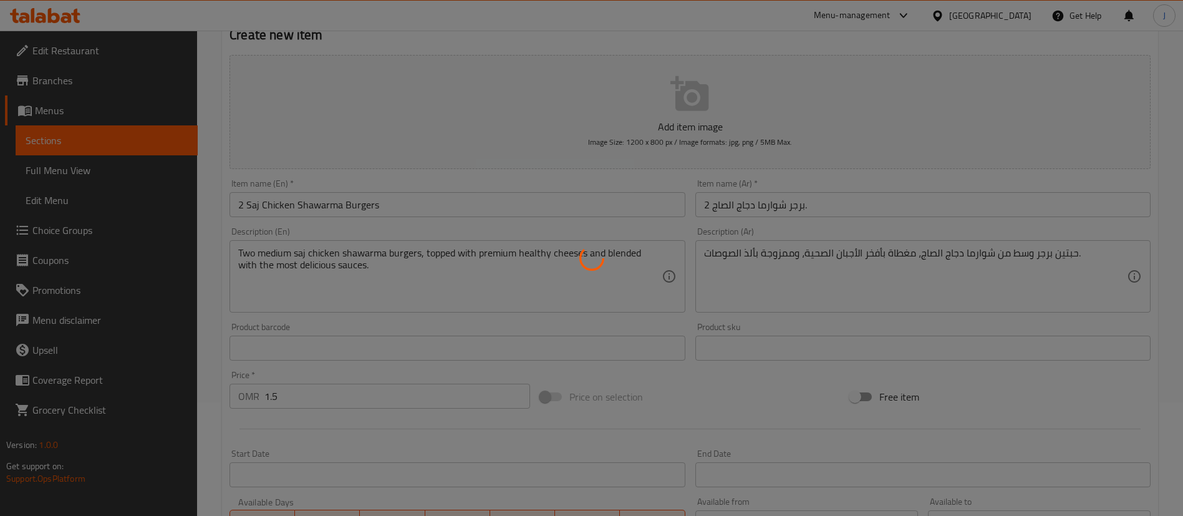
scroll to position [0, 0]
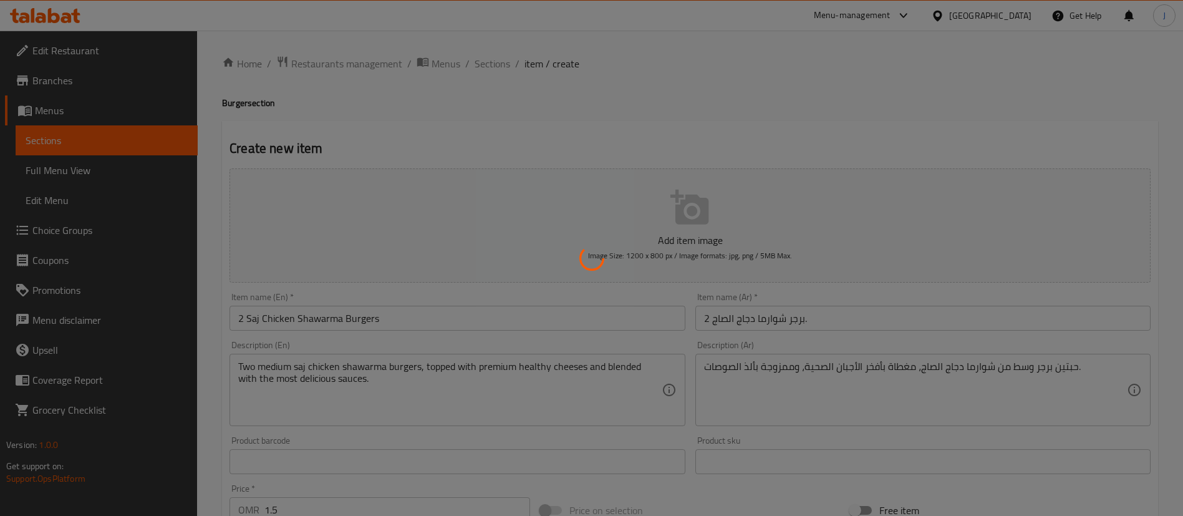
type input "0"
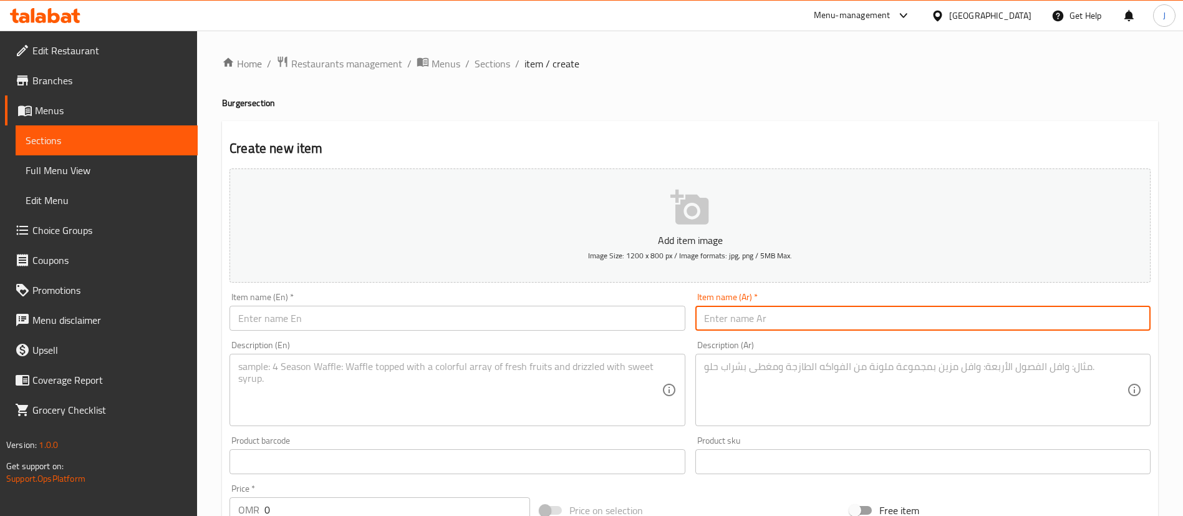
click at [797, 320] on input "text" at bounding box center [922, 317] width 455 height 25
paste input "2 برجر كرسبي الدجاج الفاخر المكونات: حبتين وسط من برجر كرسبي الدجاج المقرمش وأج…"
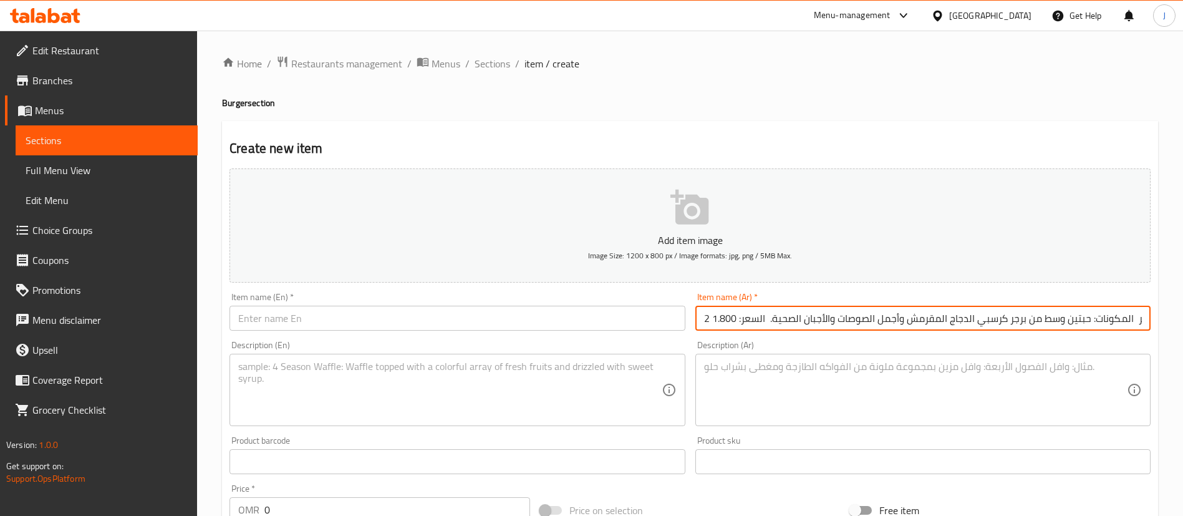
scroll to position [0, 95]
type input "2 برجر كرسبي الدجاج الفاخر المكونات: حبتين وسط من برجر كرسبي الدجاج المقرمش وأج…"
click at [739, 370] on textarea at bounding box center [915, 389] width 423 height 59
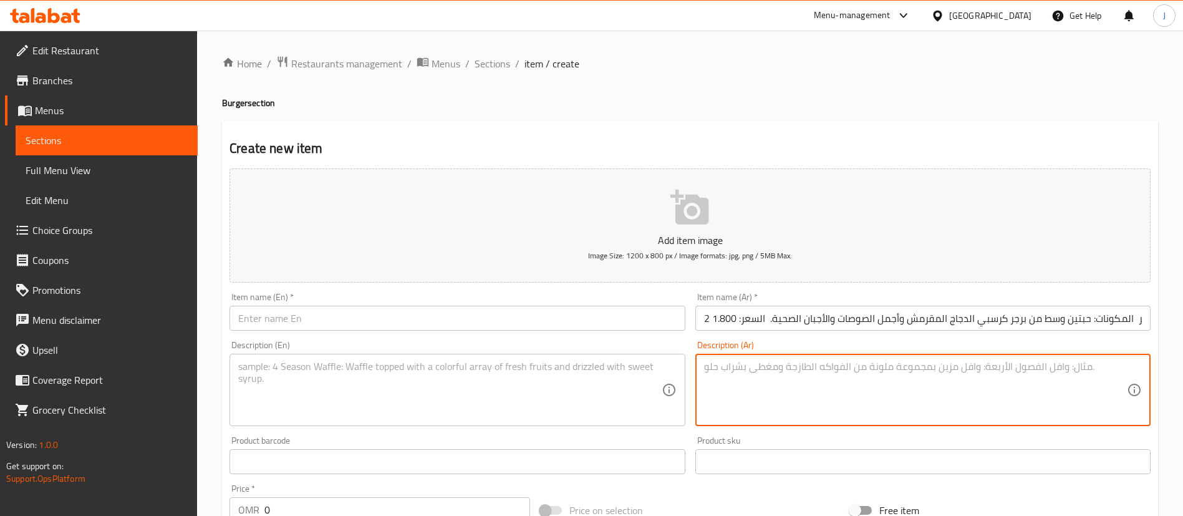
paste textarea "2 برجر كرسبي الدجاج الفاخر المكونات: حبتين وسط من برجر كرسبي الدجاج المقرمش وأج…"
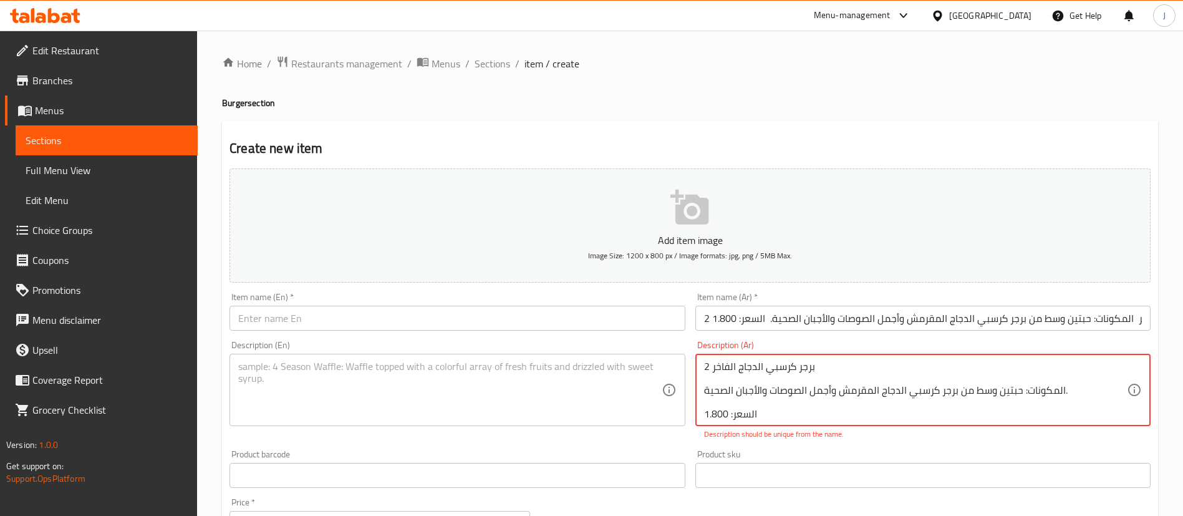
scroll to position [3, 0]
click at [739, 367] on textarea "2 برجر كرسبي الدجاج الفاخر المكونات: حبتين وسط من برجر كرسبي الدجاج المقرمش وأج…" at bounding box center [915, 389] width 423 height 59
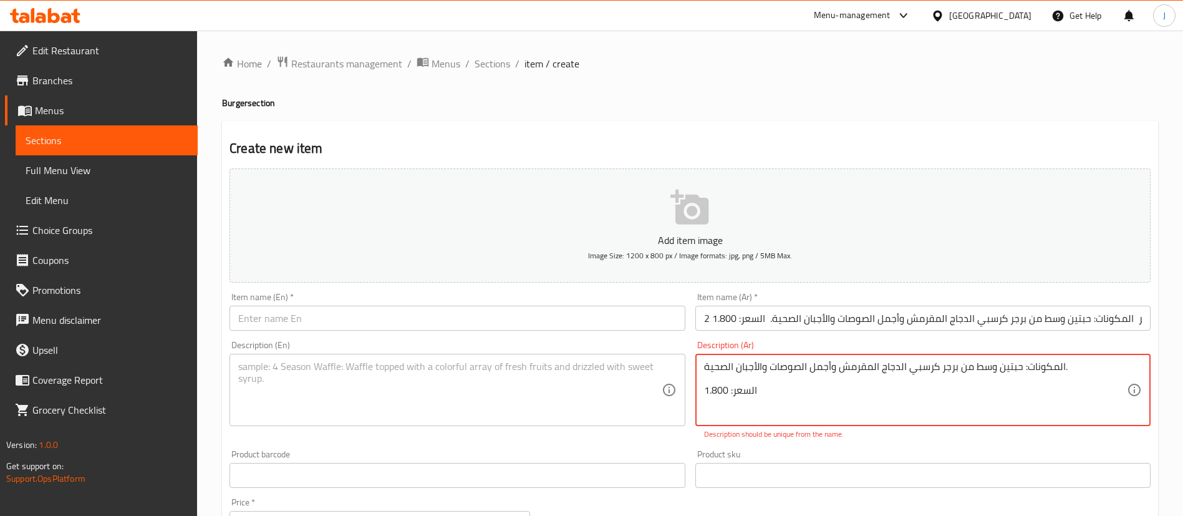
scroll to position [0, 0]
type textarea "المكونات: حبتين وسط من برجر كرسبي الدجاج المقرمش وأجمل الصوصات والأجبان الصحية.…"
click at [747, 314] on input "2 برجر كرسبي الدجاج الفاخر المكونات: حبتين وسط من برجر كرسبي الدجاج المقرمش وأج…" at bounding box center [922, 317] width 455 height 25
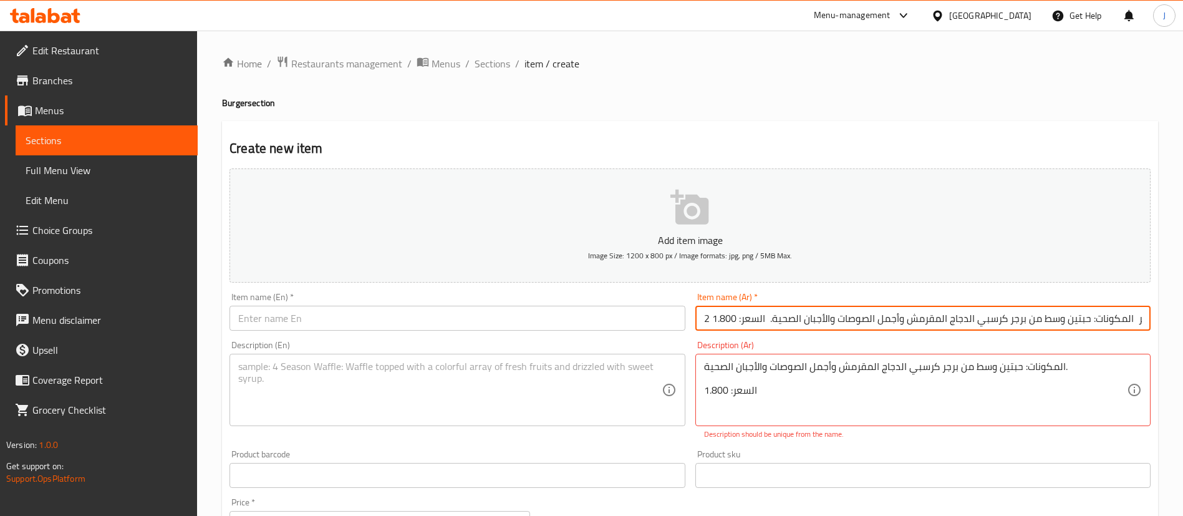
click at [747, 314] on input "2 برجر كرسبي الدجاج الفاخر المكونات: حبتين وسط من برجر كرسبي الدجاج المقرمش وأج…" at bounding box center [922, 317] width 455 height 25
paste input "text"
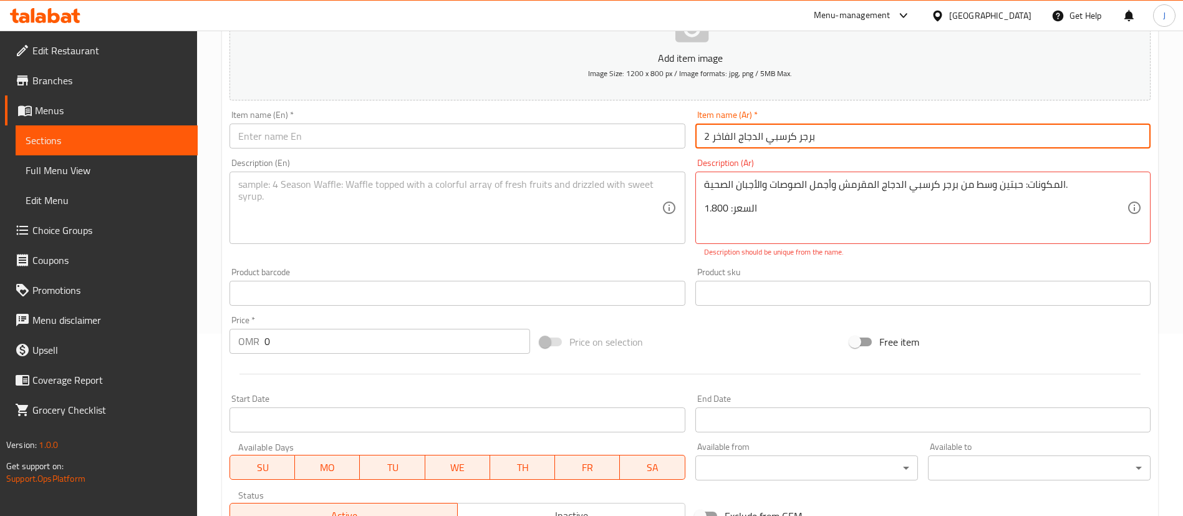
scroll to position [187, 0]
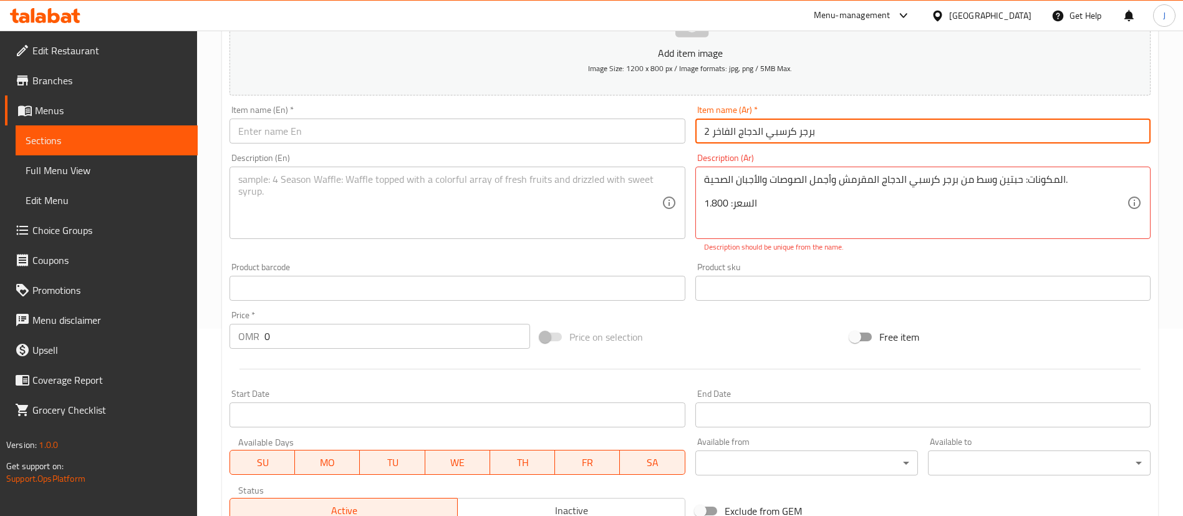
type input "2 برجر كرسبي الدجاج الفاخر"
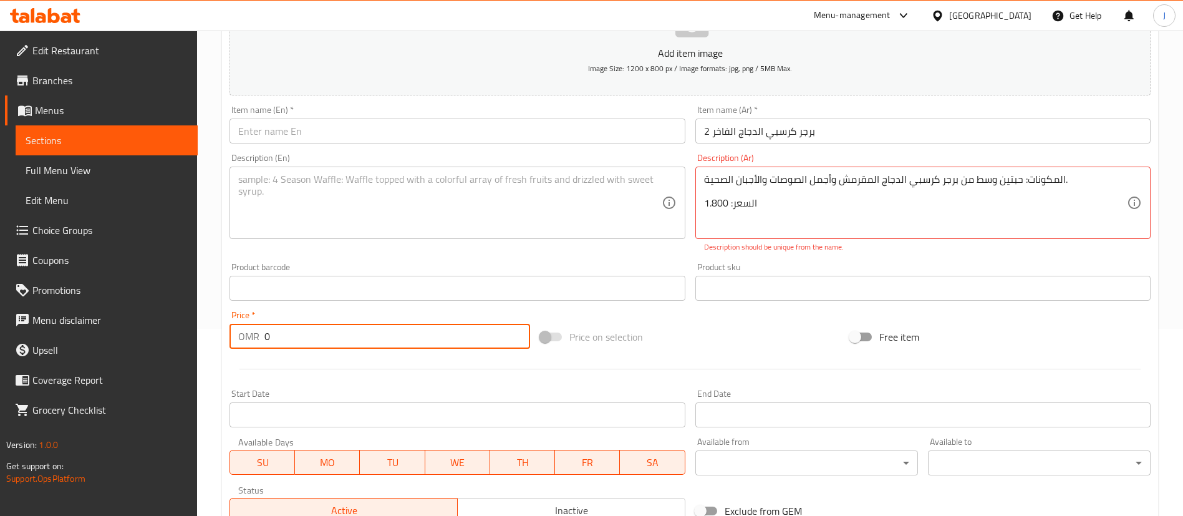
drag, startPoint x: 304, startPoint y: 334, endPoint x: 211, endPoint y: 311, distance: 95.6
click at [212, 313] on div "Home / Restaurants management / Menus / Sections / item / create Burger section…" at bounding box center [690, 276] width 986 height 864
type input "1.8"
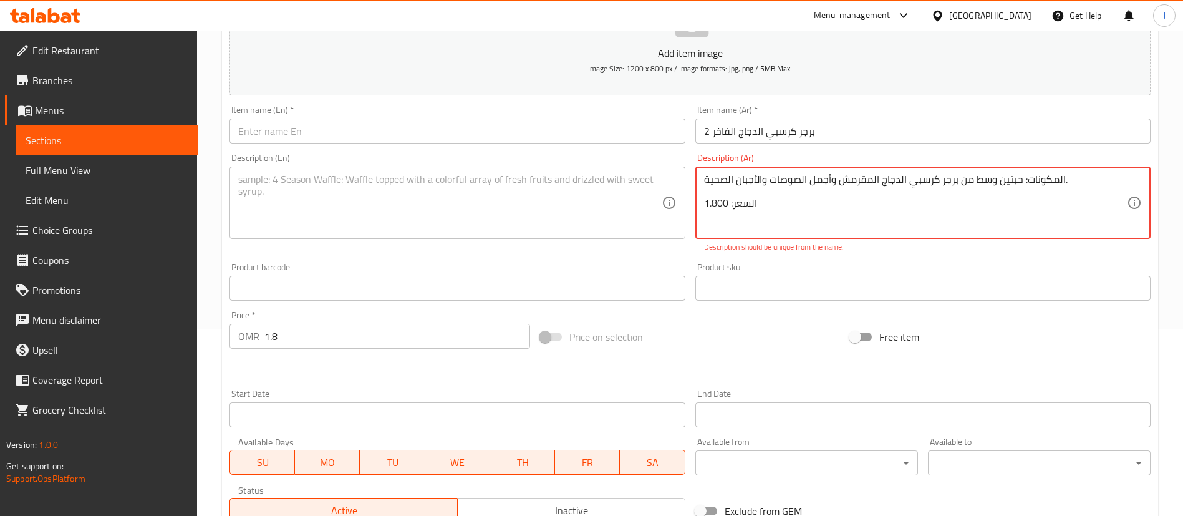
drag, startPoint x: 779, startPoint y: 226, endPoint x: 698, endPoint y: 225, distance: 81.1
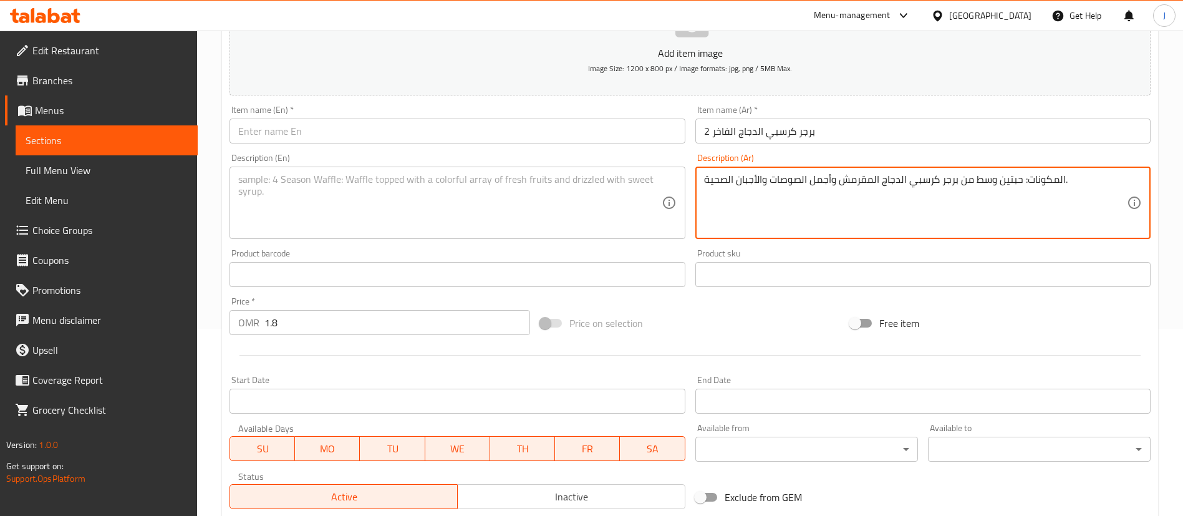
drag, startPoint x: 1021, startPoint y: 196, endPoint x: 1062, endPoint y: 199, distance: 41.3
click at [1062, 199] on textarea "المكونات: حبتين وسط من برجر كرسبي الدجاج المقرمش وأجمل الصوصات والأجبان الصحية." at bounding box center [915, 202] width 423 height 59
type textarea "حبتين وسط من برجر كرسبي الدجاج المقرمش وأجمل الصوصات والأجبان الصحية."
click at [428, 143] on input "text" at bounding box center [456, 130] width 455 height 25
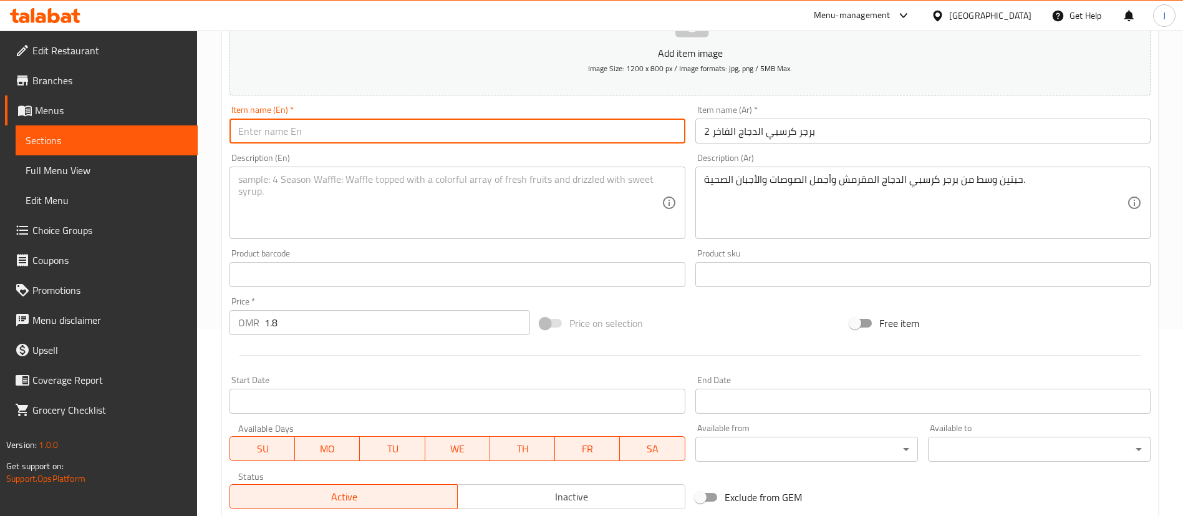
paste input "2 Deluxe Crispy Chicken Burgers"
type input "2 Deluxe Crispy Chicken Burgers"
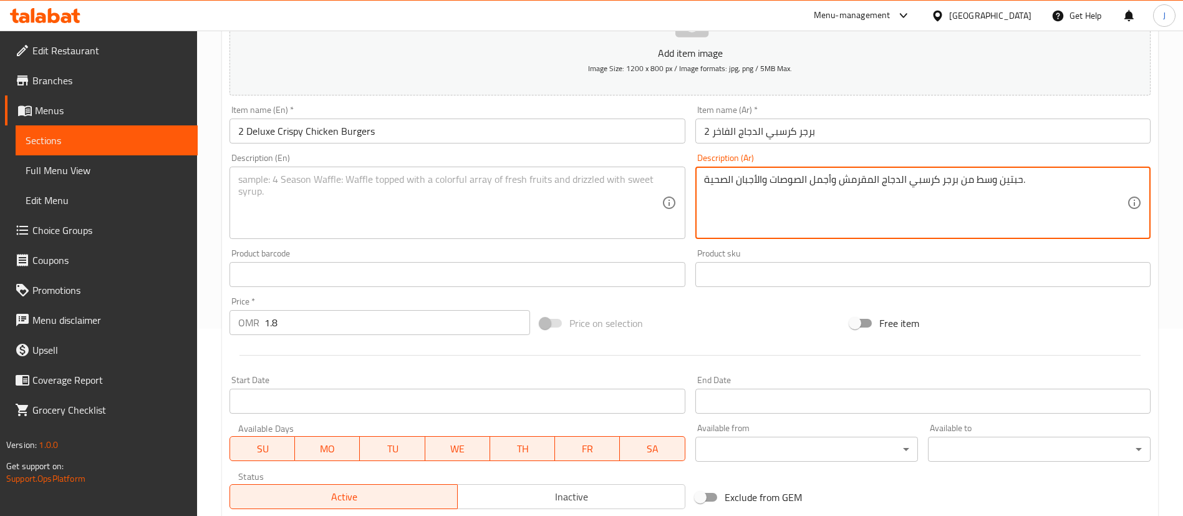
click at [746, 181] on textarea "حبتين وسط من برجر كرسبي الدجاج المقرمش وأجمل الصوصات والأجبان الصحية." at bounding box center [915, 202] width 423 height 59
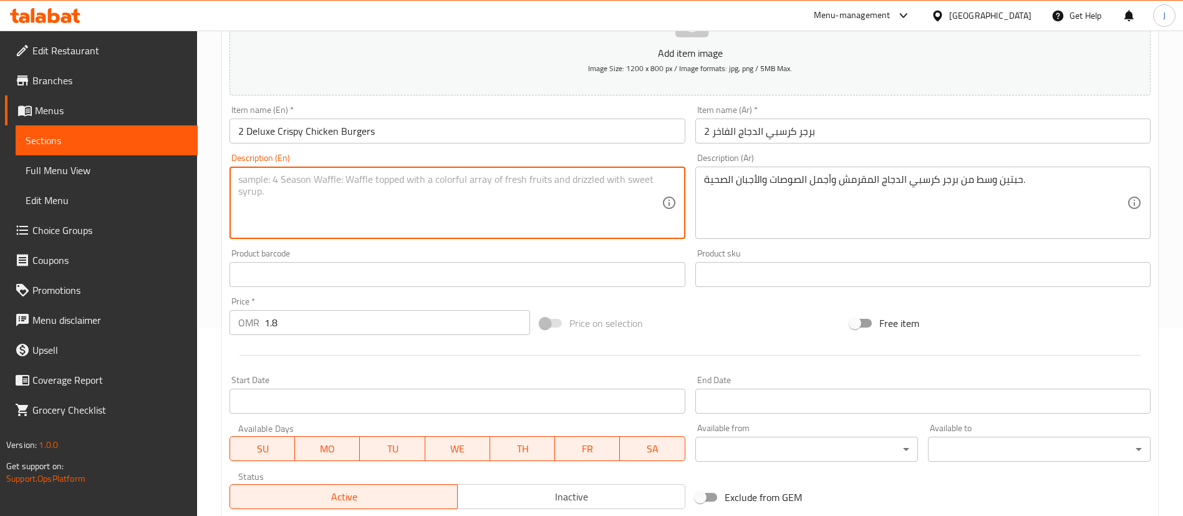
click at [444, 224] on textarea at bounding box center [449, 202] width 423 height 59
paste textarea "Two medium crispy chicken burgers, served with the finest sauces and healthy ch…"
type textarea "Two medium crispy chicken burgers, served with the finest sauces and healthy ch…"
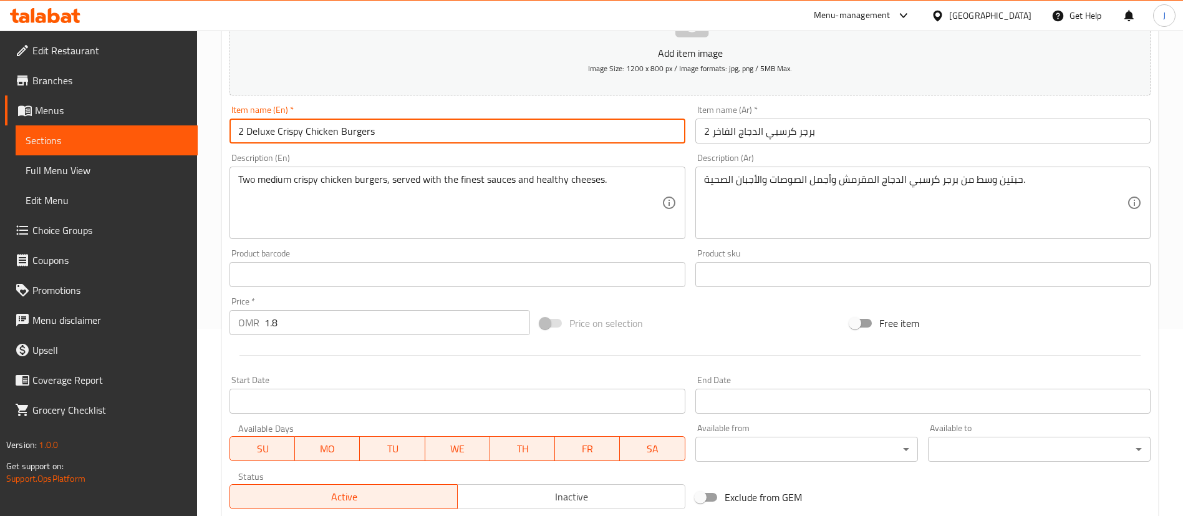
click at [409, 125] on input "2 Deluxe Crispy Chicken Burgers" at bounding box center [456, 130] width 455 height 25
click at [825, 133] on input "2 برجر كرسبي الدجاج الفاخر" at bounding box center [922, 130] width 455 height 25
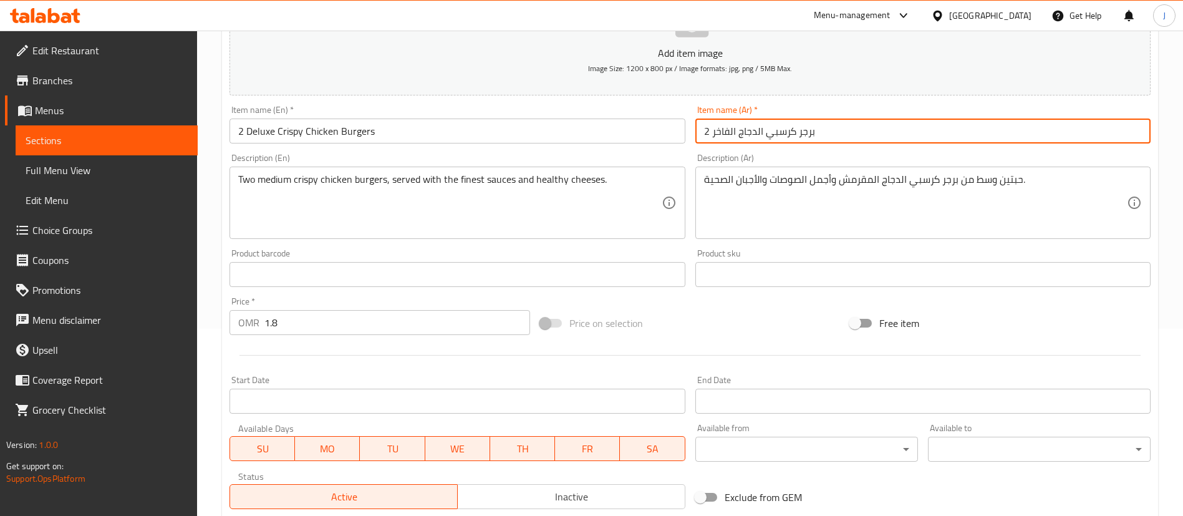
click at [429, 138] on input "2 Deluxe Crispy Chicken Burgers" at bounding box center [456, 130] width 455 height 25
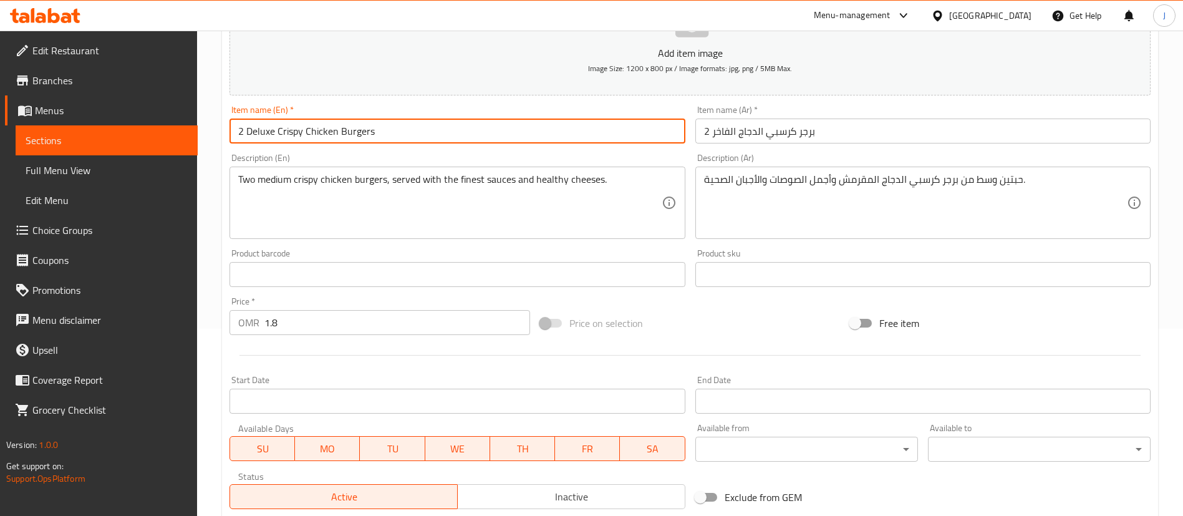
paste input "Premium"
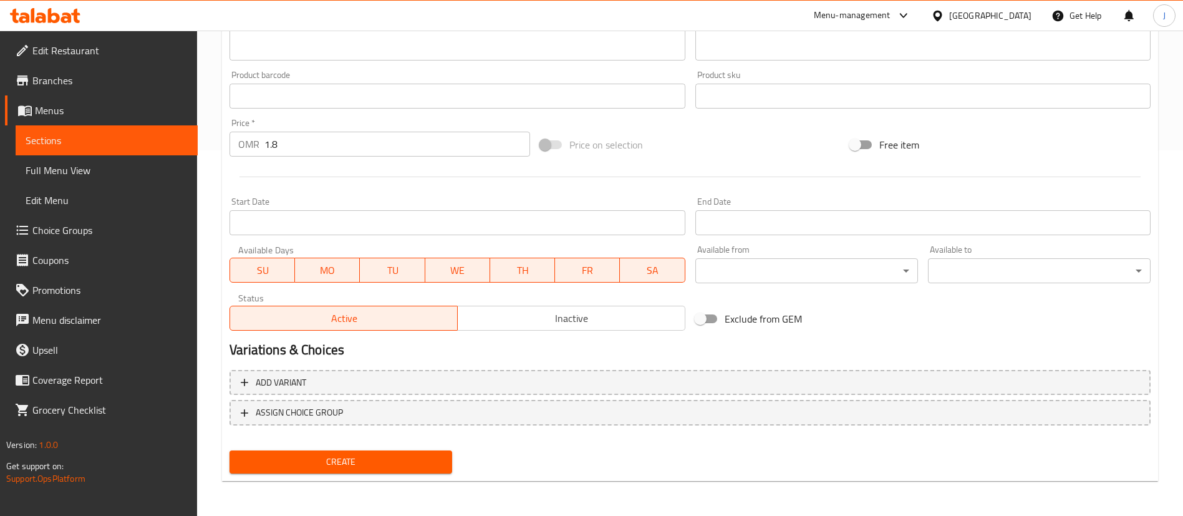
type input "2 Premium Crispy Chicken Burgers"
click at [408, 463] on span "Create" at bounding box center [340, 462] width 203 height 16
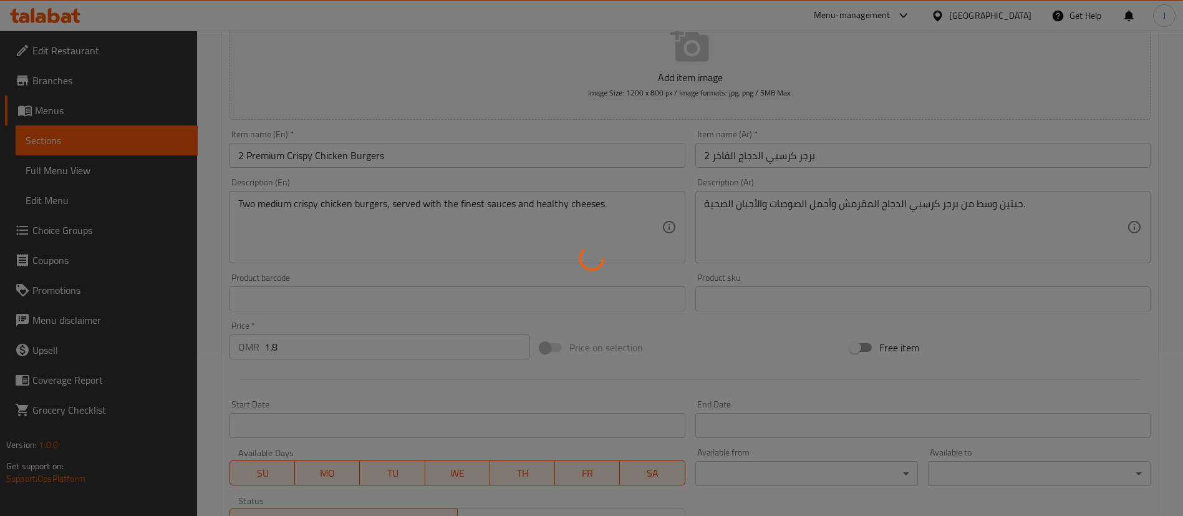
scroll to position [85, 0]
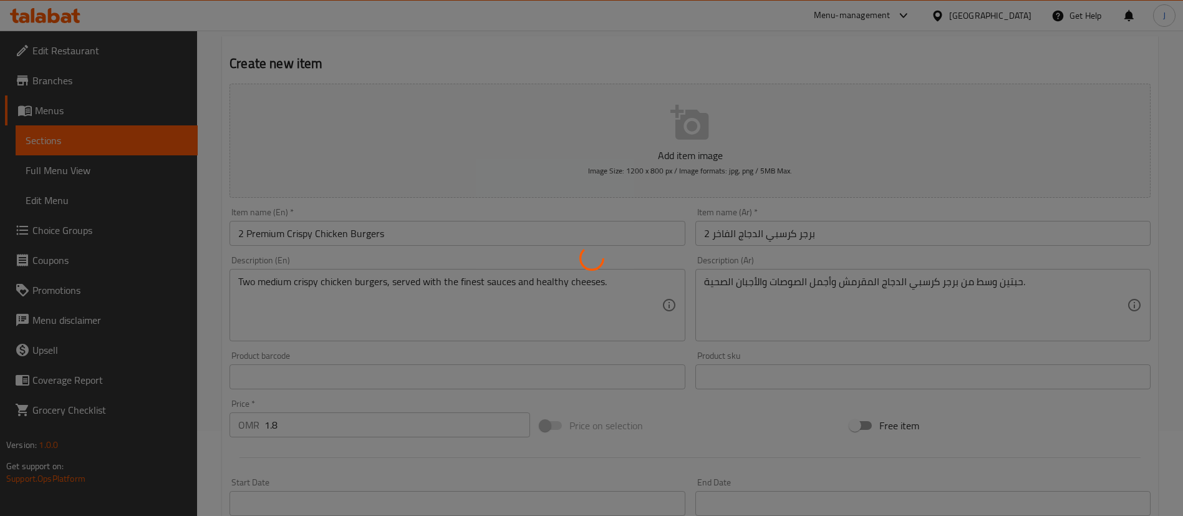
type input "0"
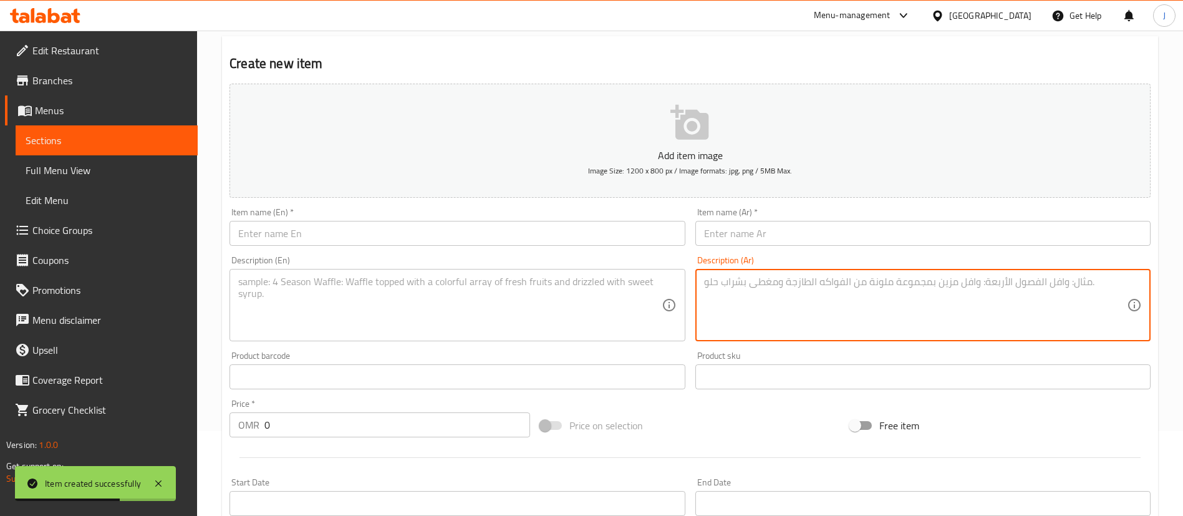
click at [762, 292] on textarea at bounding box center [915, 305] width 423 height 59
paste textarea "برجر اللحم+وكرسبي الدجاج المكونات: برجر اللحم البقري الفاخر+ برجر كرسبي الدجاج …"
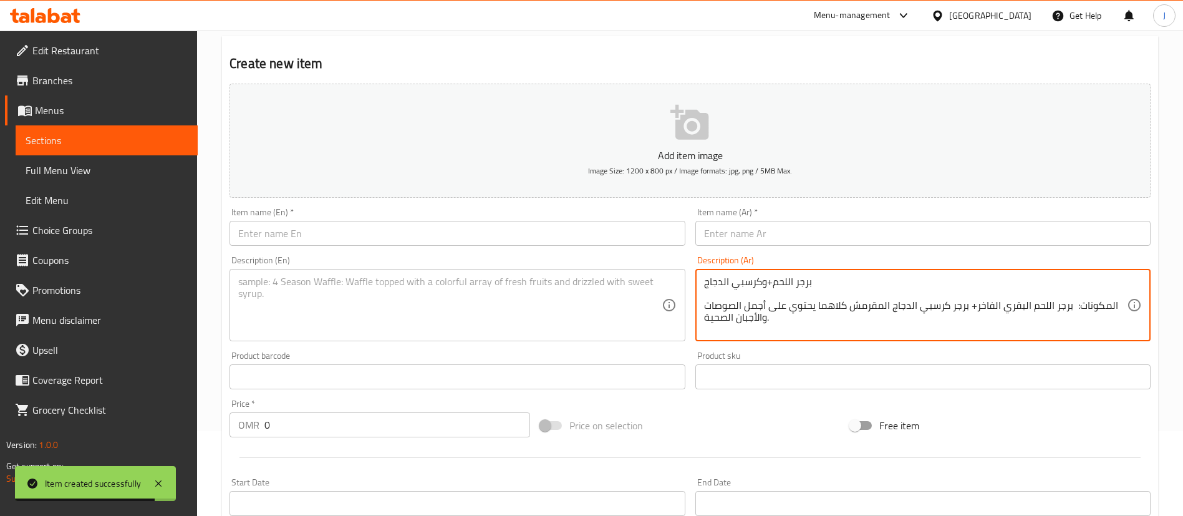
click at [734, 283] on textarea "برجر اللحم+وكرسبي الدجاج المكونات: برجر اللحم البقري الفاخر+ برجر كرسبي الدجاج …" at bounding box center [915, 305] width 423 height 59
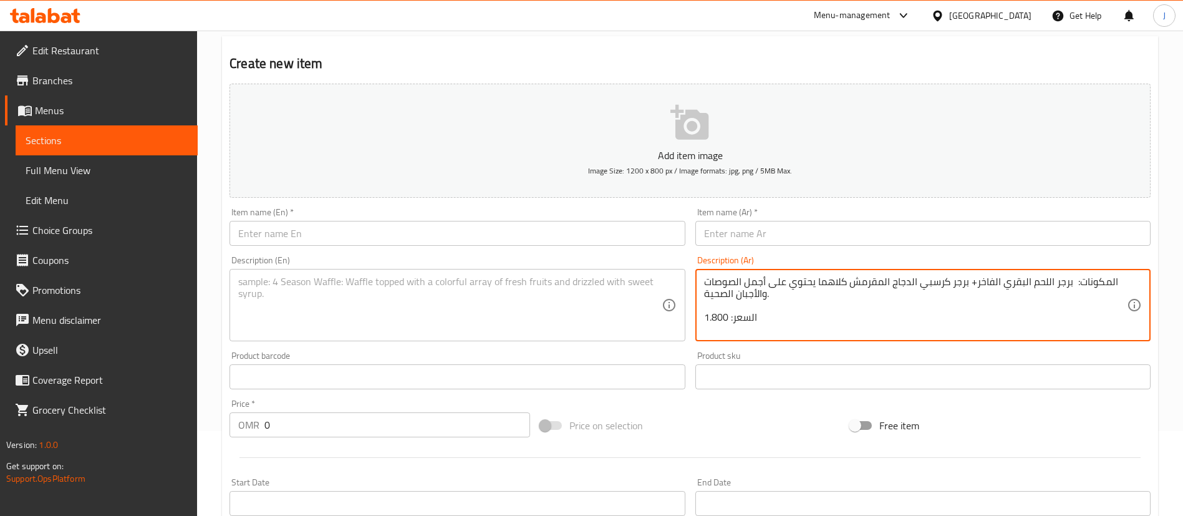
type textarea "المكونات: برجر اللحم البقري الفاخر+ برجر كرسبي الدجاج المقرمش كلاهما يحتوي على …"
click at [749, 232] on input "text" at bounding box center [922, 233] width 455 height 25
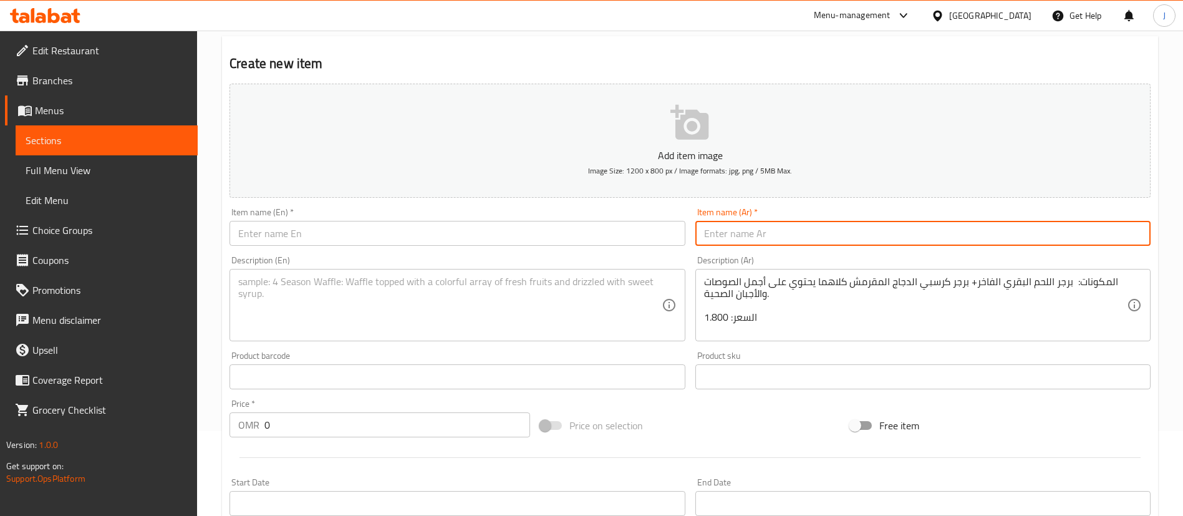
paste input "برجر اللحم+وكرسبي الدجاج"
type input "برجر اللحم+وكرسبي الدجاج"
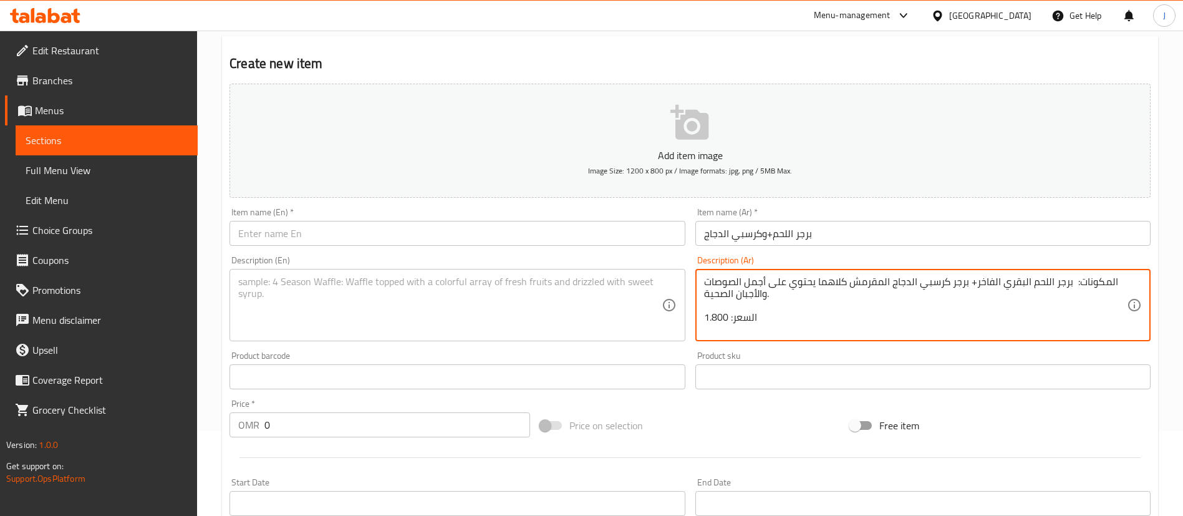
drag, startPoint x: 1029, startPoint y: 296, endPoint x: 1151, endPoint y: 257, distance: 127.8
drag, startPoint x: 726, startPoint y: 314, endPoint x: 696, endPoint y: 314, distance: 29.3
click at [696, 314] on div "برجر اللحم البقري الفاخر+ برجر كرسبي الدجاج المقرمش كلاهما يحتوي على أجمل الصوص…" at bounding box center [922, 305] width 455 height 72
type textarea "برجر اللحم البقري الفاخر+ برجر كرسبي الدجاج المقرمش كلاهما يحتوي على أجمل الصوص…"
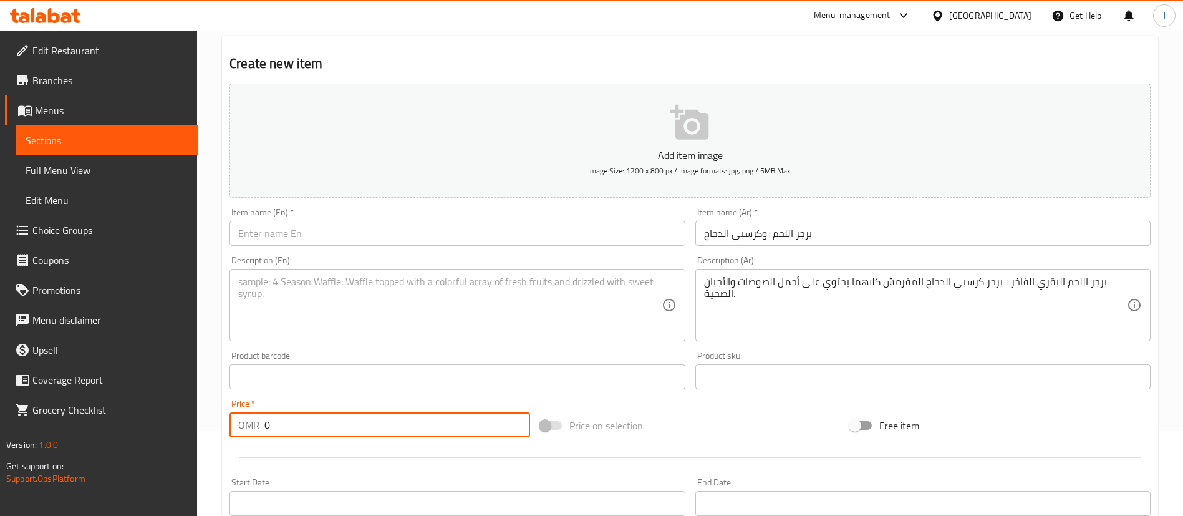
drag, startPoint x: 341, startPoint y: 412, endPoint x: 222, endPoint y: 406, distance: 119.2
click at [222, 406] on div "Create new item Add item image Image Size: 1200 x 800 px / Image formats: jpg, …" at bounding box center [690, 399] width 936 height 726
paste input "1.80"
type input "1.800"
click at [830, 242] on input "برجر اللحم+وكرسبي الدجاج" at bounding box center [922, 233] width 455 height 25
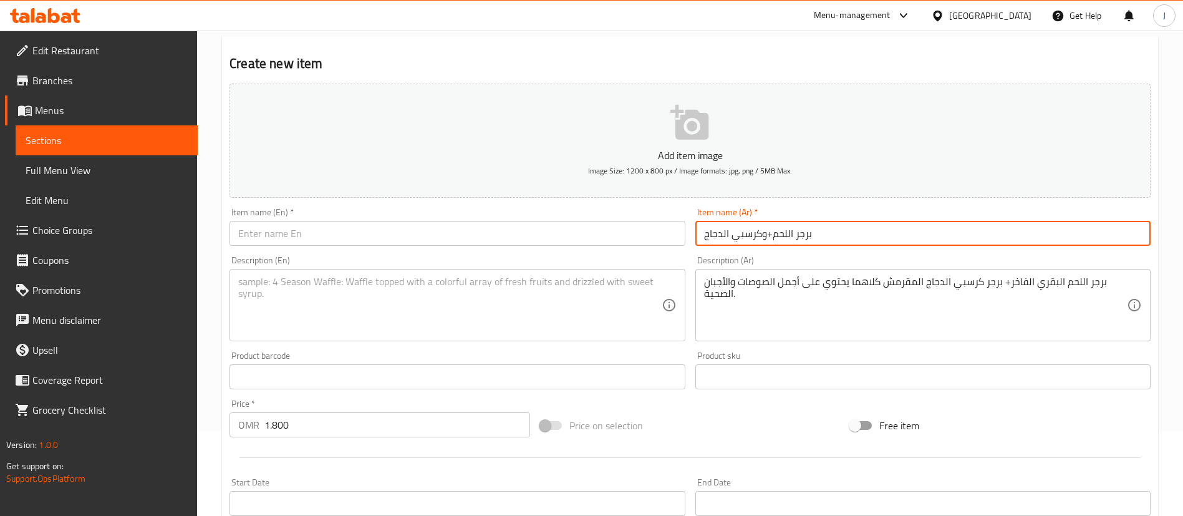
click at [433, 238] on input "text" at bounding box center [456, 233] width 455 height 25
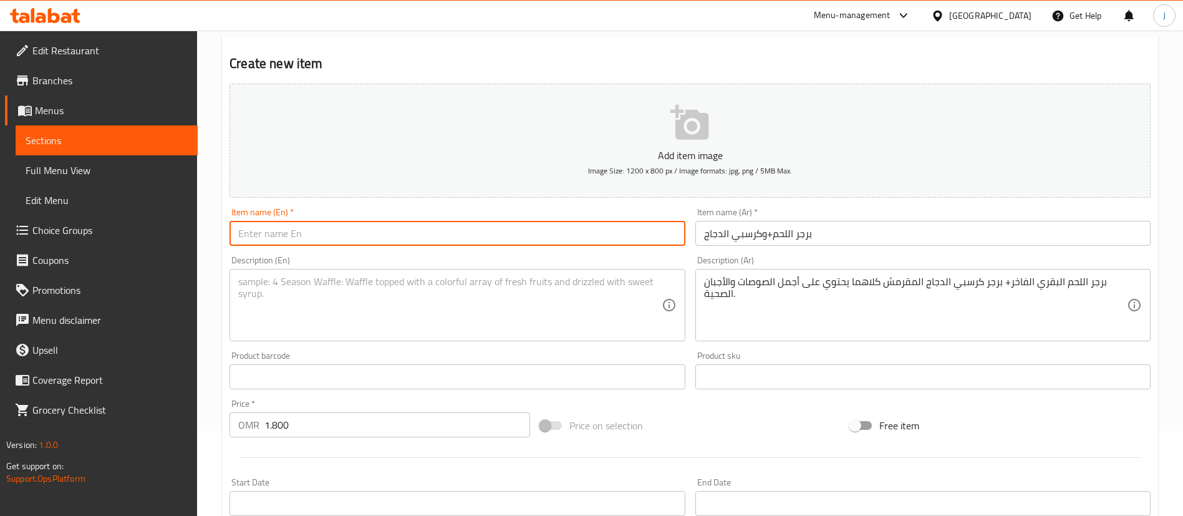
paste input "Beef Burger + Crispy Chicken"
type input "Beef Burger + Crispy Chicken"
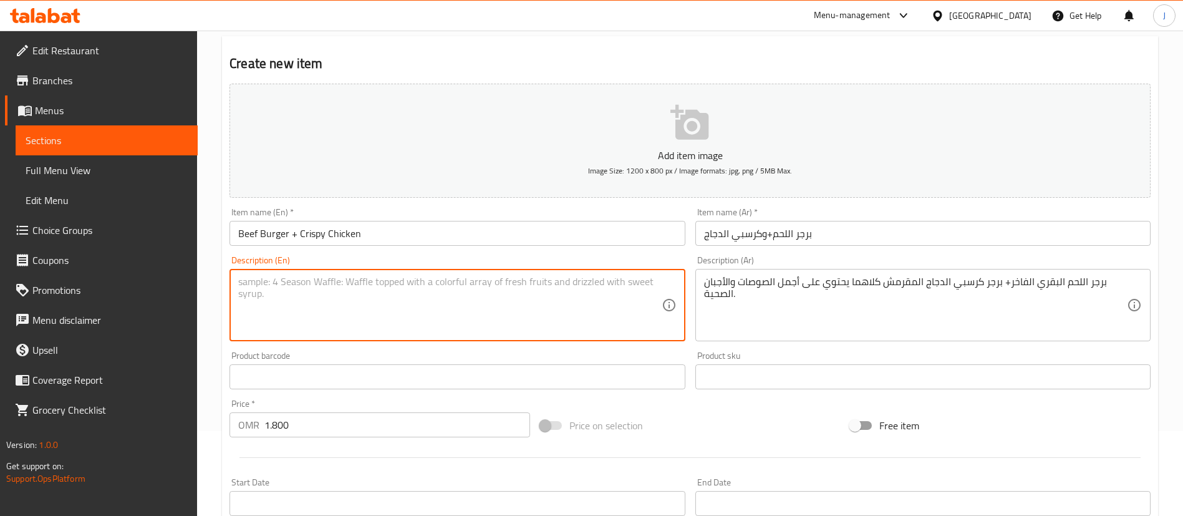
click at [402, 309] on textarea at bounding box center [449, 305] width 423 height 59
paste textarea "Our premium beef burger + crispy chicken burger both have the best sauces and h…"
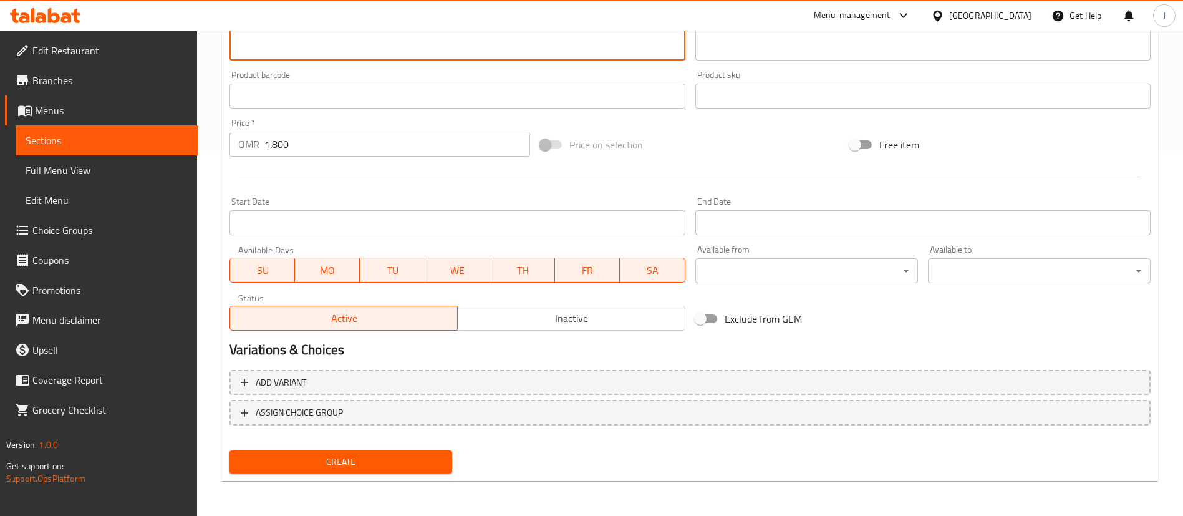
type textarea "Our premium beef burger + crispy chicken burger both have the best sauces and h…"
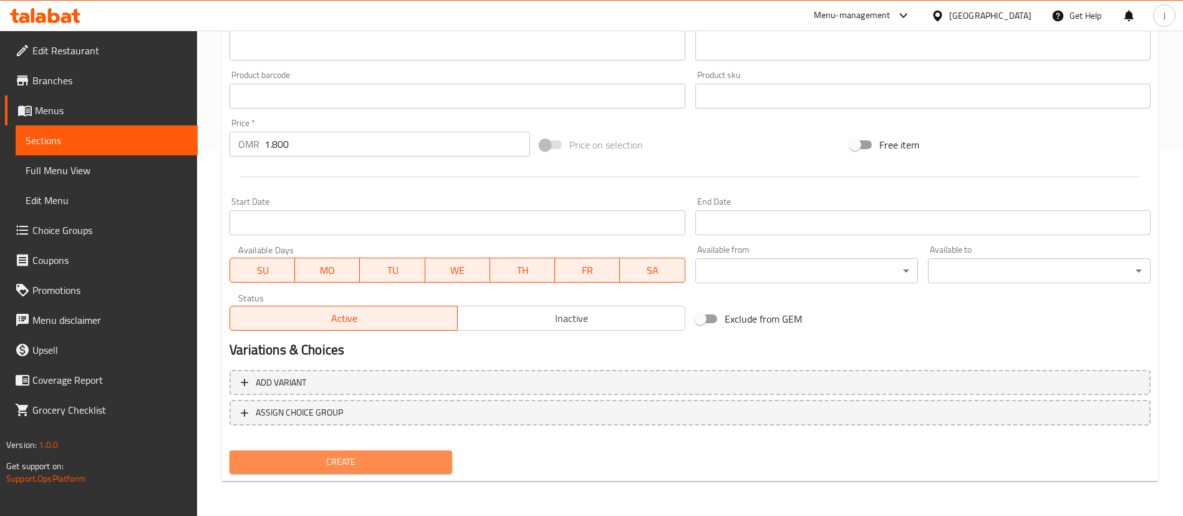
drag, startPoint x: 364, startPoint y: 466, endPoint x: 402, endPoint y: 447, distance: 42.7
click at [366, 467] on span "Create" at bounding box center [340, 462] width 203 height 16
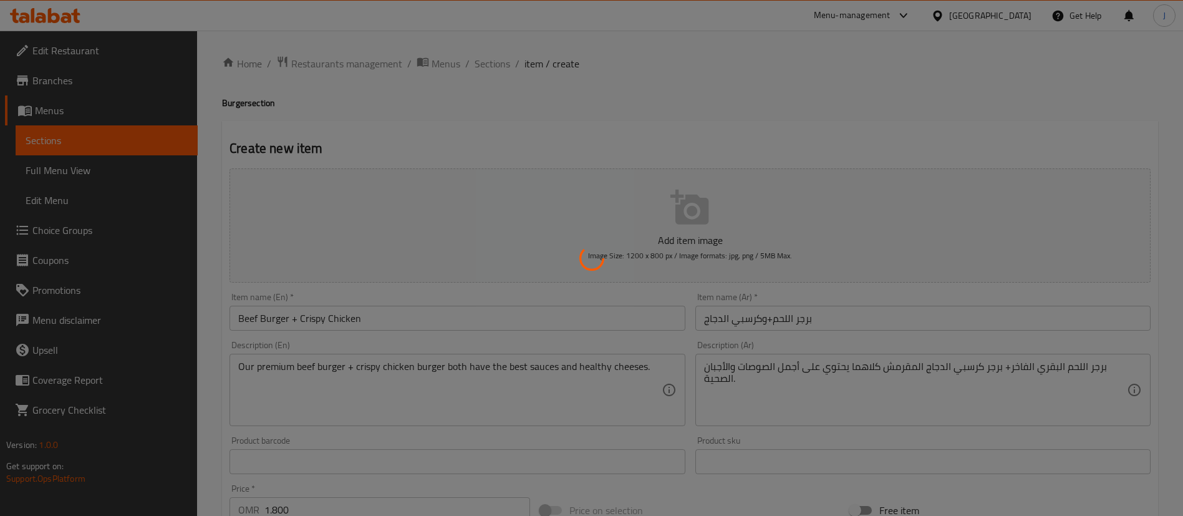
type input "0"
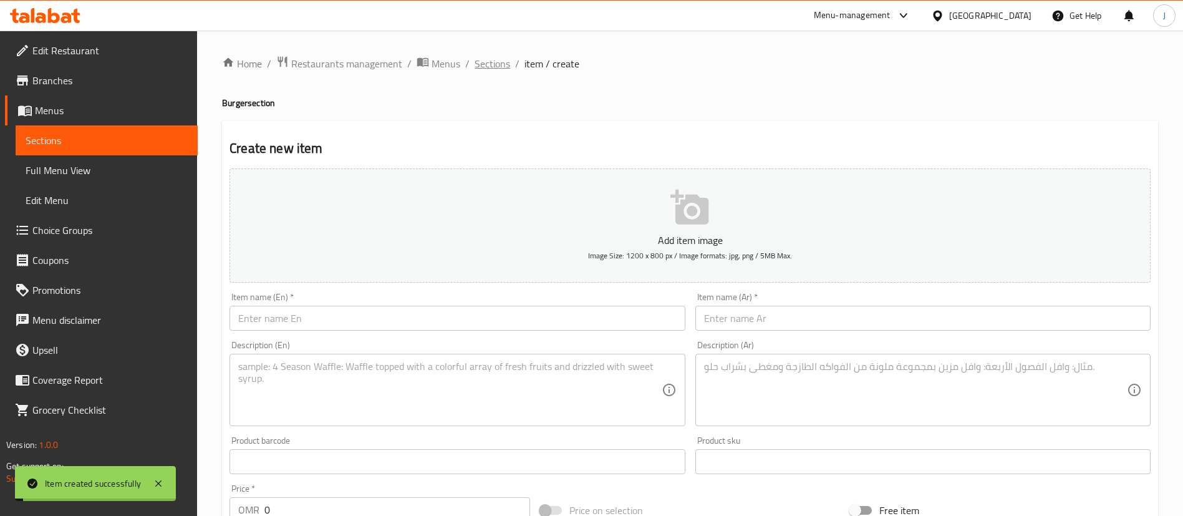
click at [500, 65] on span "Sections" at bounding box center [492, 63] width 36 height 15
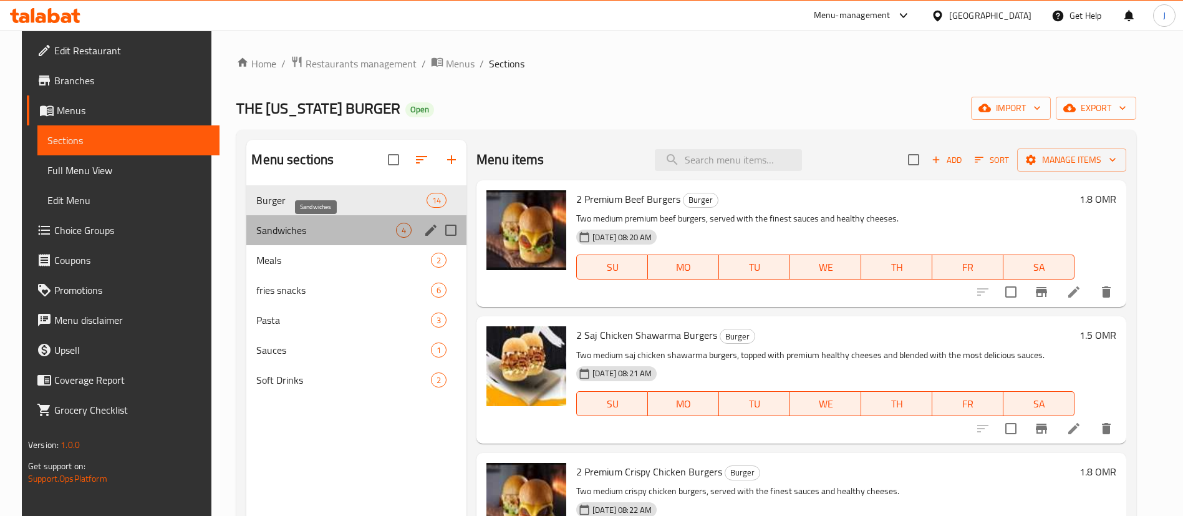
click at [301, 226] on span "Sandwiches" at bounding box center [326, 230] width 140 height 15
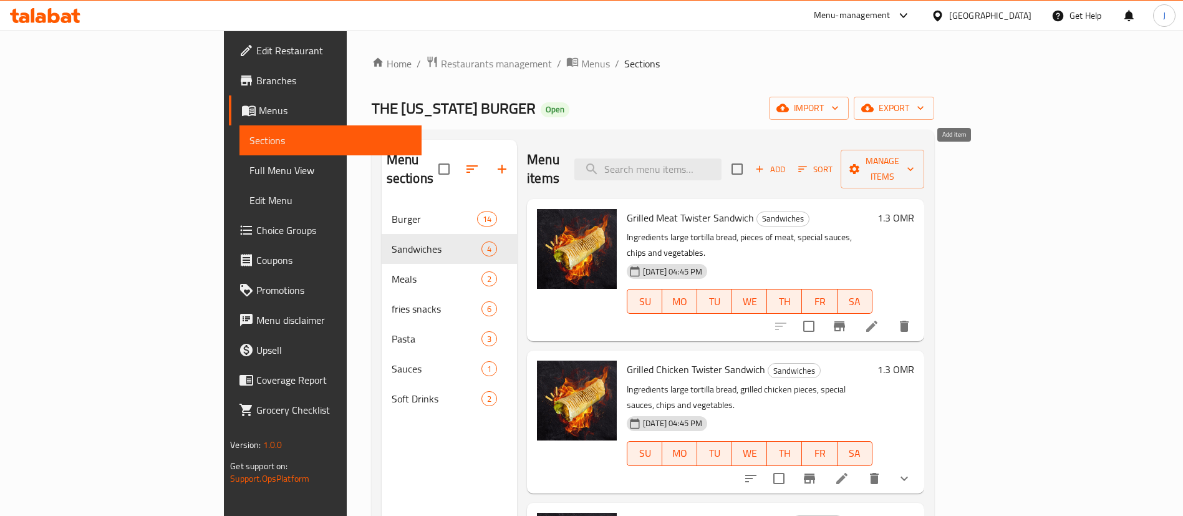
click at [787, 164] on span "Add" at bounding box center [770, 169] width 34 height 14
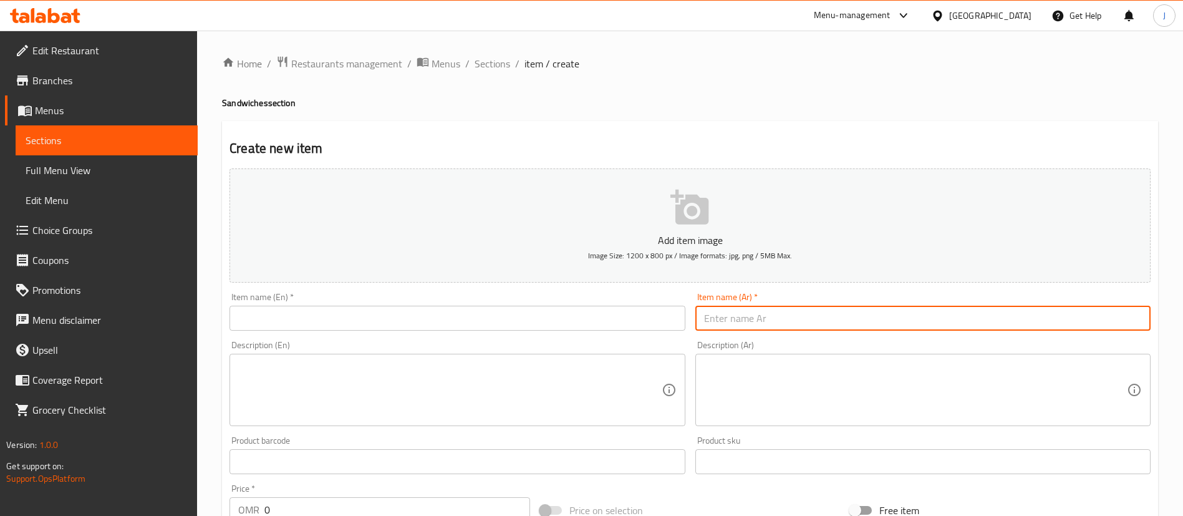
click at [785, 305] on input "text" at bounding box center [922, 317] width 455 height 25
paste input "دبل ساندوتش شاورما دجاج الصاج"
type input "دبل ساندوتش شاورما دجاج الصاج"
click at [386, 310] on input "text" at bounding box center [456, 317] width 455 height 25
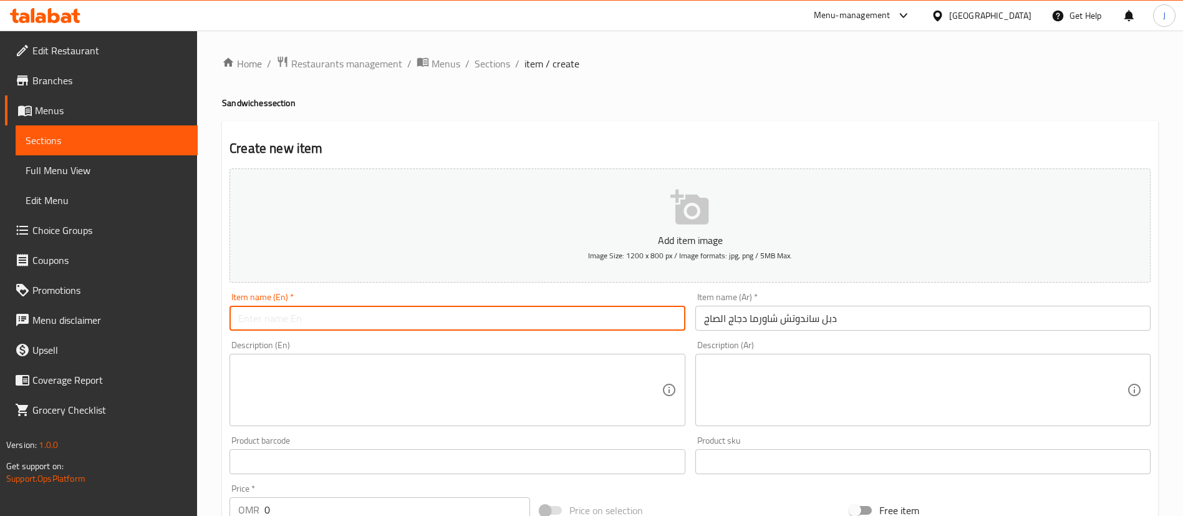
paste input "Double Saj Chicken Shawarma Sandwich"
type input "Double Saj Chicken Shawarma Sandwich"
click at [723, 373] on textarea at bounding box center [915, 389] width 423 height 59
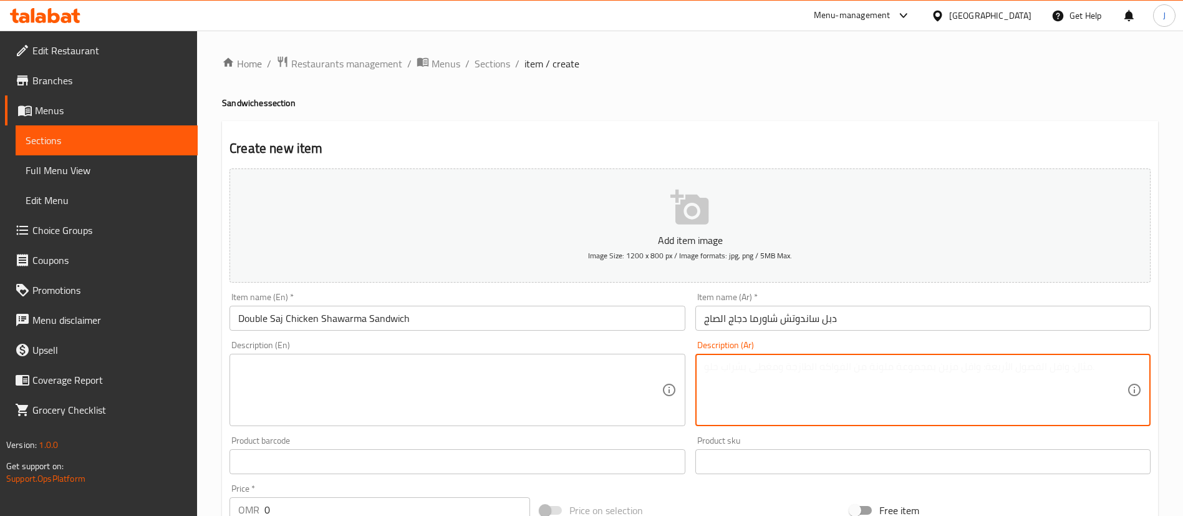
paste textarea "حبتين من سندوتش شوارما دجاج الصاج اللذيذ، وممزوج بألذ الصوصات."
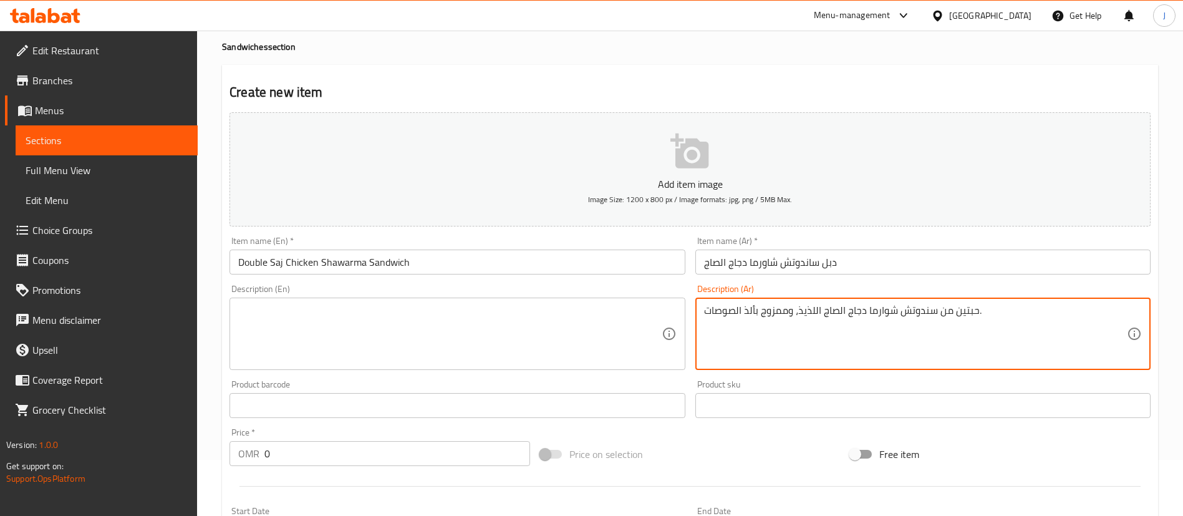
scroll to position [94, 0]
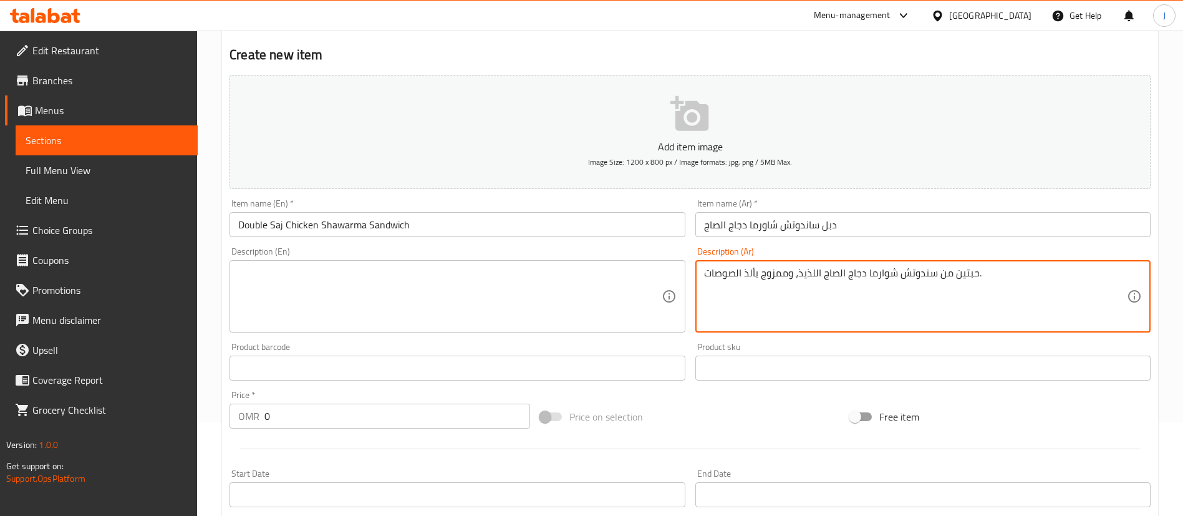
type textarea "حبتين من سندوتش شوارما دجاج الصاج اللذيذ، وممزوج بألذ الصوصات."
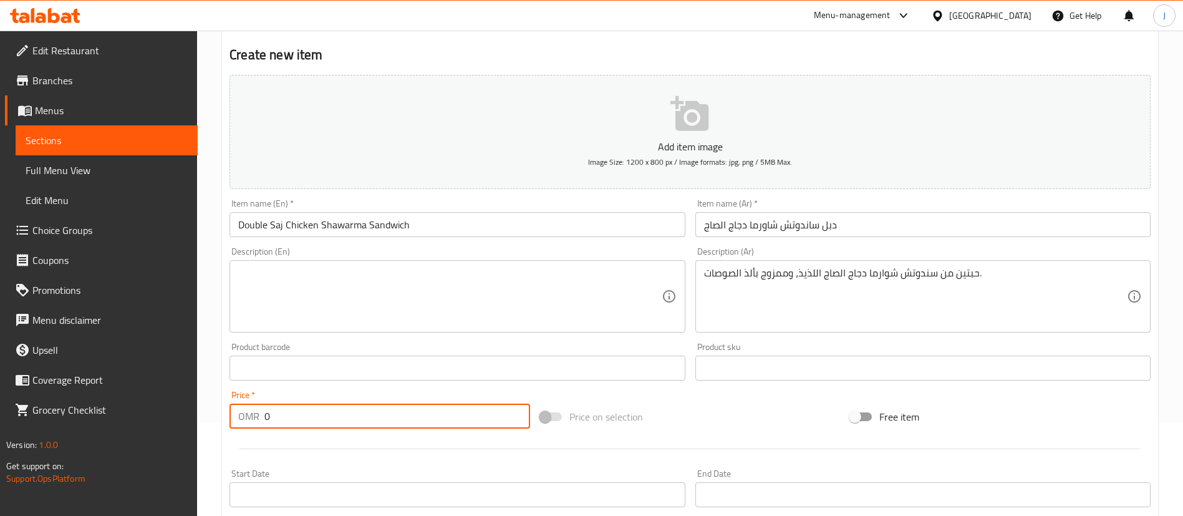
drag, startPoint x: 294, startPoint y: 408, endPoint x: 224, endPoint y: 407, distance: 69.8
click at [224, 407] on div "Create new item Add item image Image Size: 1200 x 800 px / Image formats: jpg, …" at bounding box center [690, 390] width 936 height 726
type input "1"
click at [348, 317] on textarea at bounding box center [449, 296] width 423 height 59
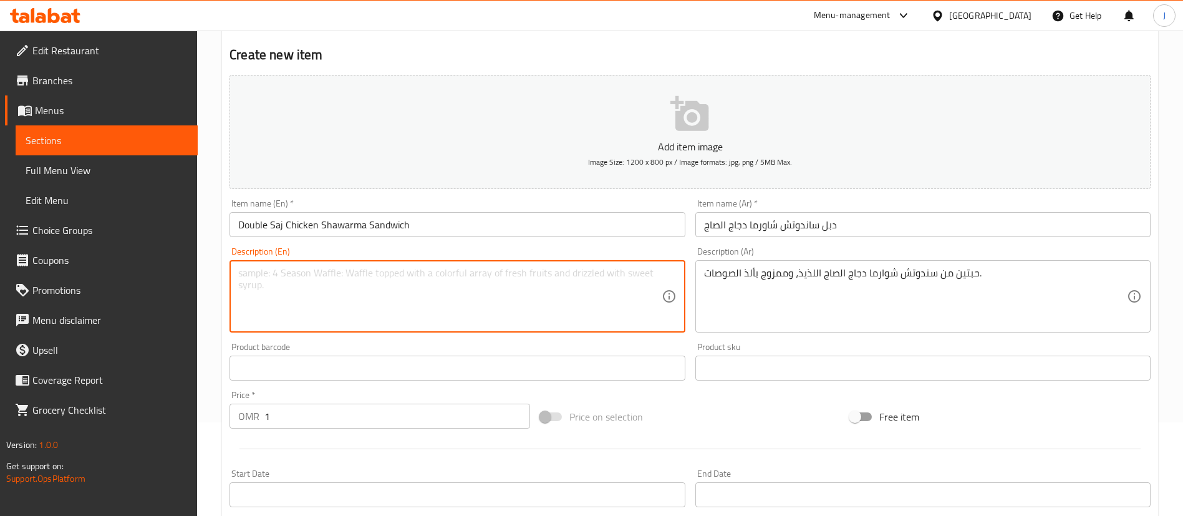
paste textarea "Two delicious saj chicken shawarma sandwiches, blended with the finest sauces."
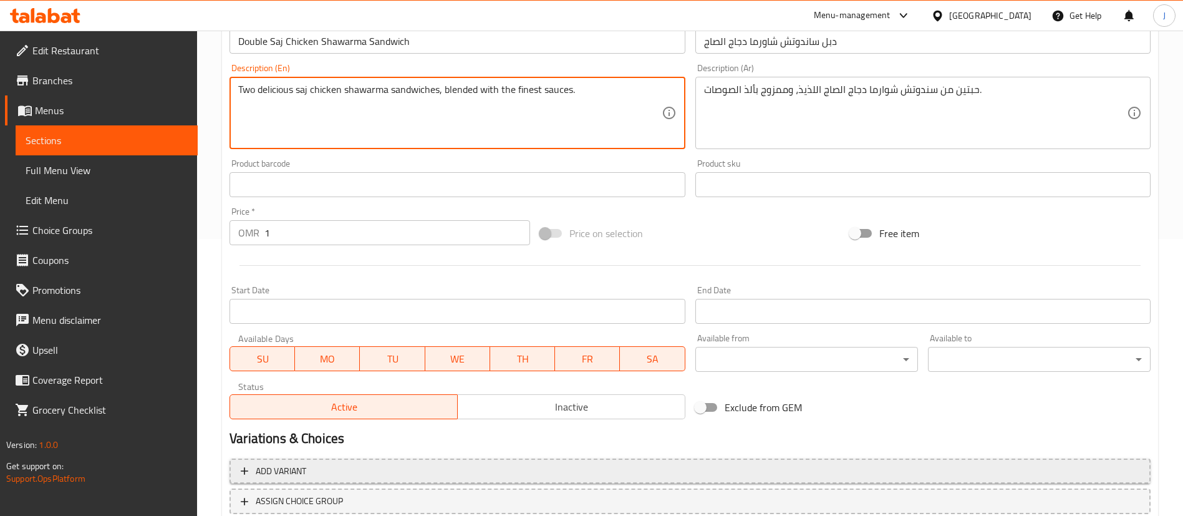
scroll to position [365, 0]
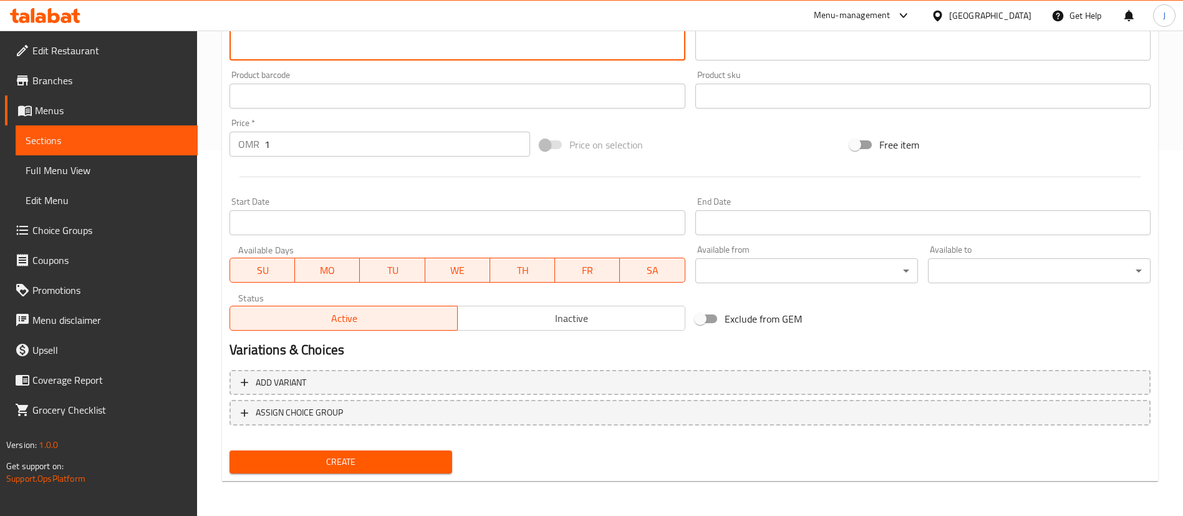
type textarea "Two delicious saj chicken shawarma sandwiches, blended with the finest sauces."
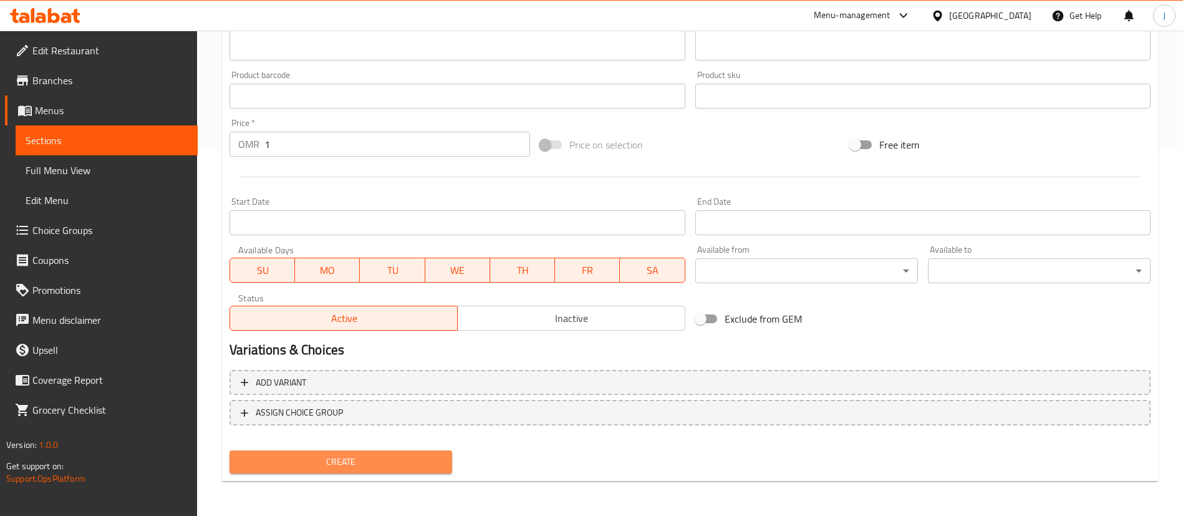
click at [361, 459] on span "Create" at bounding box center [340, 462] width 203 height 16
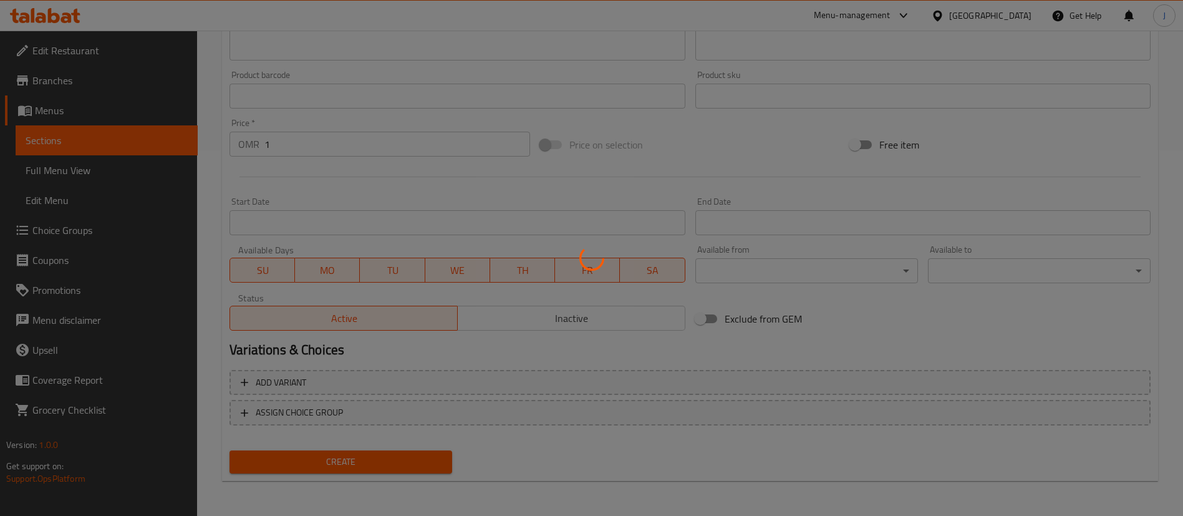
type input "0"
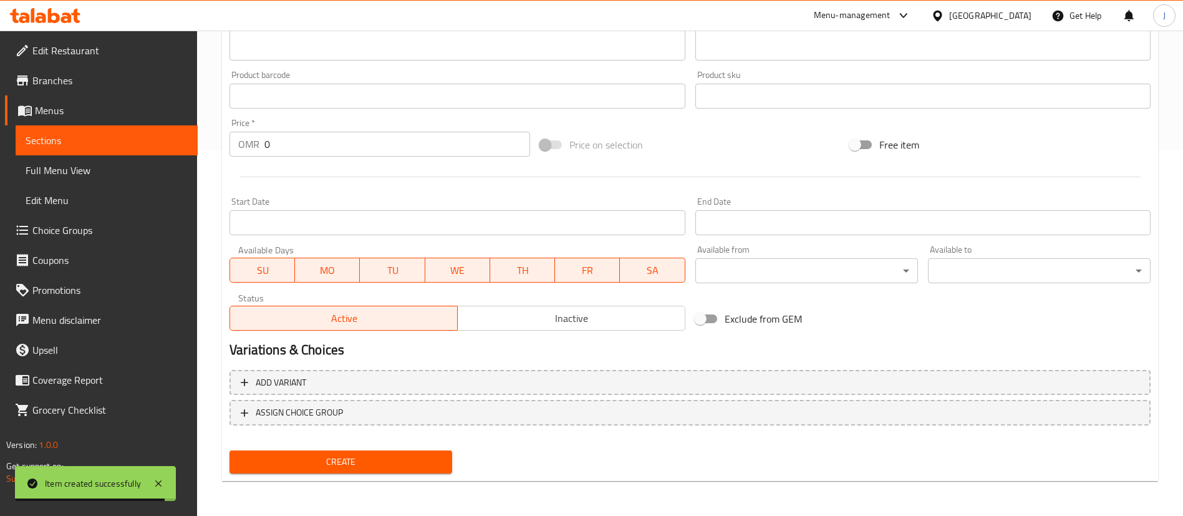
scroll to position [272, 0]
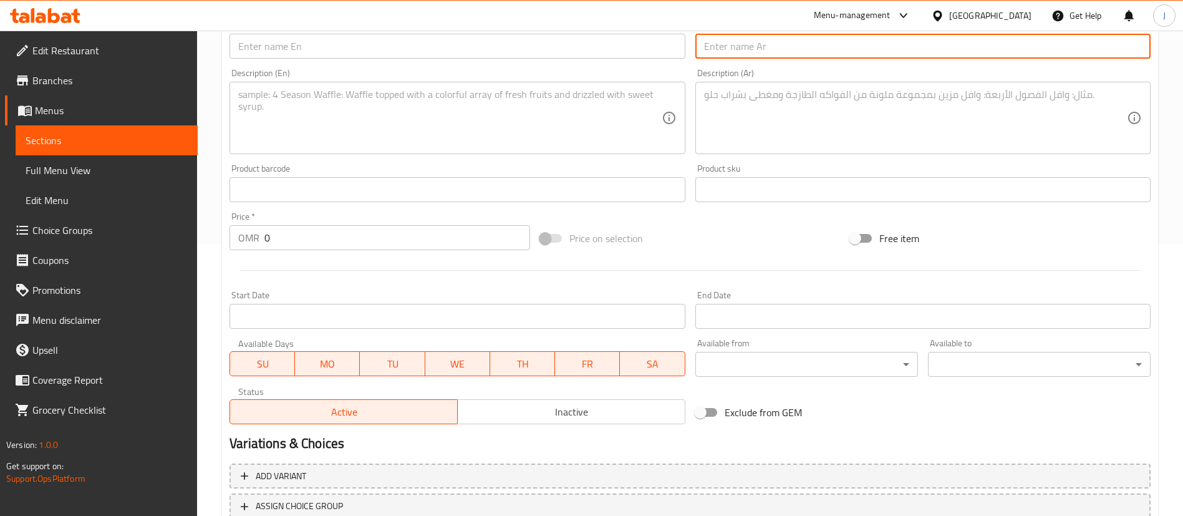
click at [755, 57] on input "text" at bounding box center [922, 46] width 455 height 25
paste input "[PERSON_NAME] دجاج الصاج."
type input "[PERSON_NAME] دجاج الصاج"
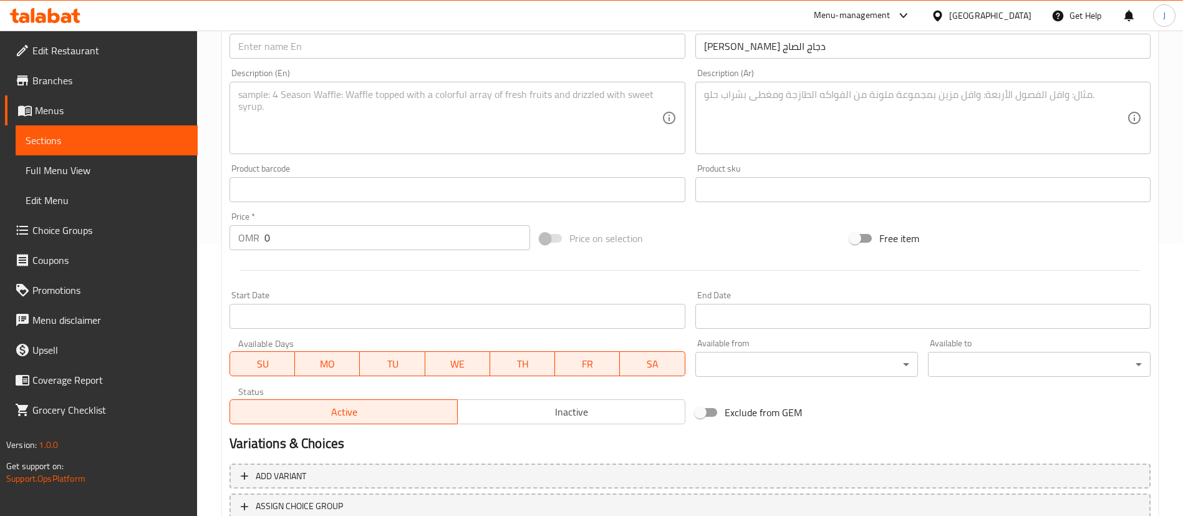
click at [349, 61] on div "Item name (En)   * Item name (En) *" at bounding box center [456, 40] width 465 height 48
click at [350, 54] on input "text" at bounding box center [456, 46] width 455 height 25
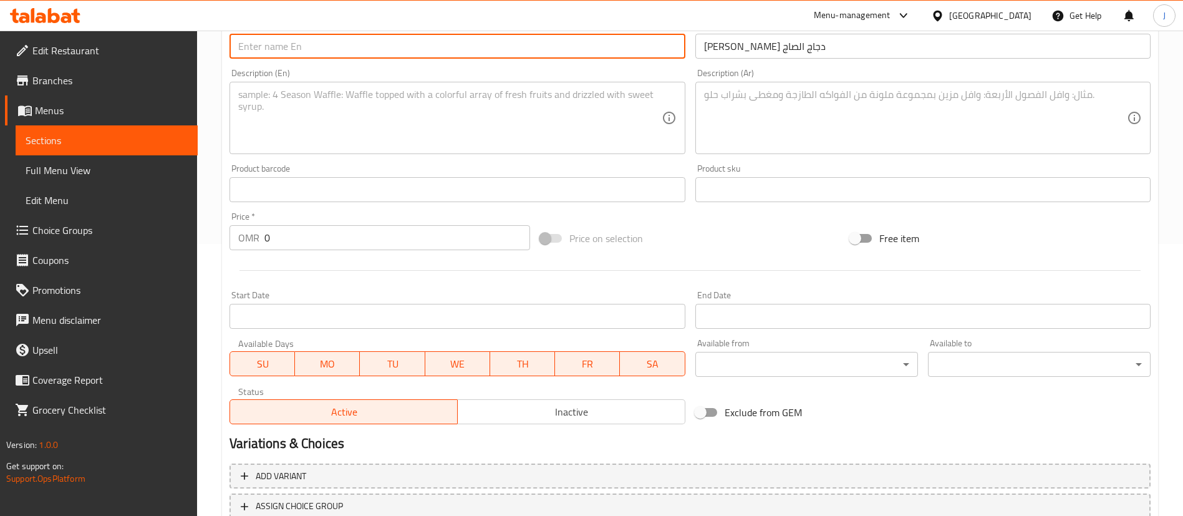
paste input "Twister Saj Chicken Shawarma"
type input "Twister Saj Chicken Shawarma"
click at [834, 138] on textarea at bounding box center [915, 118] width 423 height 59
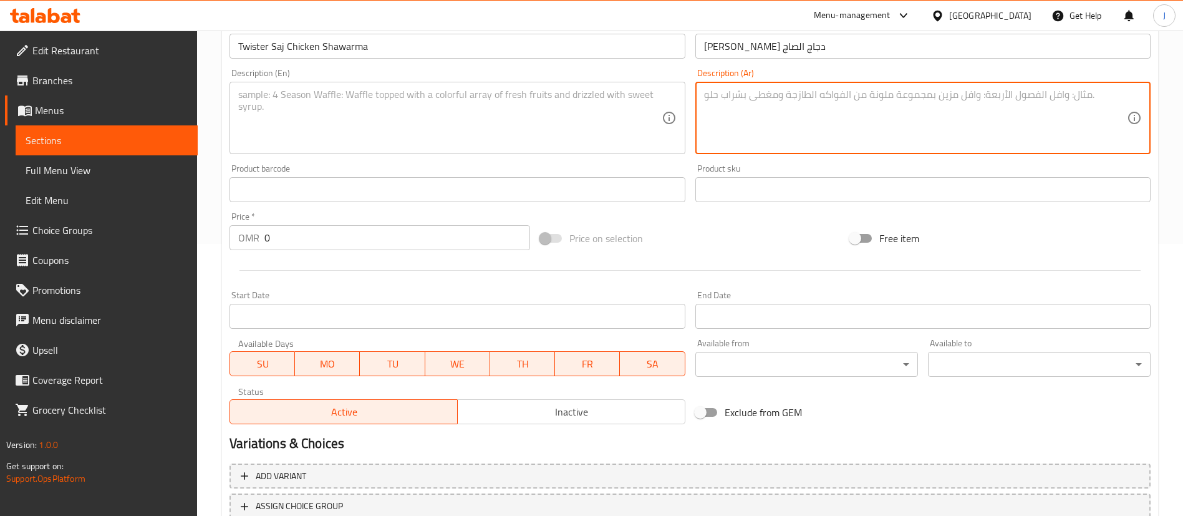
paste textarea "خبز التورتيلا الكبير+ قطع شوارما الدجاج+ صوصات خاصة+ شبس+ خضار."
type textarea "خبز التورتيلا الكبير+ قطع شوارما الدجاج+ صوصات خاصة+ شبس+ خضار."
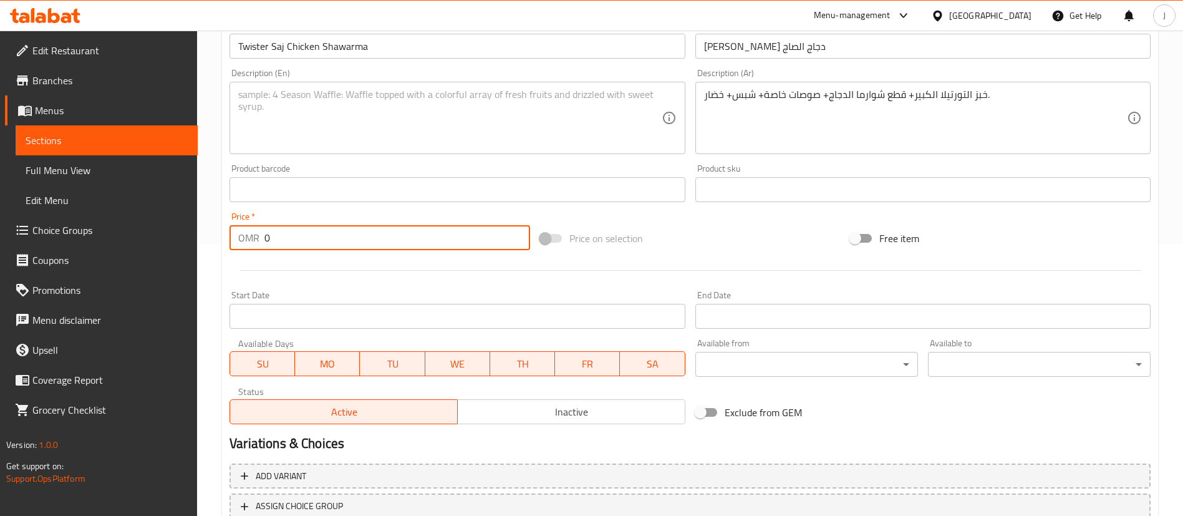
drag, startPoint x: 284, startPoint y: 226, endPoint x: 232, endPoint y: 231, distance: 52.0
click at [232, 231] on div "OMR 0 Price *" at bounding box center [379, 237] width 301 height 25
type input "1.3"
click at [319, 147] on textarea at bounding box center [449, 118] width 423 height 59
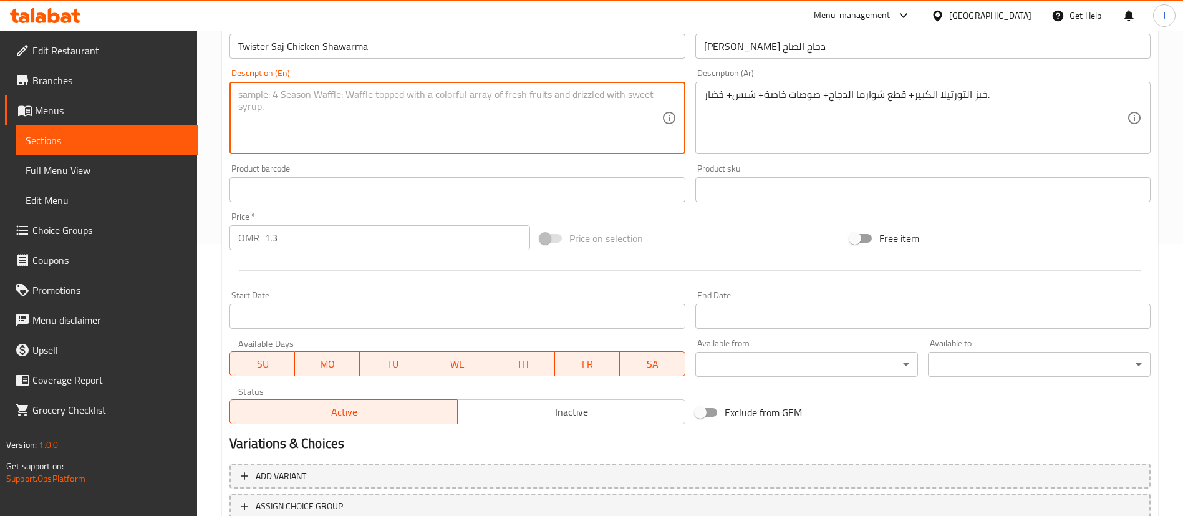
paste textarea "Large tortilla bread filled with chicken shawarma pieces, special sauces, and f…"
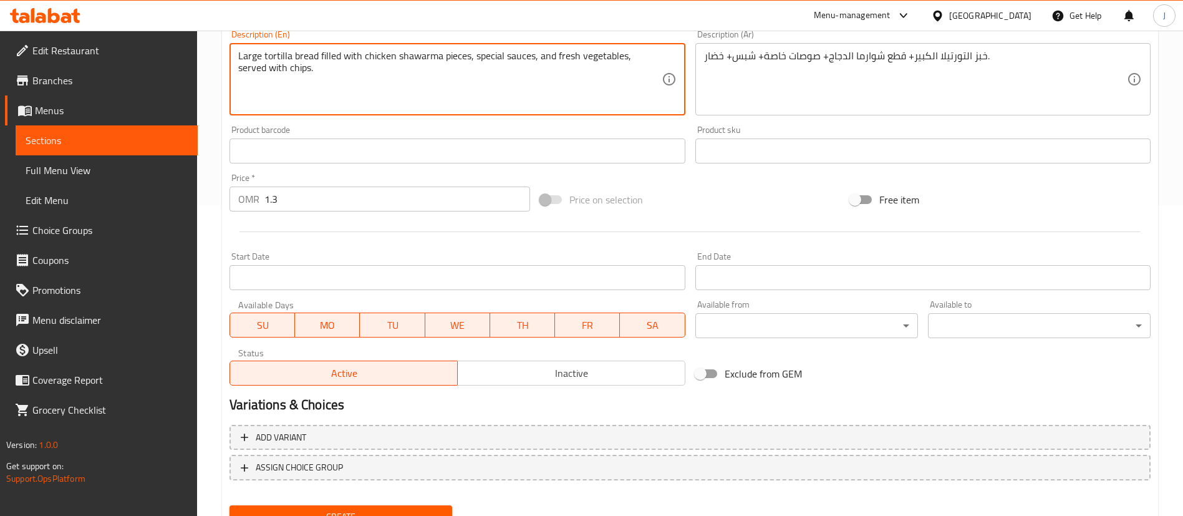
scroll to position [365, 0]
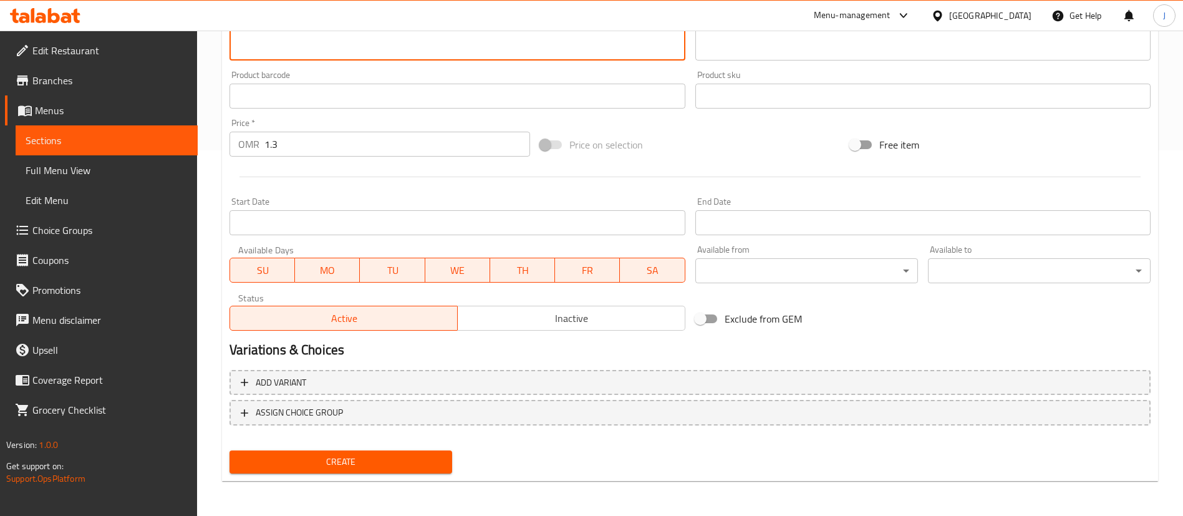
type textarea "Large tortilla bread filled with chicken shawarma pieces, special sauces, and f…"
click at [374, 470] on button "Create" at bounding box center [340, 461] width 223 height 23
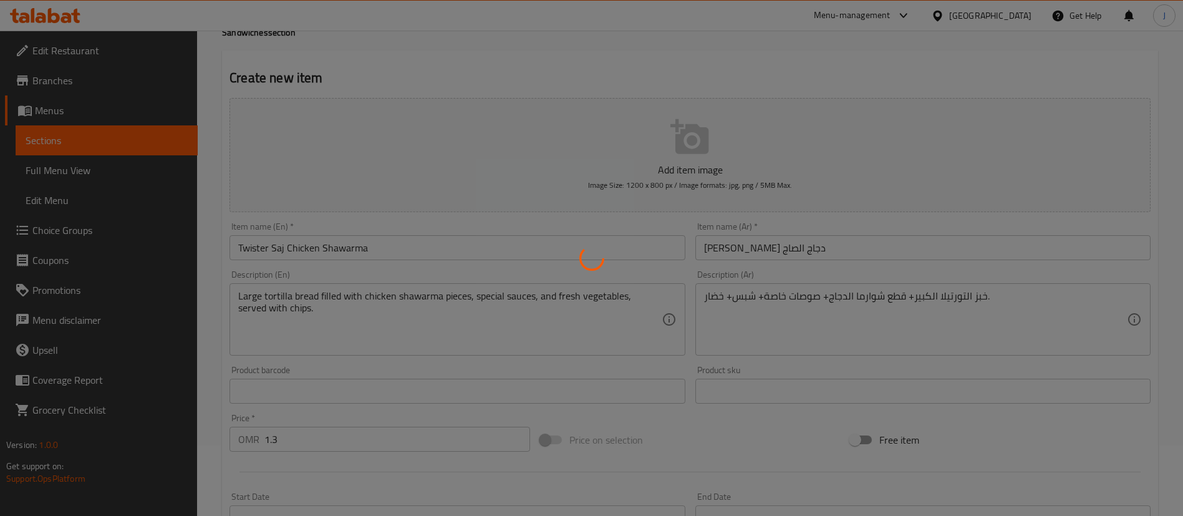
scroll to position [0, 0]
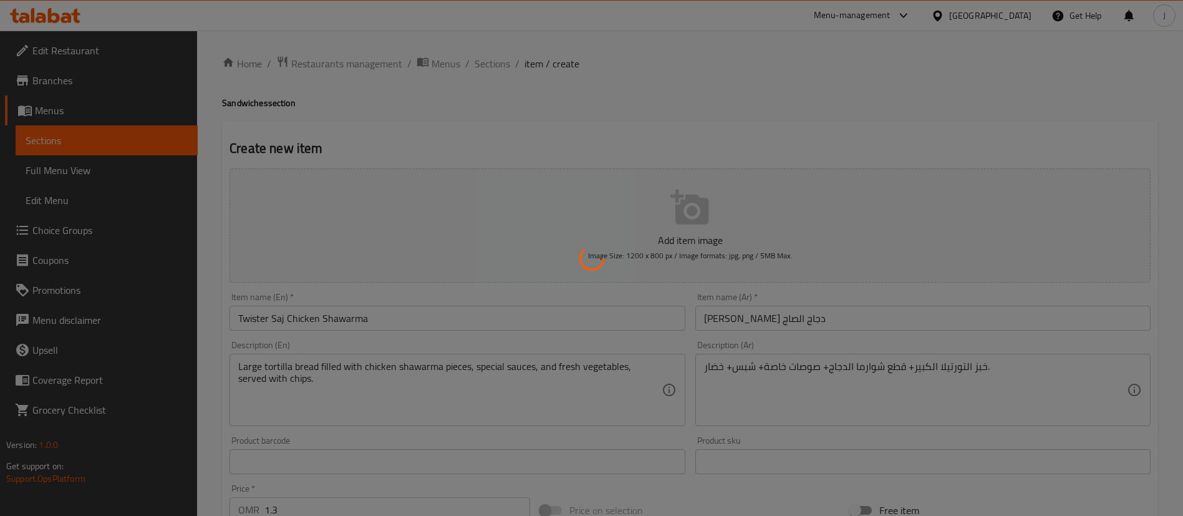
type input "0"
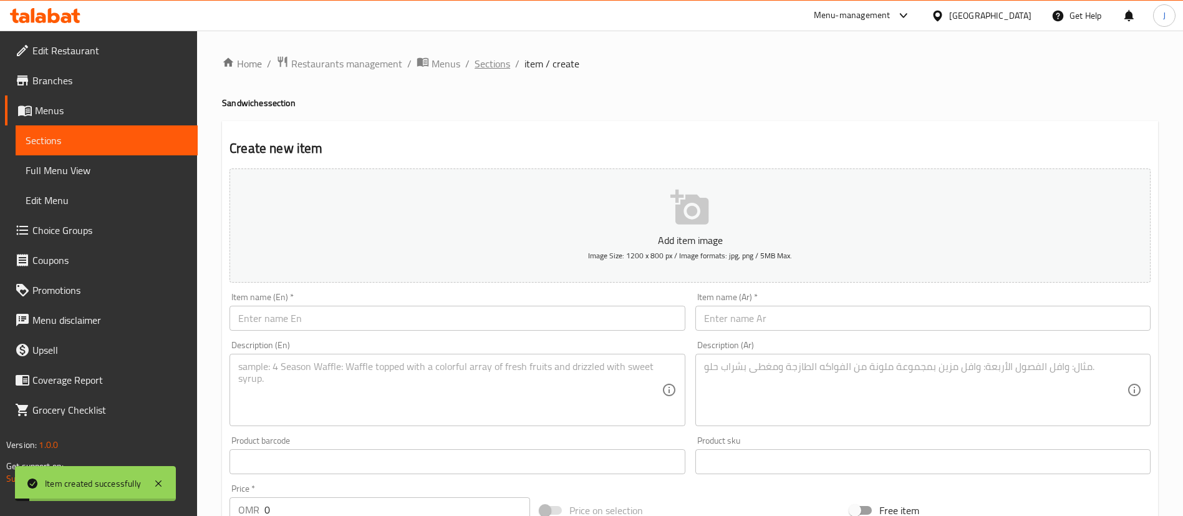
click at [491, 63] on span "Sections" at bounding box center [492, 63] width 36 height 15
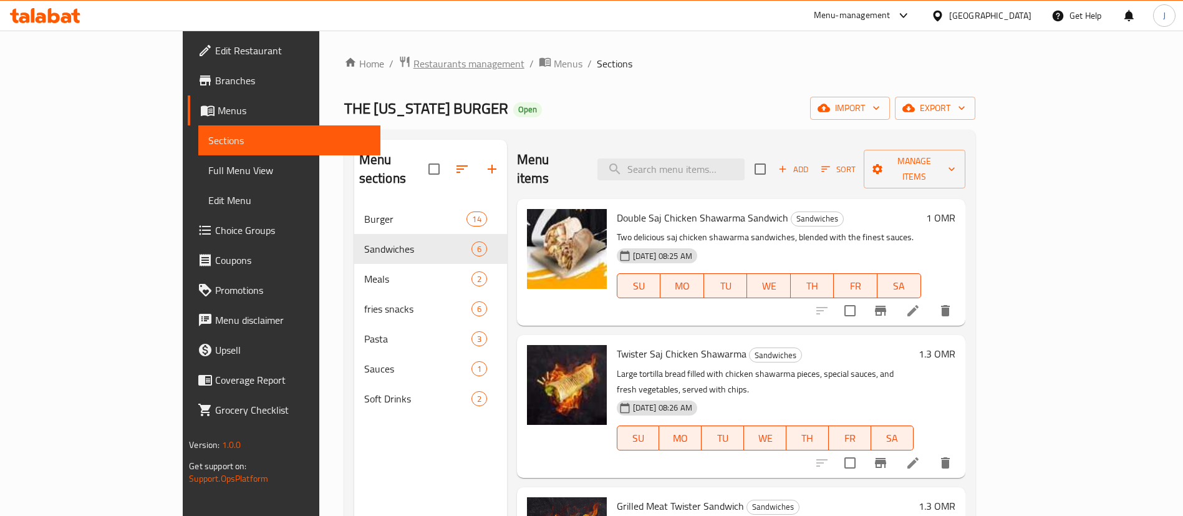
click at [413, 57] on span "Restaurants management" at bounding box center [468, 63] width 111 height 15
